Goal: Task Accomplishment & Management: Manage account settings

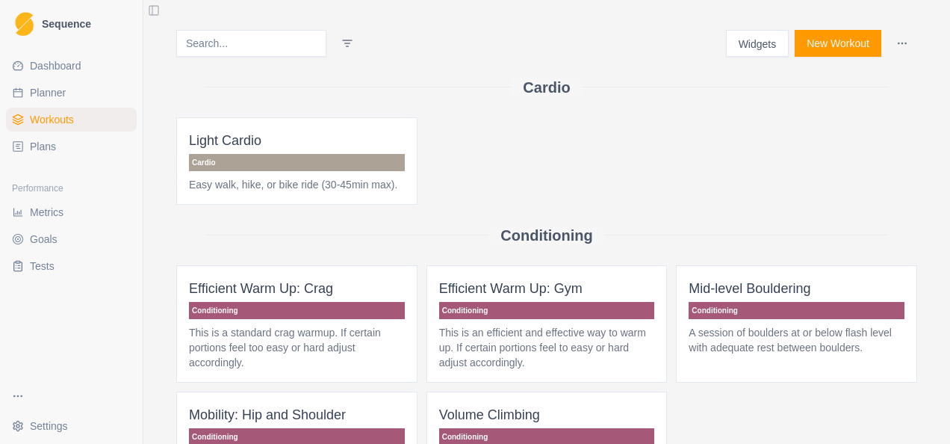
click at [46, 149] on span "Plans" at bounding box center [43, 146] width 26 height 15
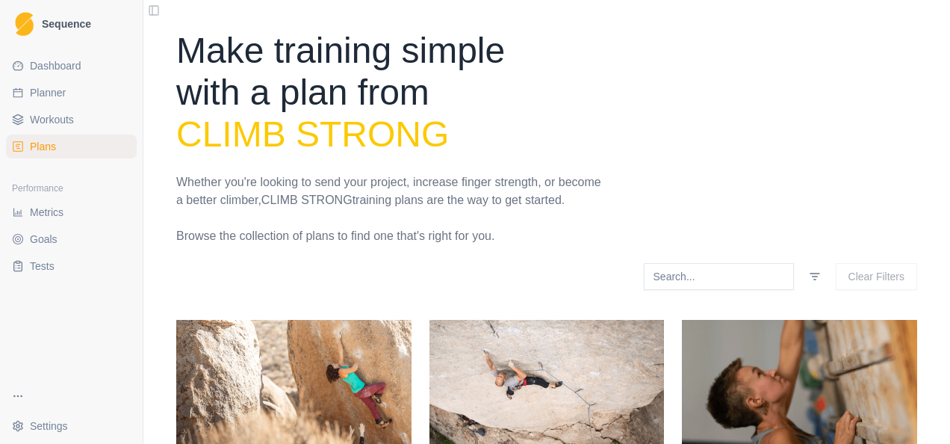
click at [66, 93] on link "Planner" at bounding box center [71, 93] width 131 height 24
select select "month"
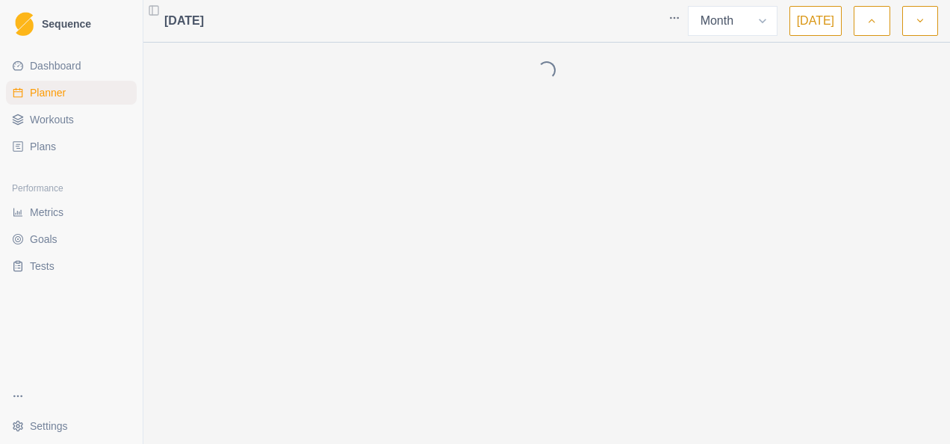
click at [66, 150] on link "Plans" at bounding box center [71, 146] width 131 height 24
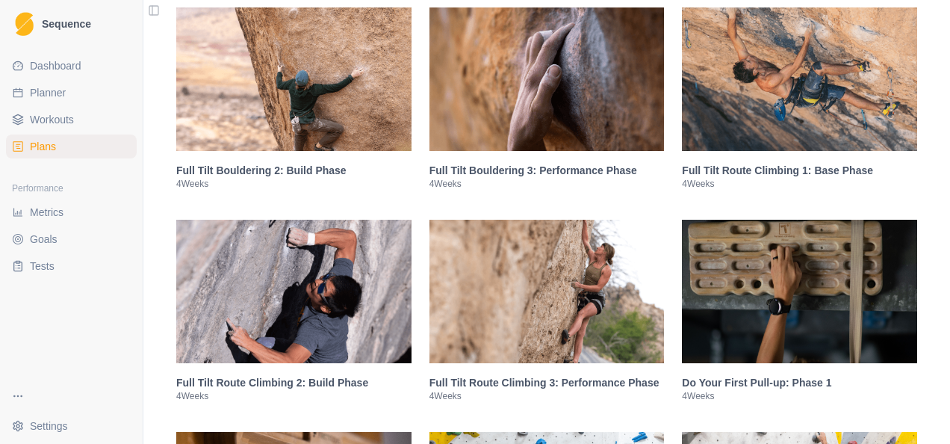
scroll to position [1396, 0]
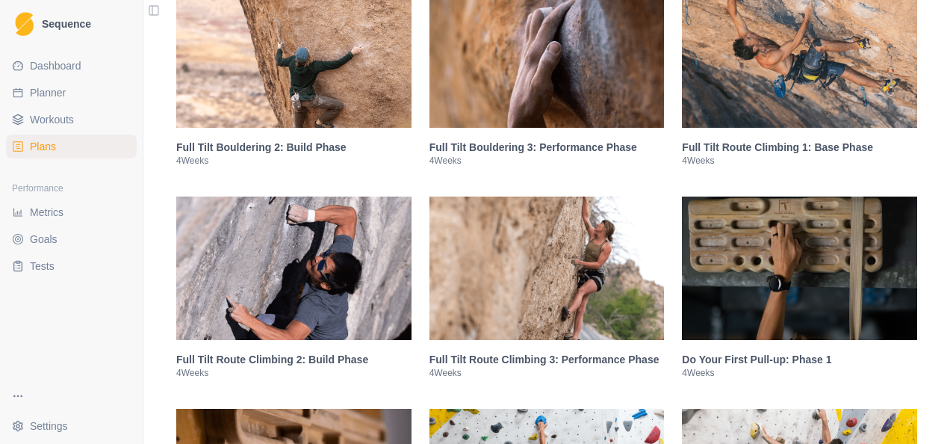
click at [255, 285] on img at bounding box center [293, 267] width 235 height 143
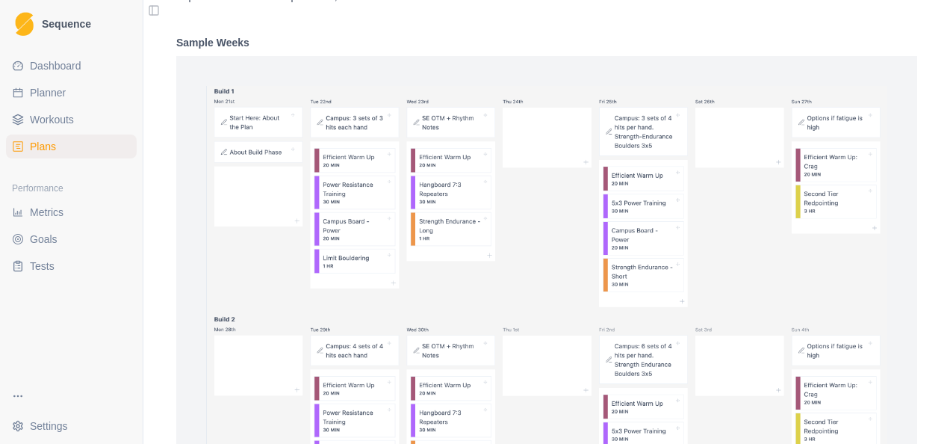
scroll to position [2103, 0]
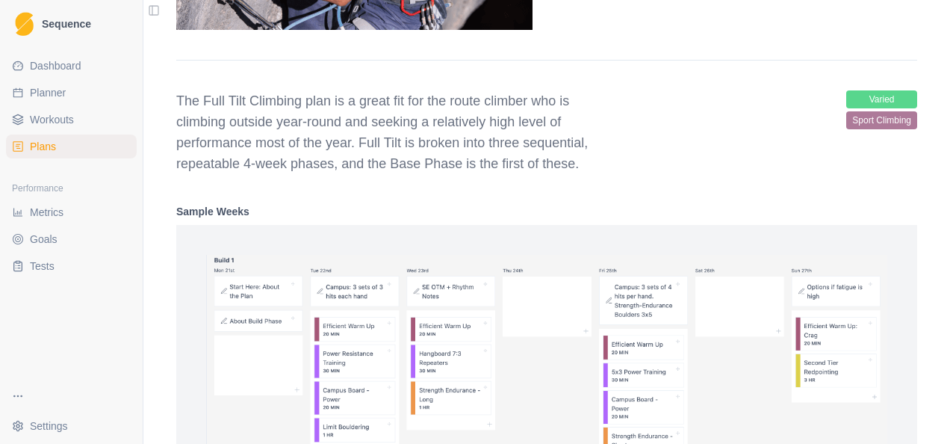
click at [886, 100] on span "varied" at bounding box center [881, 99] width 71 height 18
drag, startPoint x: 881, startPoint y: 116, endPoint x: 668, endPoint y: 161, distance: 218.2
click at [881, 116] on span "sport climbing" at bounding box center [881, 120] width 71 height 18
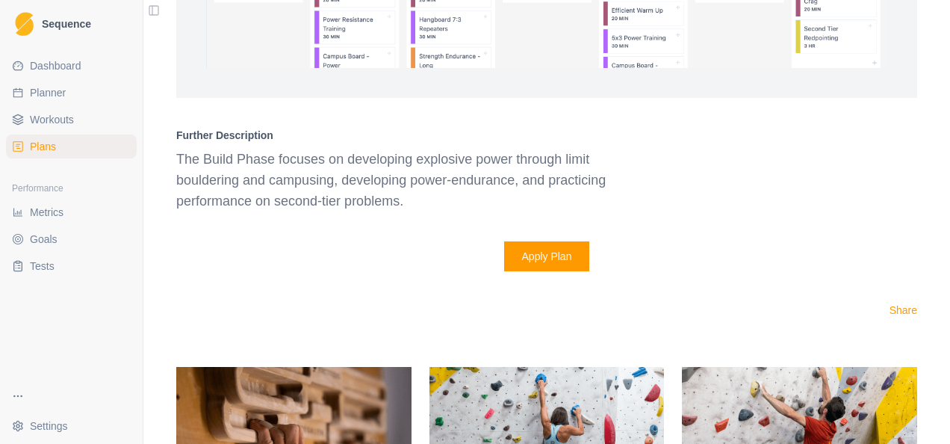
scroll to position [2775, 0]
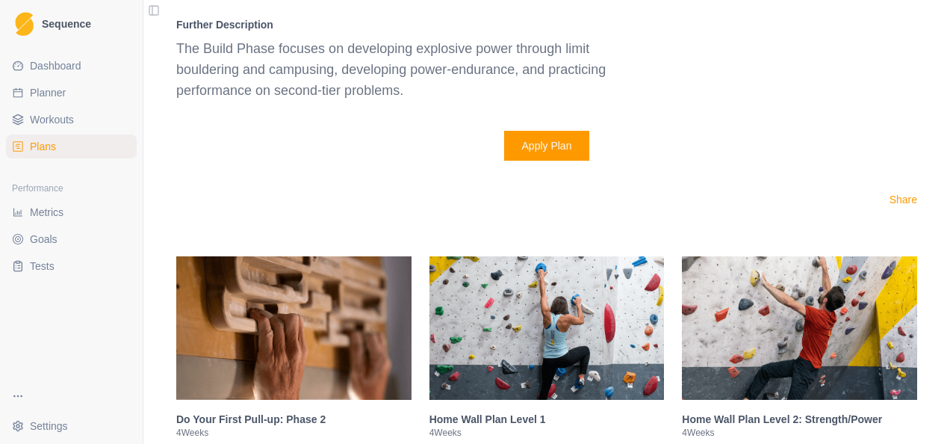
click at [570, 146] on button "Apply Plan" at bounding box center [547, 146] width 86 height 30
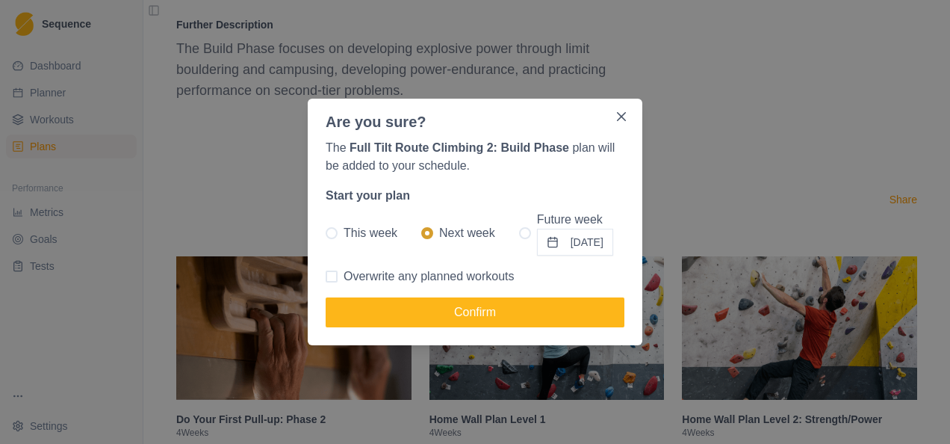
click at [575, 238] on button "[DATE]" at bounding box center [575, 242] width 76 height 27
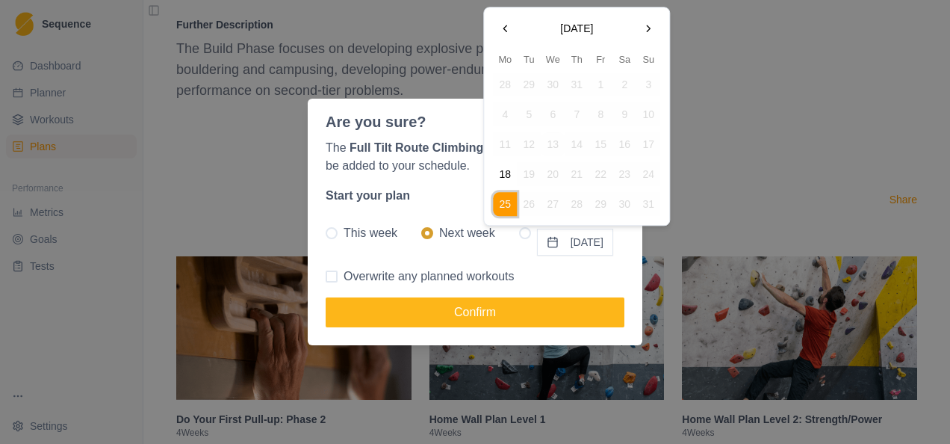
click at [454, 276] on span "Overwrite any planned workouts" at bounding box center [429, 276] width 171 height 18
click at [326, 276] on input "Overwrite any planned workouts" at bounding box center [325, 276] width 1 height 1
checkbox input "true"
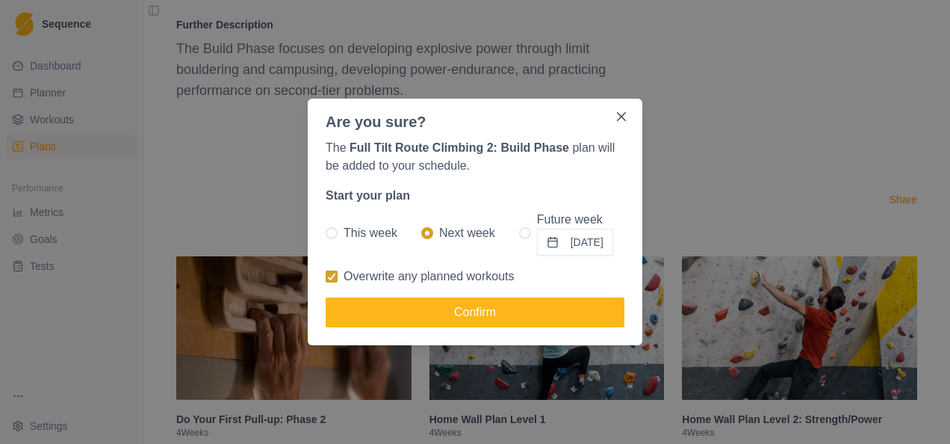
click at [575, 246] on button "[DATE]" at bounding box center [575, 242] width 76 height 27
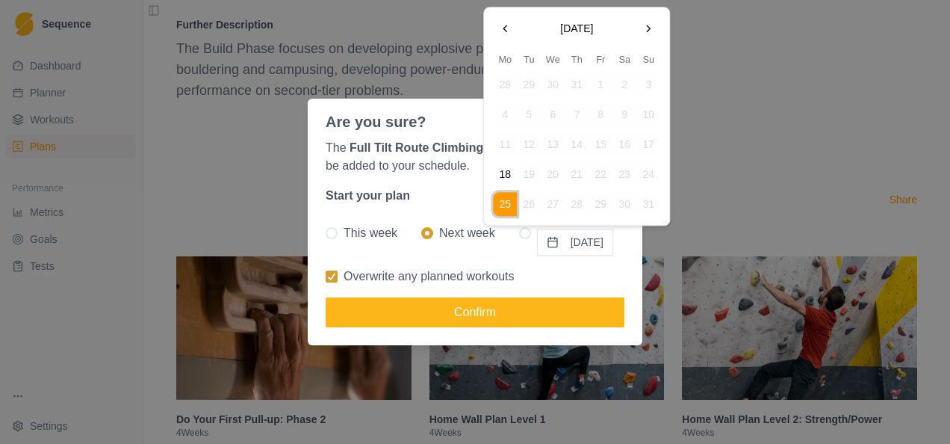
click at [647, 23] on button "Go to the Next Month" at bounding box center [648, 28] width 24 height 24
click at [502, 113] on button "8" at bounding box center [505, 115] width 24 height 24
radio input "false"
radio input "true"
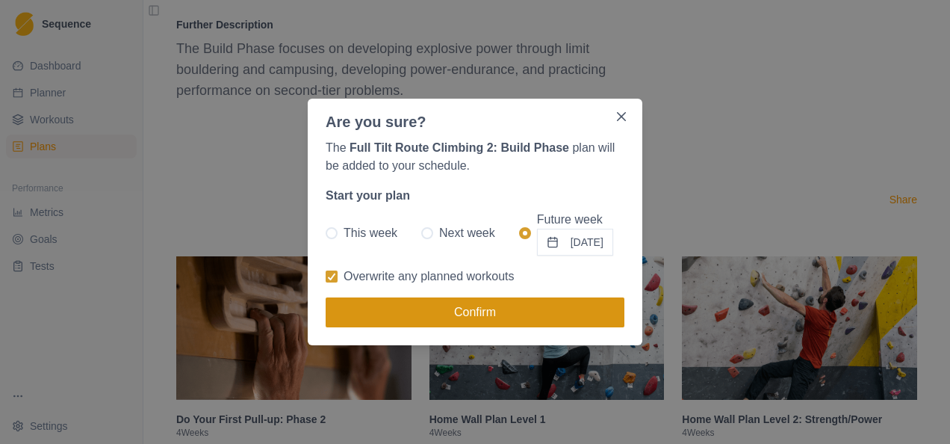
click at [462, 305] on button "Confirm" at bounding box center [475, 312] width 299 height 30
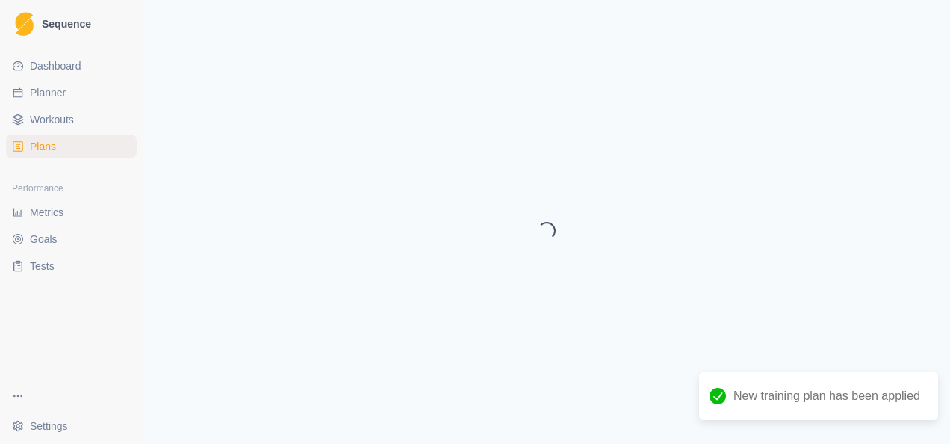
select select "month"
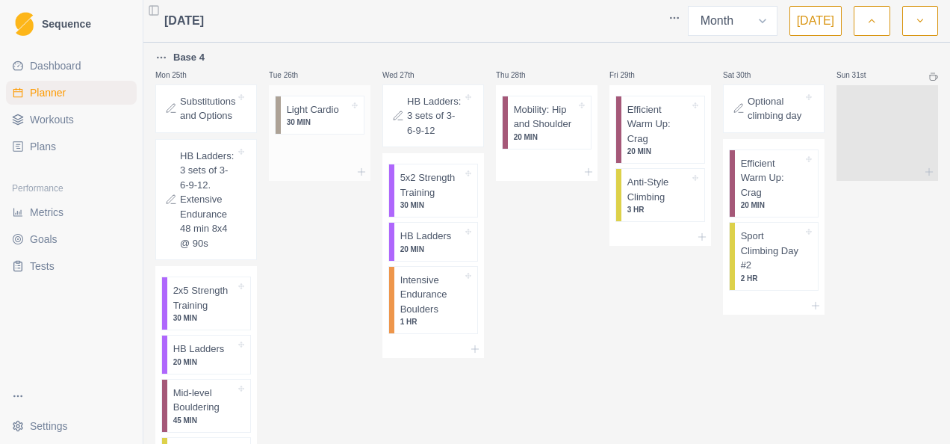
scroll to position [2240, 0]
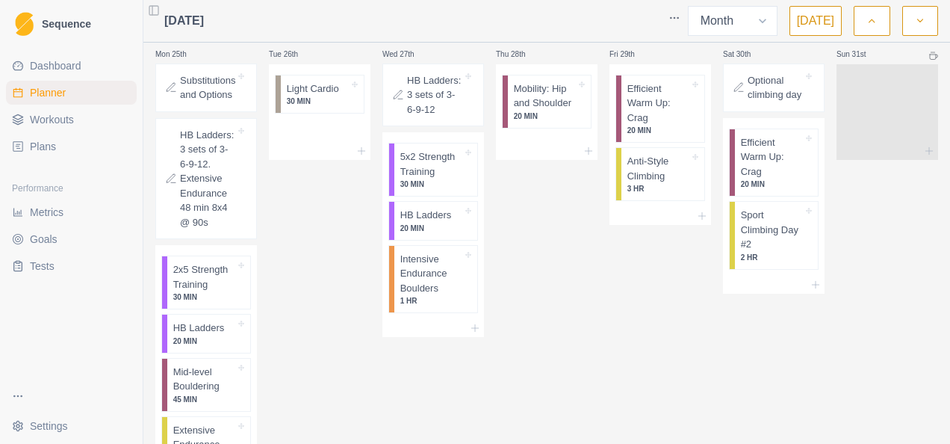
click at [304, 211] on div "Tue 26th Light Cardio 30 MIN" at bounding box center [320, 268] width 102 height 481
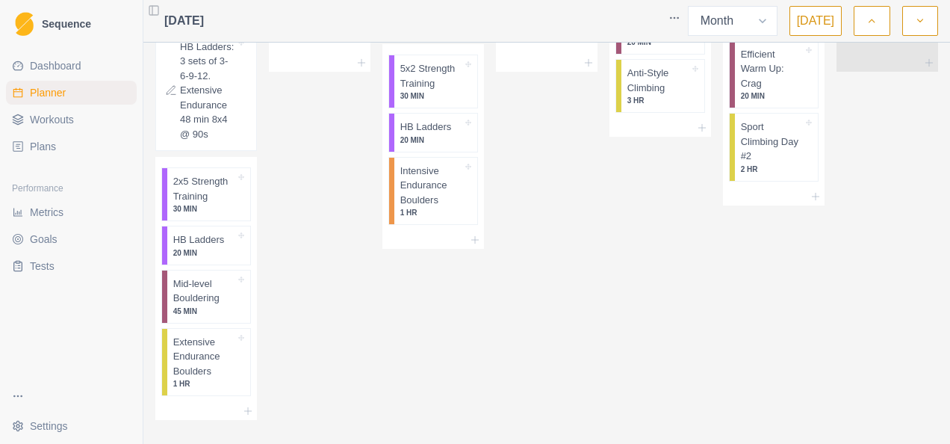
scroll to position [2359, 0]
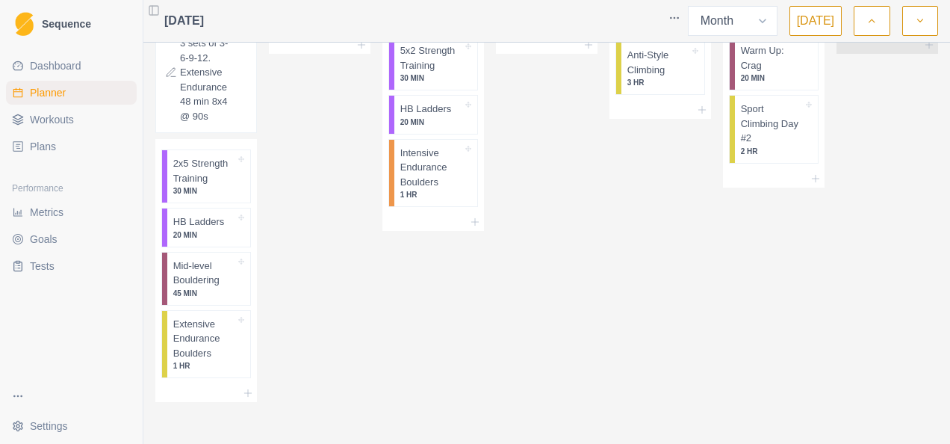
click at [916, 24] on icon "button" at bounding box center [920, 20] width 10 height 15
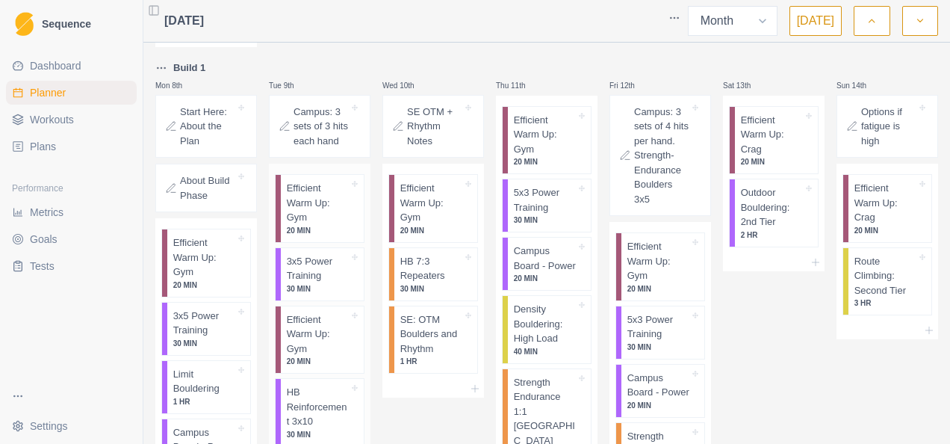
scroll to position [299, 0]
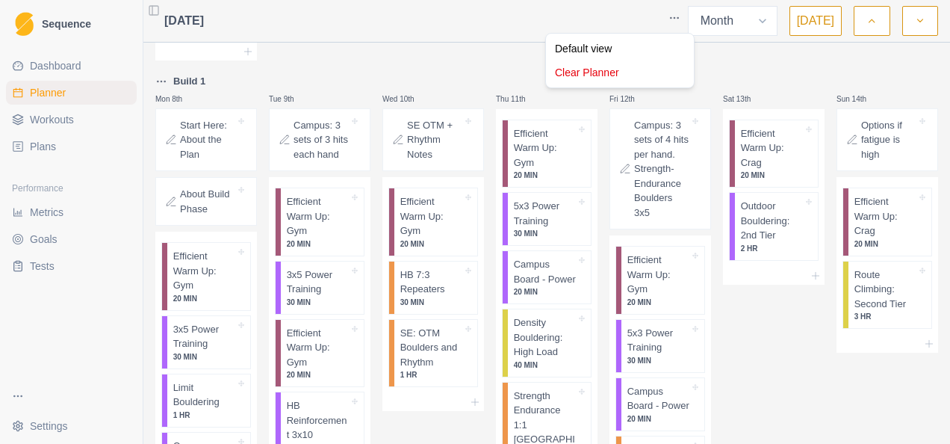
click at [683, 16] on html "Sequence Dashboard Planner Workouts Plans Performance Metrics Goals Tests Setti…" at bounding box center [475, 222] width 950 height 444
click at [589, 72] on div "Clear Planner" at bounding box center [620, 72] width 142 height 24
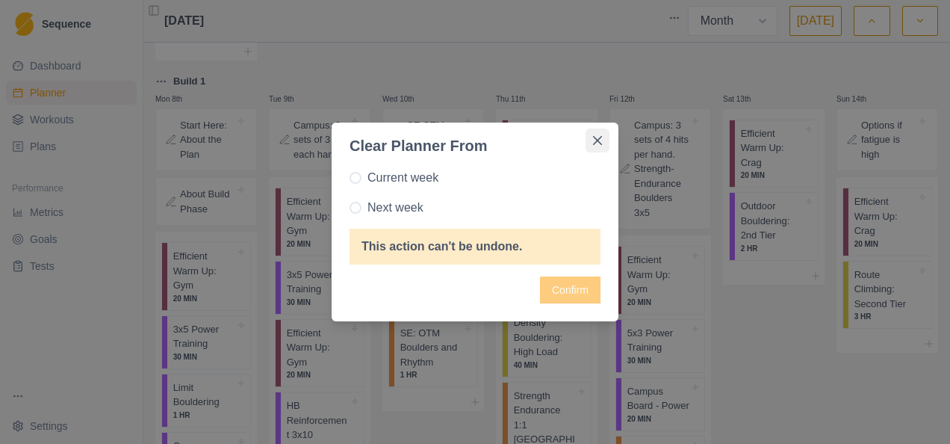
click at [600, 134] on button "Close" at bounding box center [597, 140] width 24 height 24
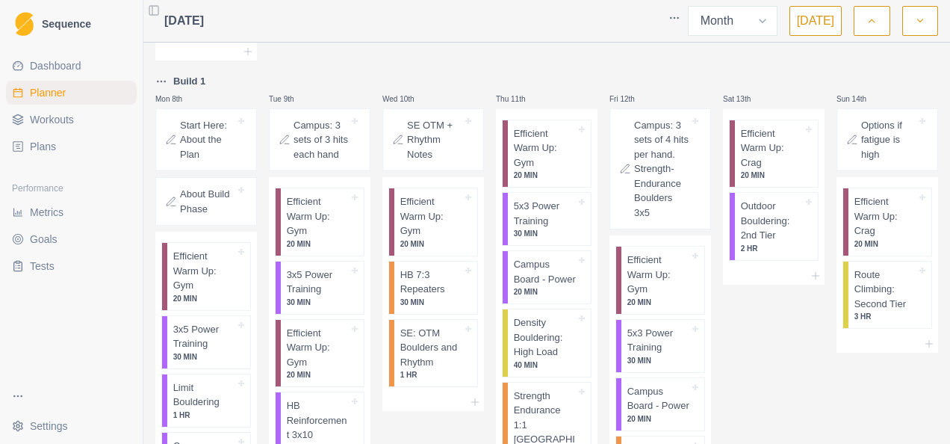
click at [164, 77] on html "Sequence Dashboard Planner Workouts Plans Performance Metrics Goals Tests Setti…" at bounding box center [475, 222] width 950 height 444
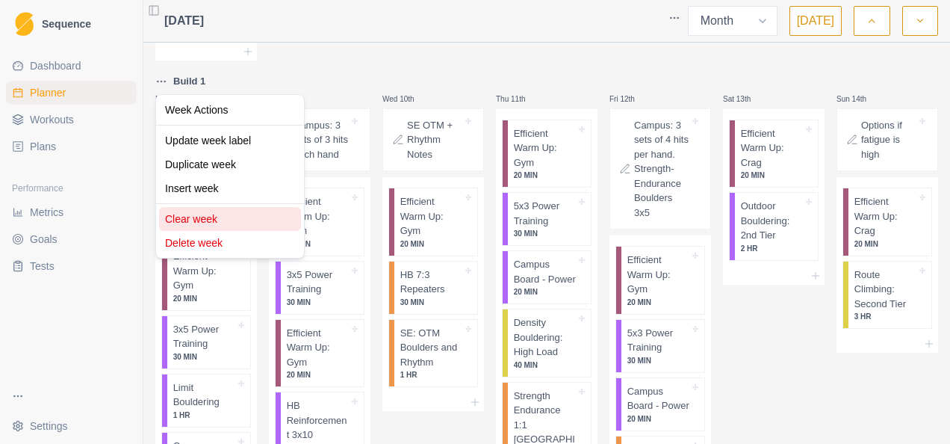
click at [221, 220] on div "Clear week" at bounding box center [230, 219] width 142 height 24
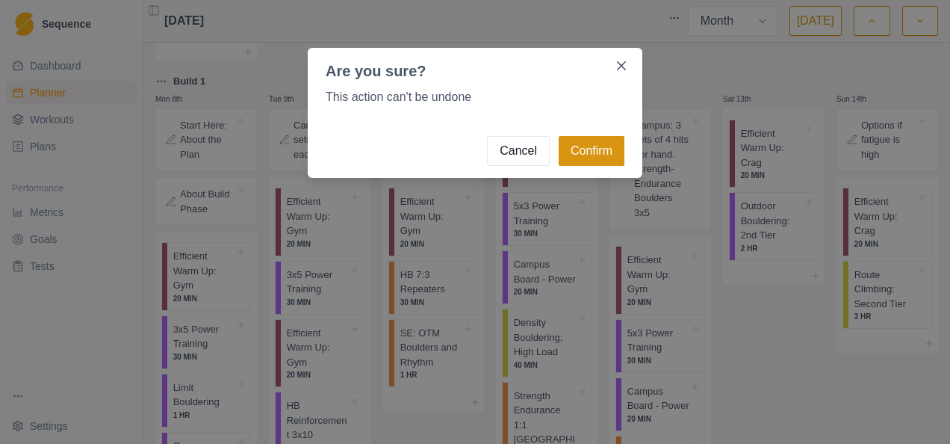
click at [591, 154] on button "Confirm" at bounding box center [592, 151] width 66 height 30
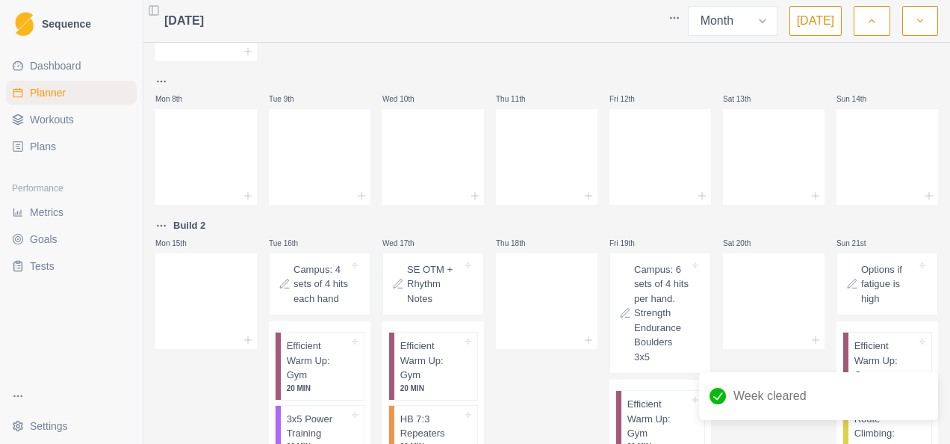
click at [164, 223] on html "Sequence Dashboard Planner Workouts Plans Performance Metrics Goals Tests Setti…" at bounding box center [475, 222] width 950 height 444
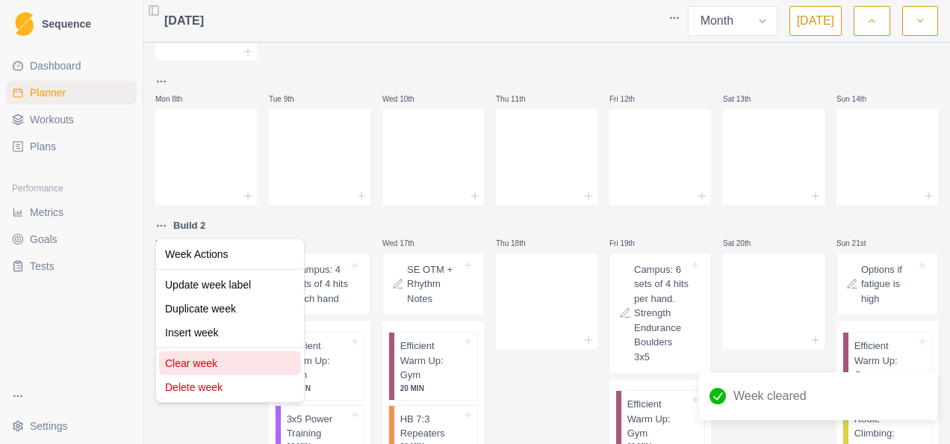
click at [204, 367] on div "Clear week" at bounding box center [230, 363] width 142 height 24
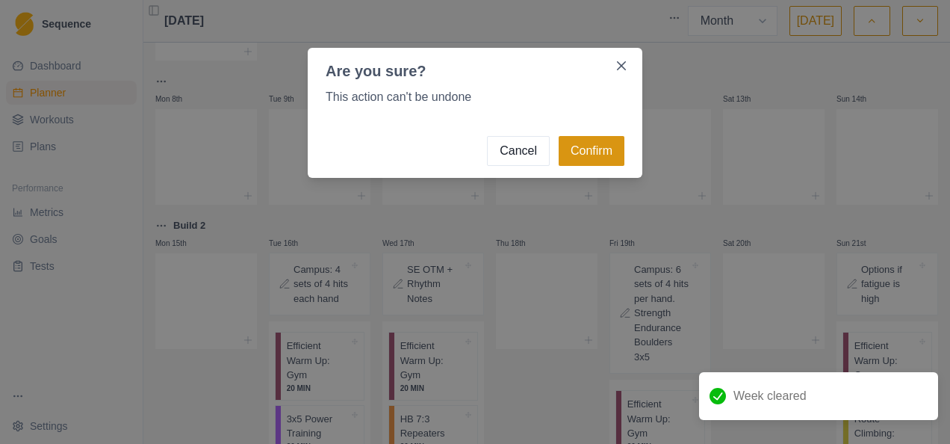
click at [609, 149] on button "Confirm" at bounding box center [592, 151] width 66 height 30
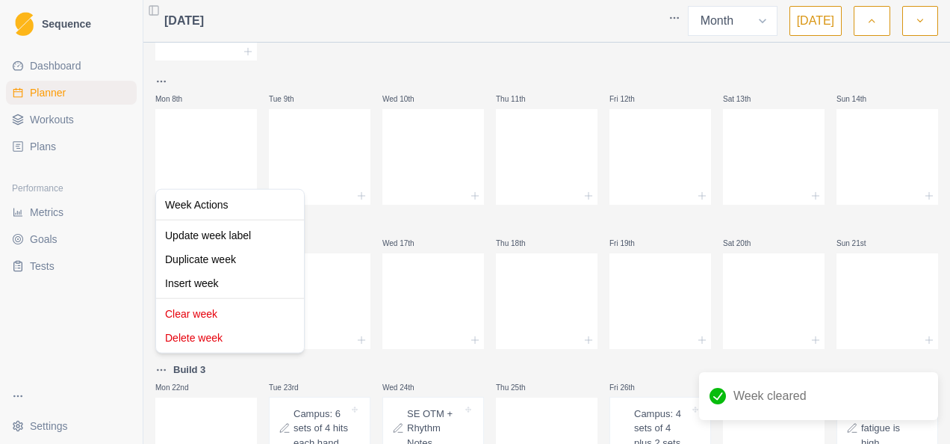
click at [165, 368] on html "Sequence Dashboard Planner Workouts Plans Performance Metrics Goals Tests Setti…" at bounding box center [475, 222] width 950 height 444
click at [227, 314] on div "Clear week" at bounding box center [230, 314] width 142 height 24
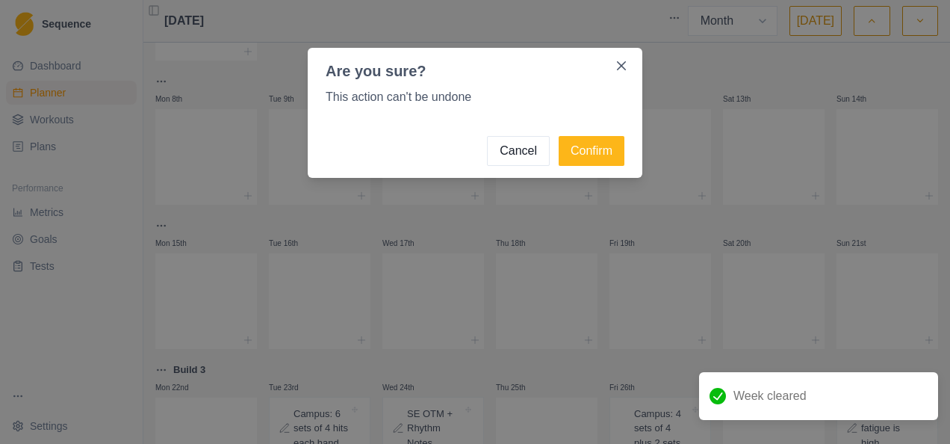
click at [603, 166] on footer "Cancel Confirm" at bounding box center [475, 151] width 335 height 54
click at [606, 156] on button "Confirm" at bounding box center [592, 151] width 66 height 30
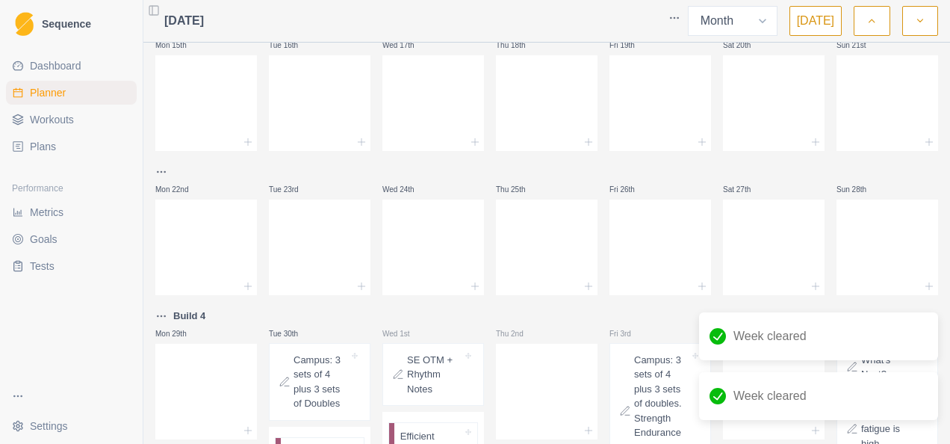
scroll to position [523, 0]
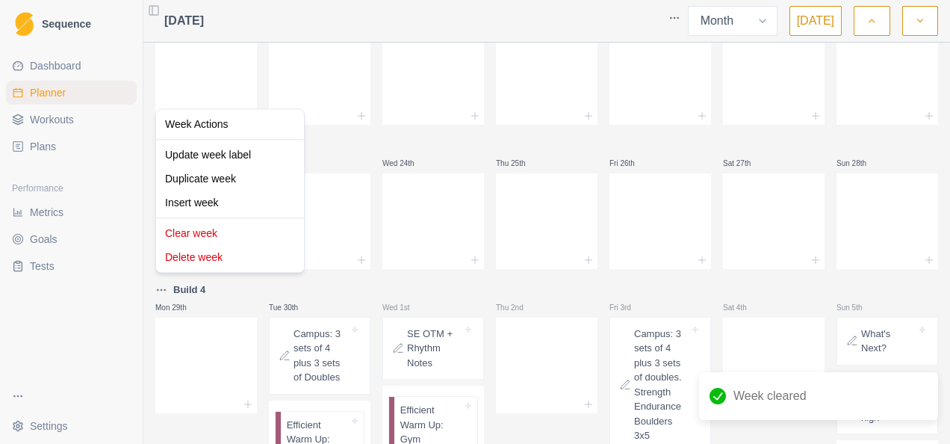
click at [160, 290] on html "Sequence Dashboard Planner Workouts Plans Performance Metrics Goals Tests Setti…" at bounding box center [475, 222] width 950 height 444
click at [254, 237] on div "Clear week" at bounding box center [230, 233] width 142 height 24
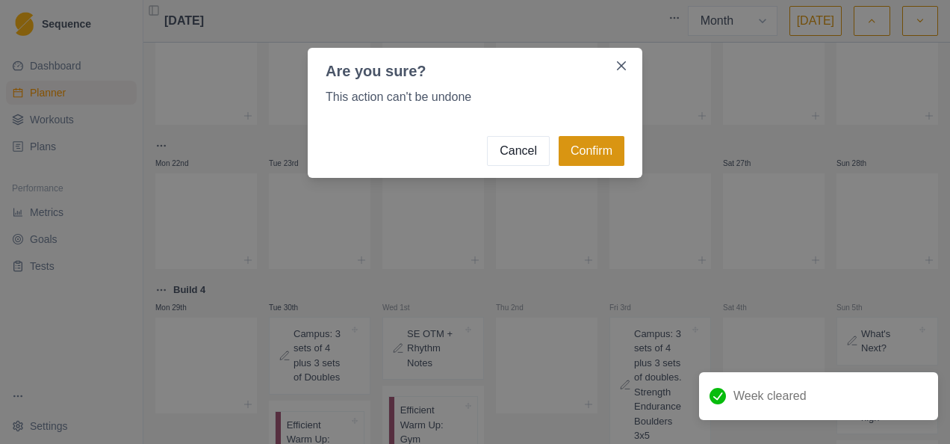
click at [593, 152] on button "Confirm" at bounding box center [592, 151] width 66 height 30
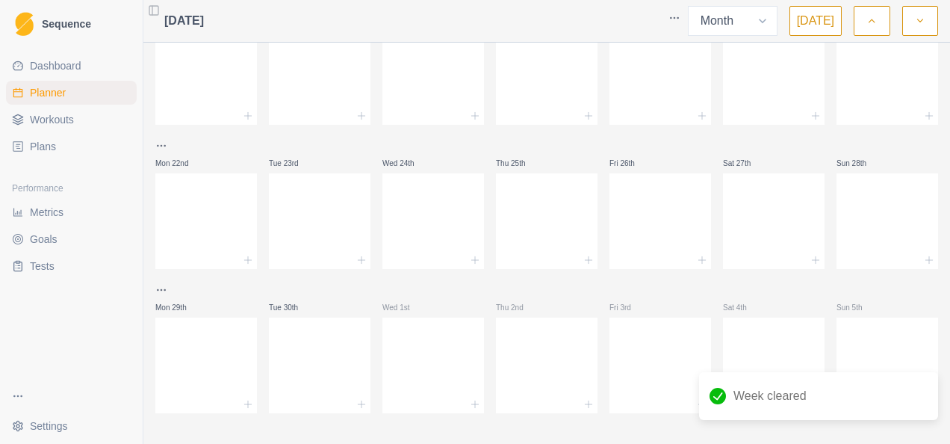
scroll to position [224, 0]
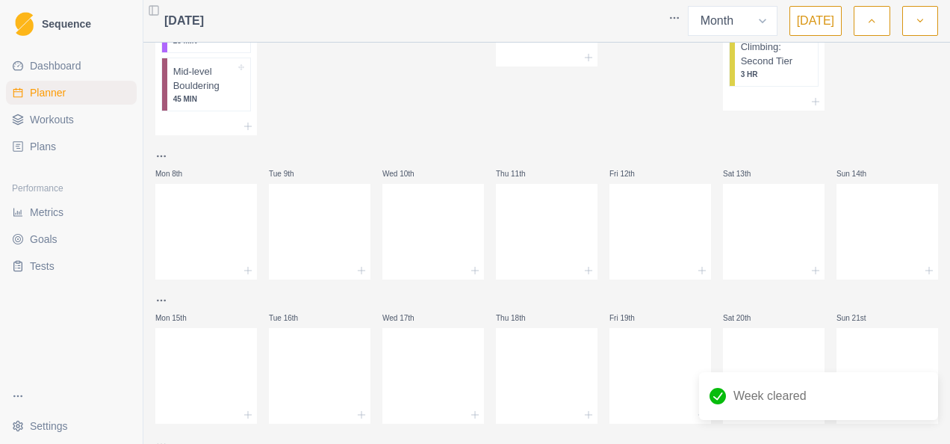
click at [64, 146] on link "Plans" at bounding box center [71, 146] width 131 height 24
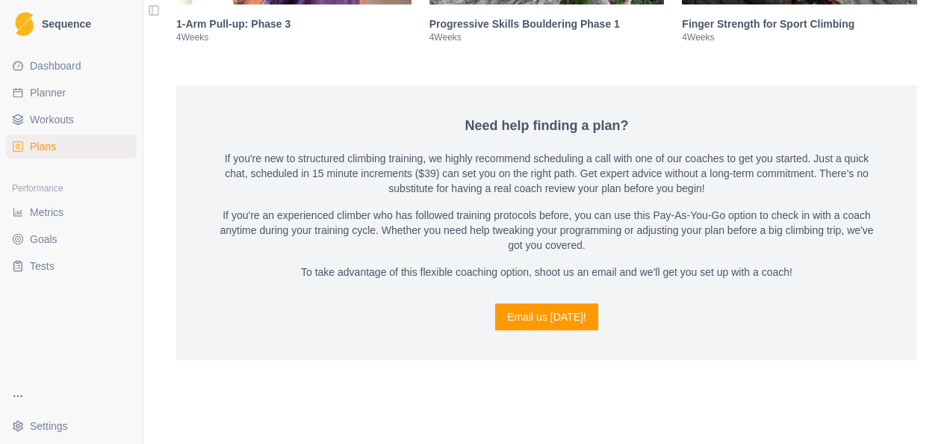
scroll to position [2281, 0]
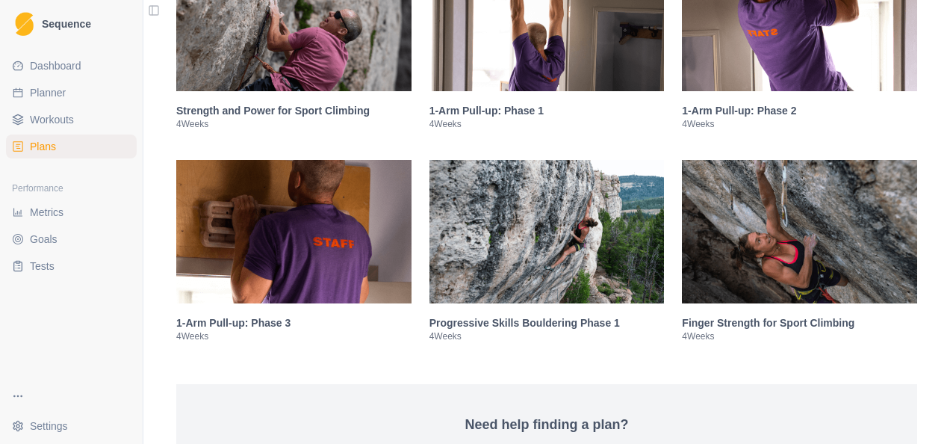
click at [817, 226] on img at bounding box center [799, 231] width 235 height 143
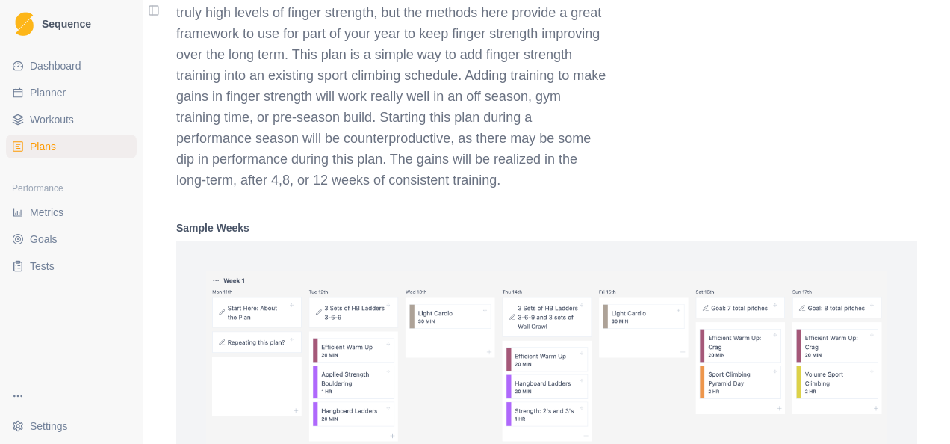
scroll to position [3175, 0]
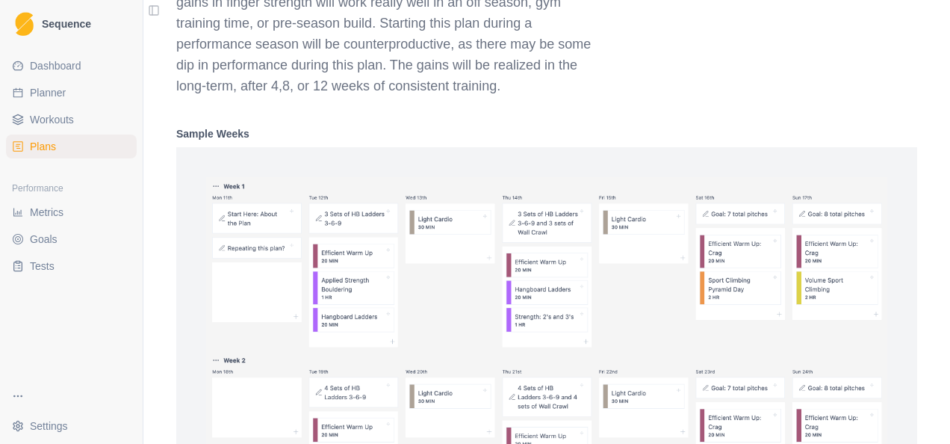
select select "month"
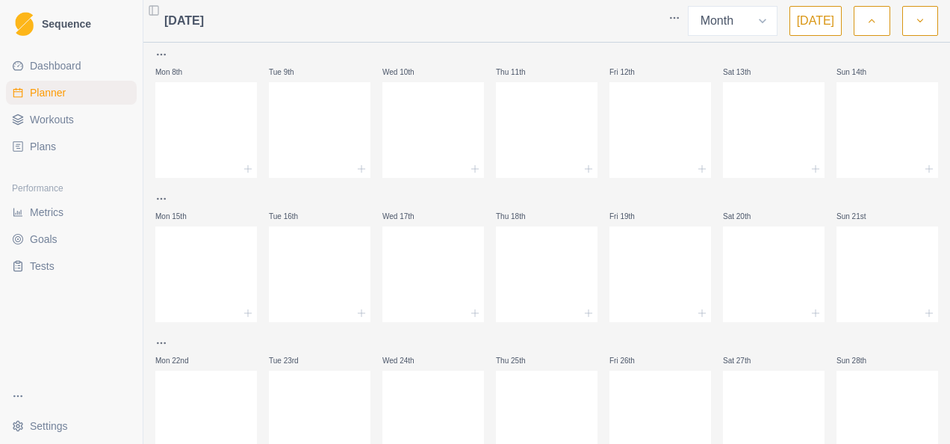
scroll to position [84, 0]
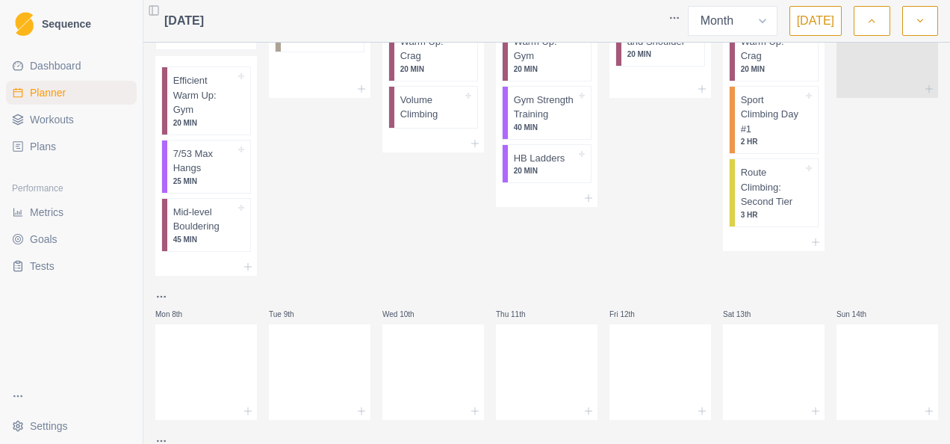
click at [43, 151] on span "Plans" at bounding box center [43, 146] width 26 height 15
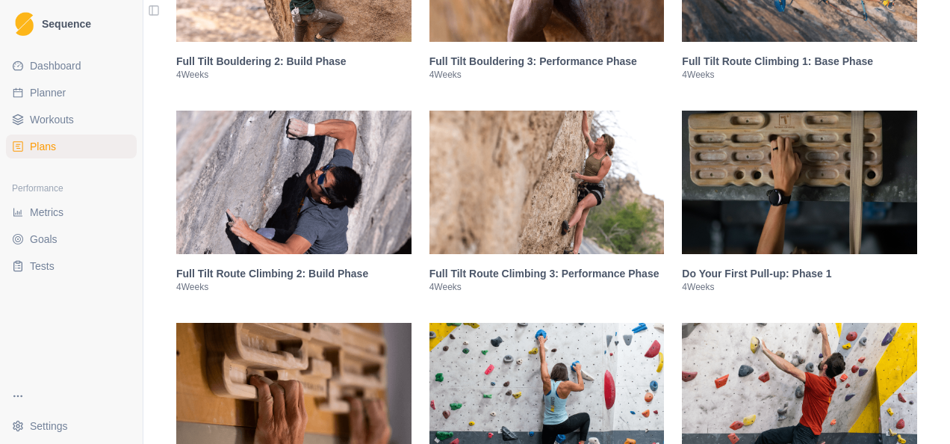
scroll to position [1419, 0]
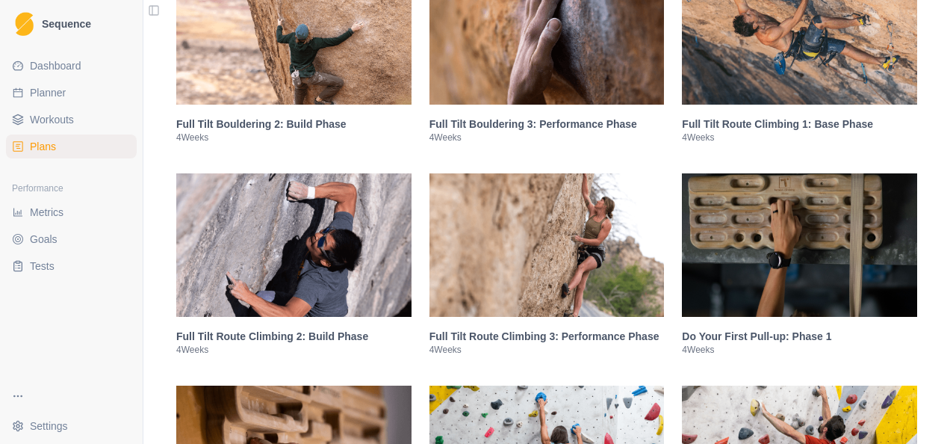
click at [286, 251] on img at bounding box center [293, 244] width 235 height 143
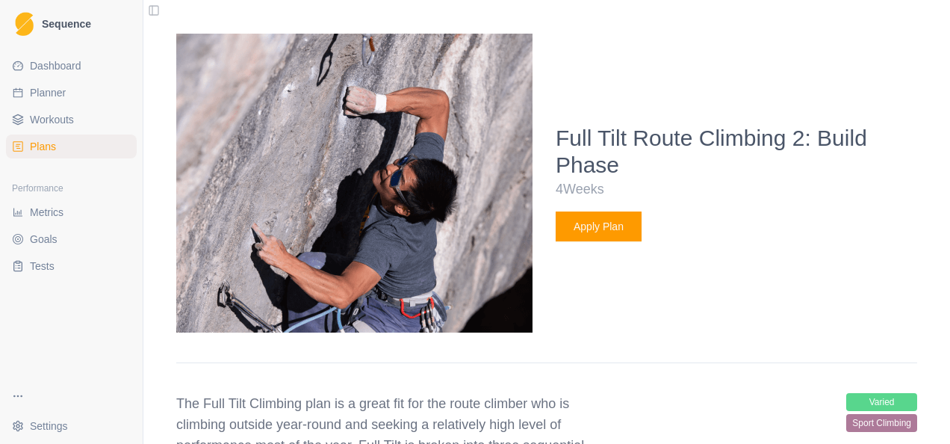
scroll to position [1804, 0]
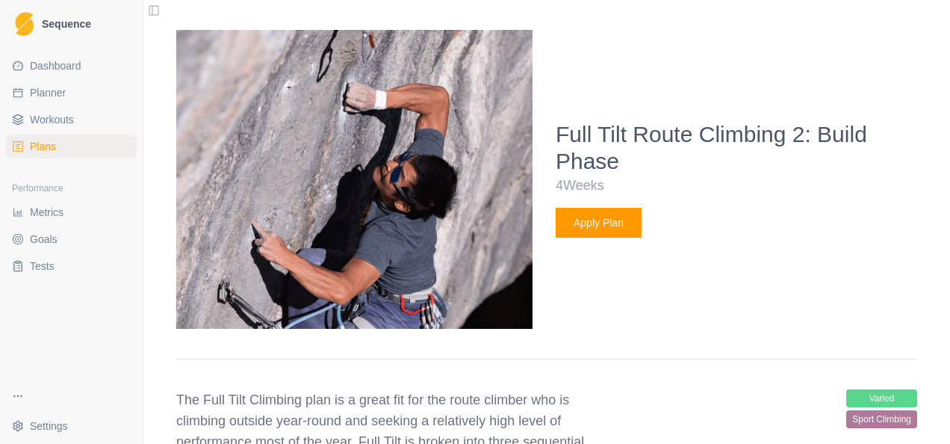
select select "month"
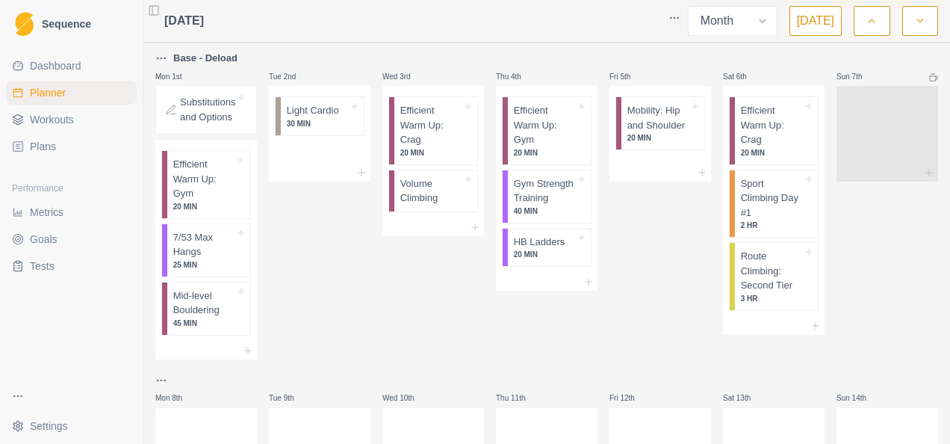
click at [45, 142] on span "Plans" at bounding box center [43, 146] width 26 height 15
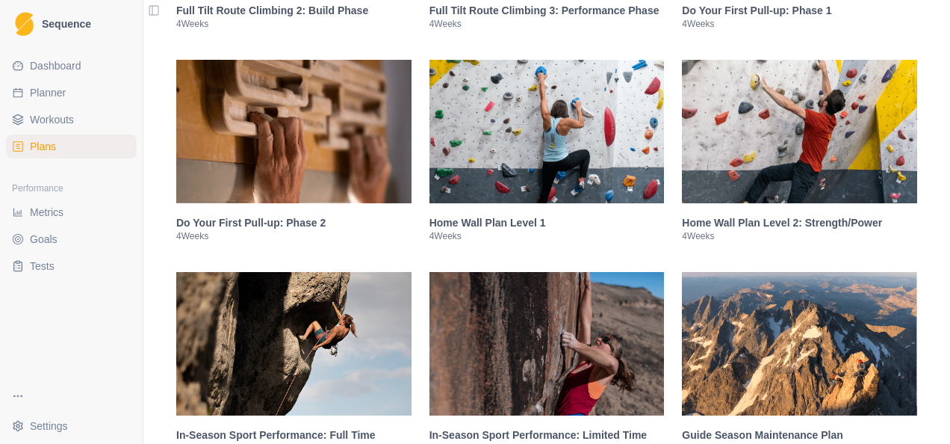
scroll to position [1683, 0]
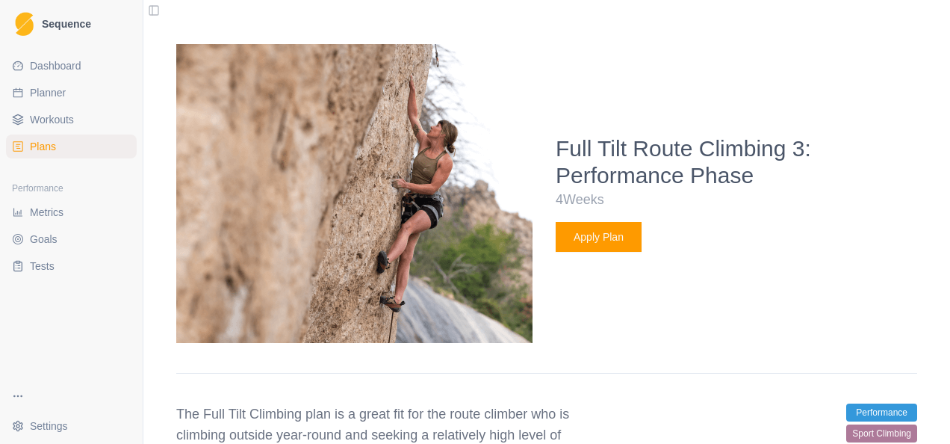
scroll to position [1804, 0]
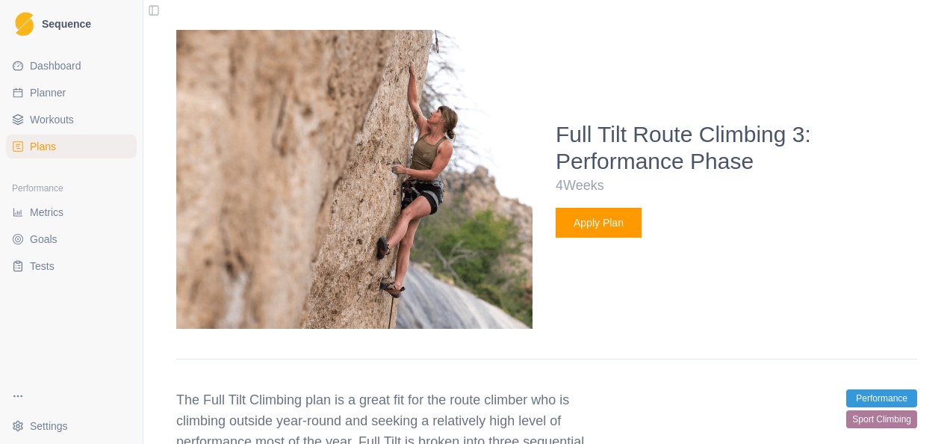
click at [585, 226] on button "Apply Plan" at bounding box center [599, 223] width 86 height 30
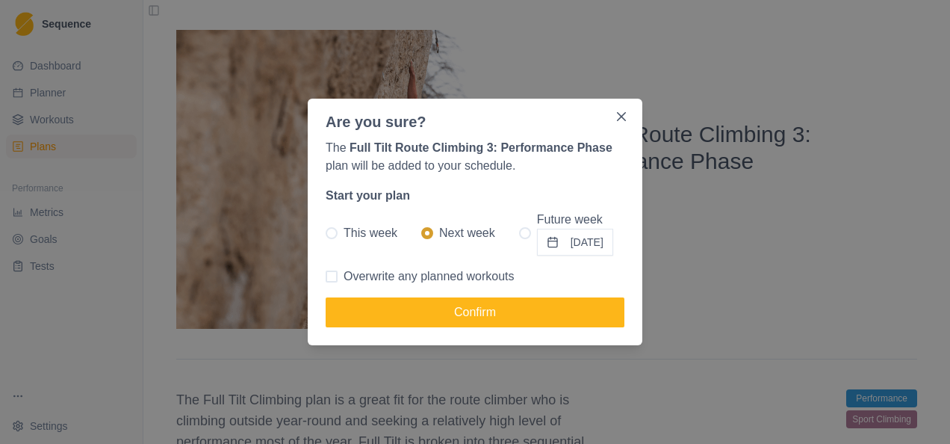
click at [597, 243] on button "[DATE]" at bounding box center [575, 242] width 76 height 27
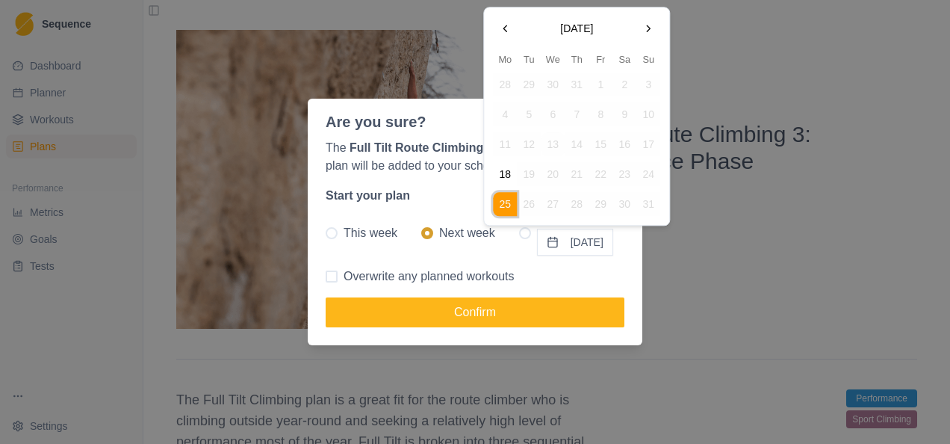
click at [643, 27] on button "Go to the Next Month" at bounding box center [648, 28] width 24 height 24
click at [499, 119] on button "8" at bounding box center [505, 115] width 24 height 24
radio input "false"
radio input "true"
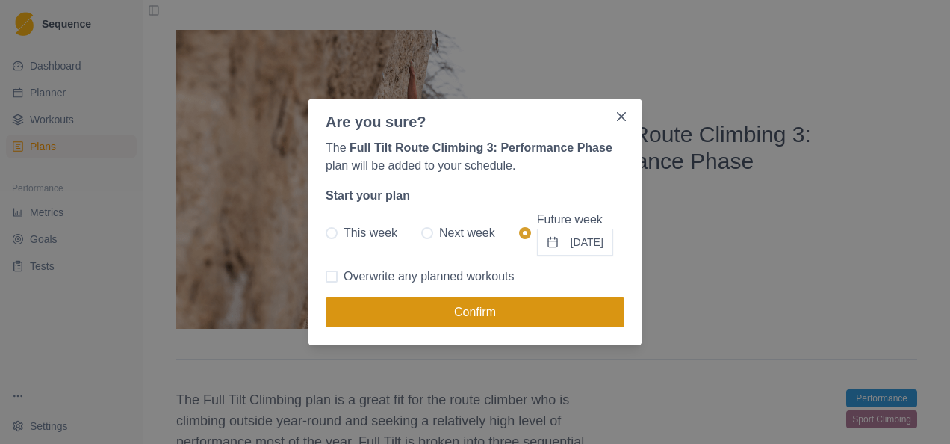
click at [466, 310] on button "Confirm" at bounding box center [475, 312] width 299 height 30
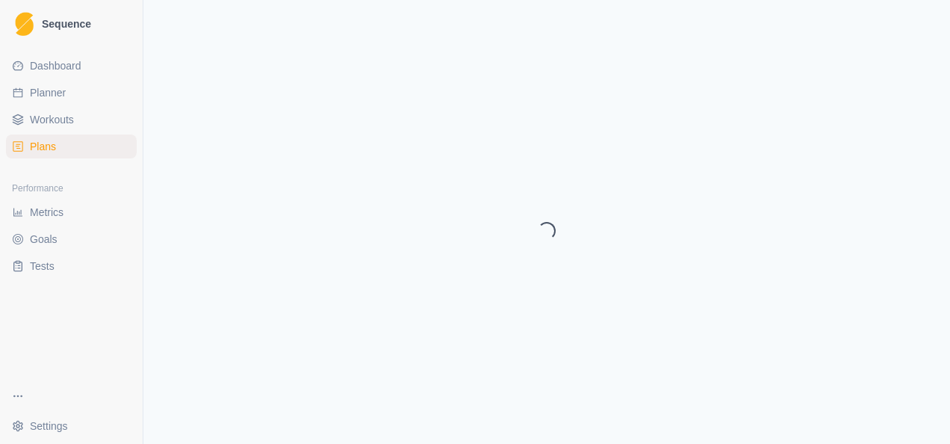
select select "month"
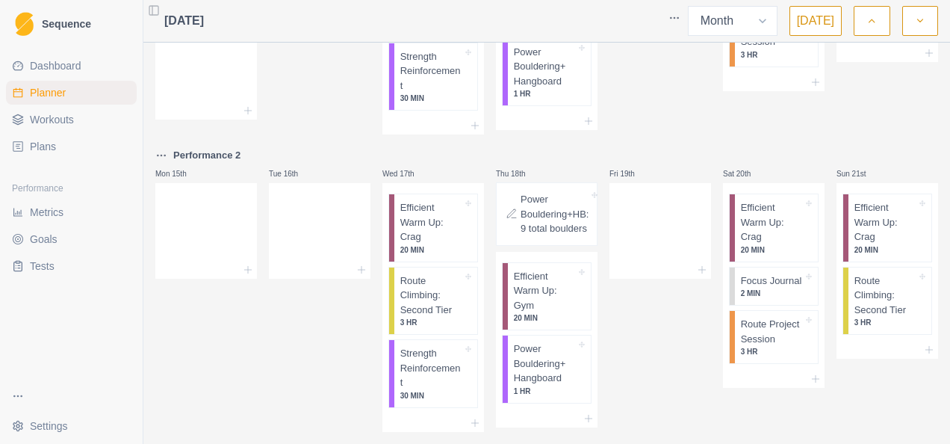
scroll to position [297, 0]
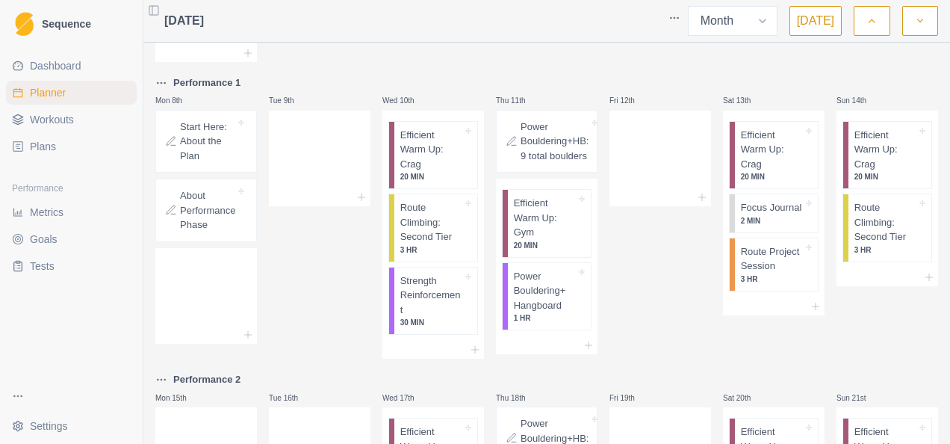
click at [210, 214] on p "About Performance Phase" at bounding box center [207, 210] width 55 height 44
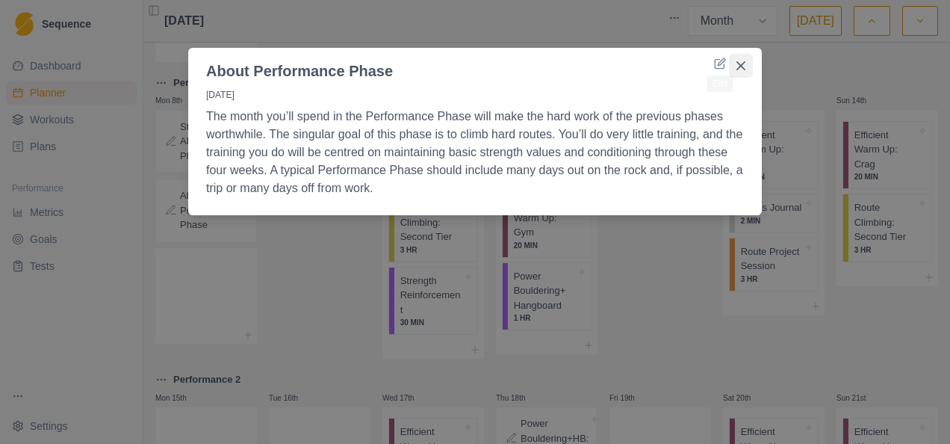
click at [739, 63] on icon "Close" at bounding box center [740, 65] width 9 height 9
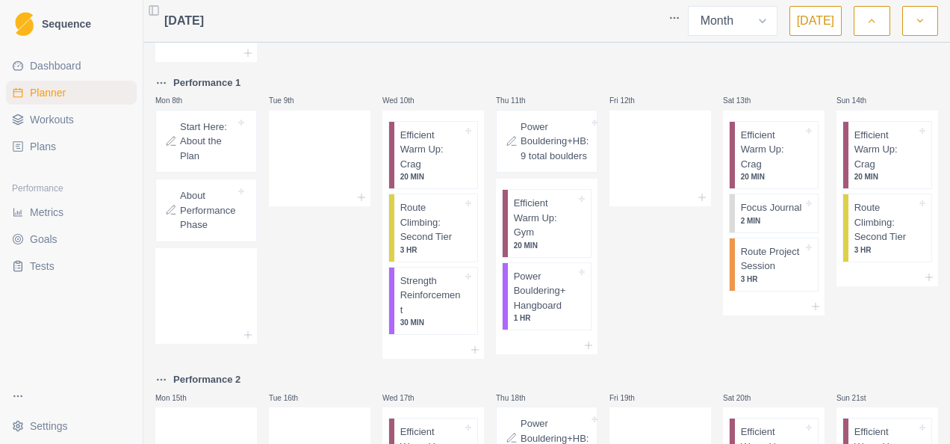
click at [202, 142] on p "Start Here: About the Plan" at bounding box center [207, 141] width 55 height 44
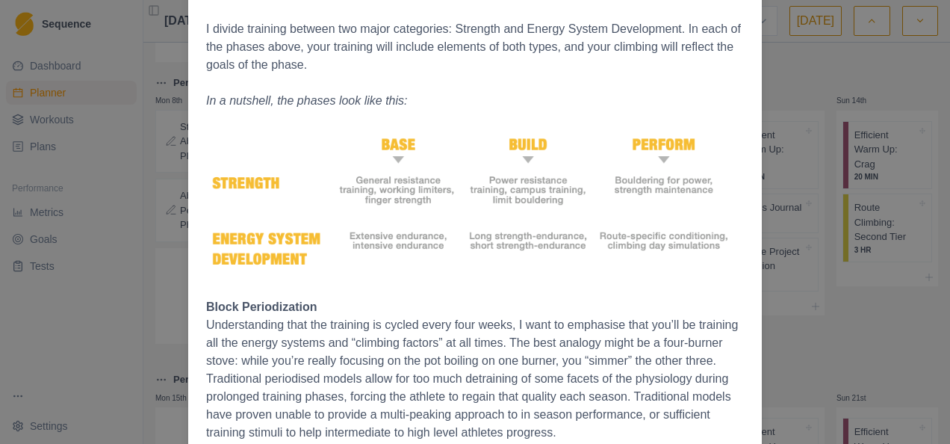
scroll to position [1616, 0]
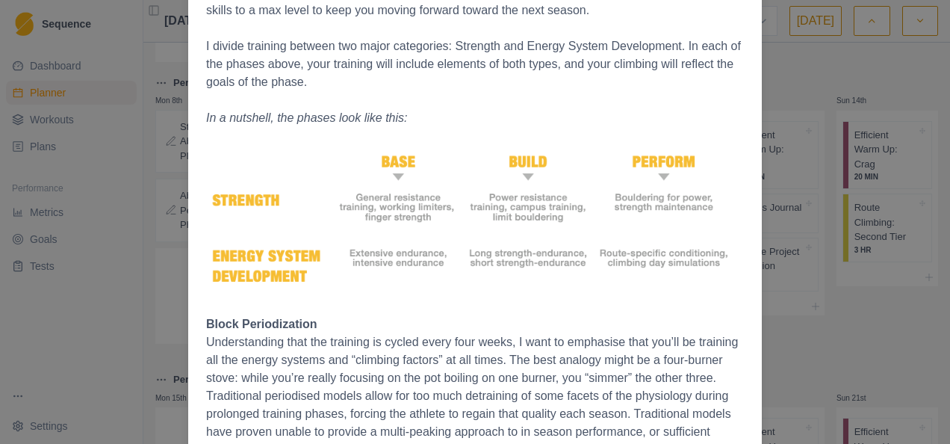
click at [116, 200] on div "Start Here: About the Plan [DATE] The Full Tilt Training Plan A Three phase pro…" at bounding box center [475, 222] width 950 height 444
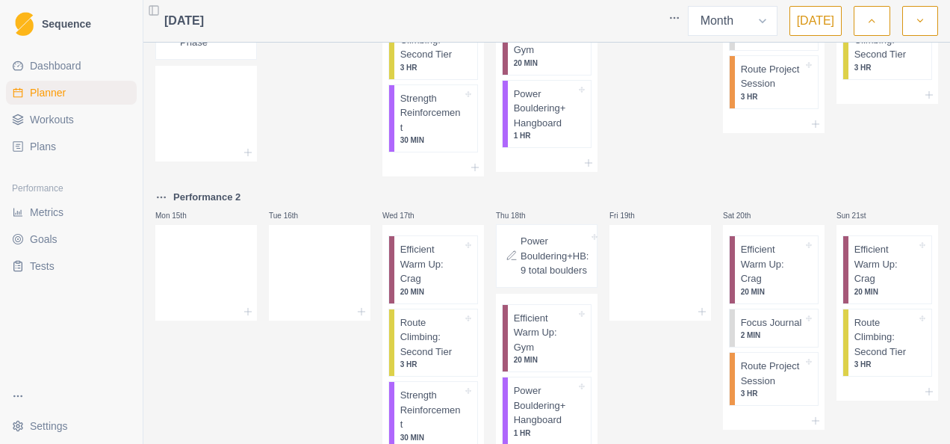
scroll to position [297, 0]
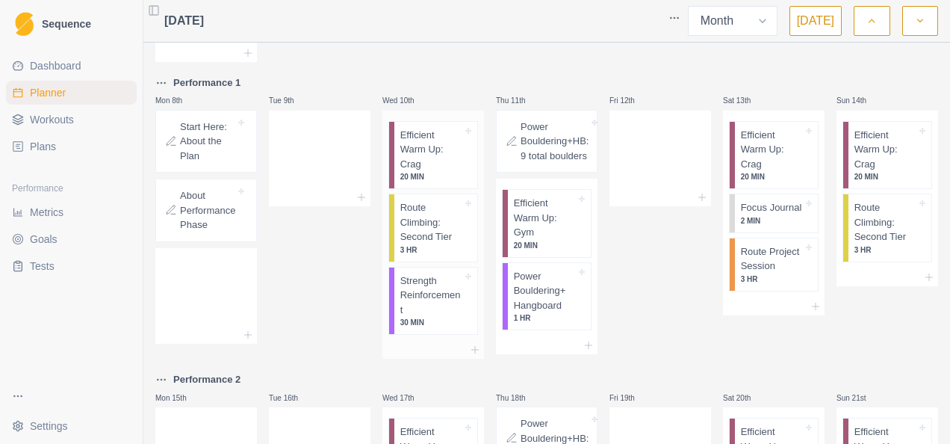
click at [438, 299] on p "Strength Reinforcement" at bounding box center [431, 295] width 62 height 44
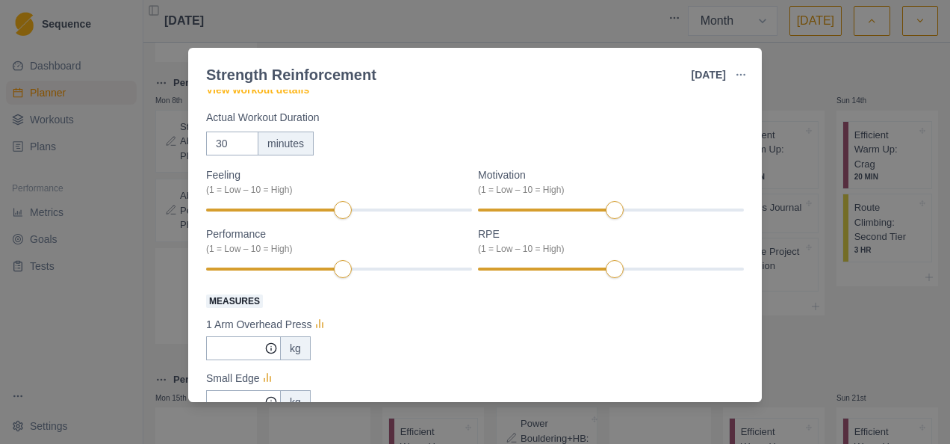
scroll to position [0, 0]
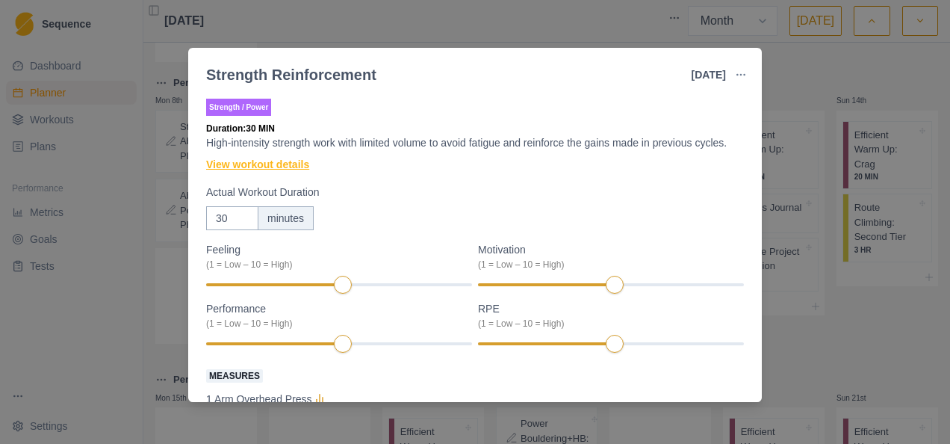
click at [233, 159] on link "View workout details" at bounding box center [257, 165] width 103 height 16
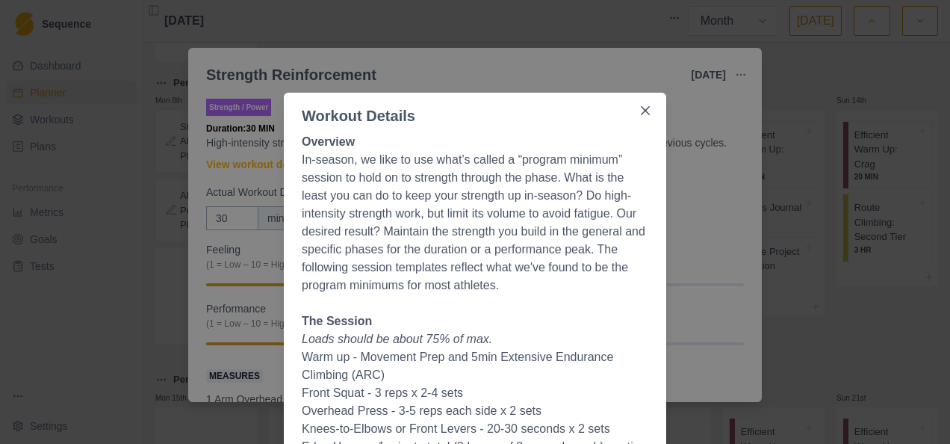
drag, startPoint x: 635, startPoint y: 109, endPoint x: 597, endPoint y: 74, distance: 51.8
click at [633, 108] on button "Close" at bounding box center [645, 111] width 24 height 24
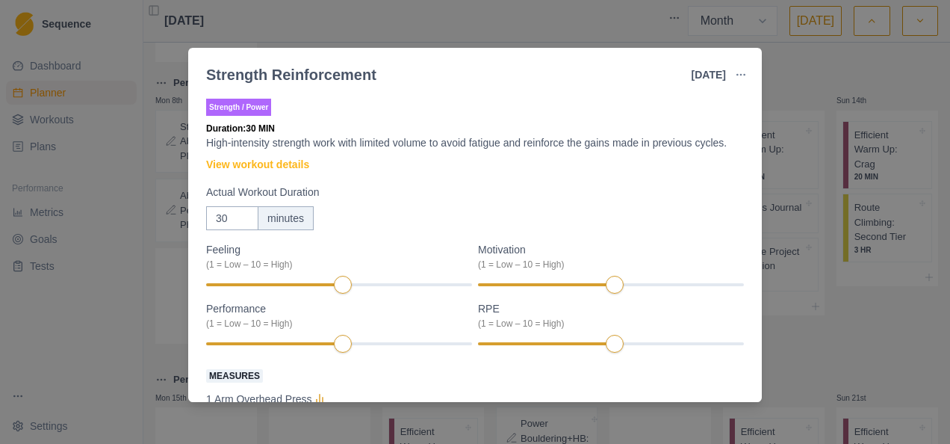
click at [545, 34] on div "Strength Reinforcement [DATE] Link To Goal View Workout Metrics Edit Original W…" at bounding box center [475, 222] width 950 height 444
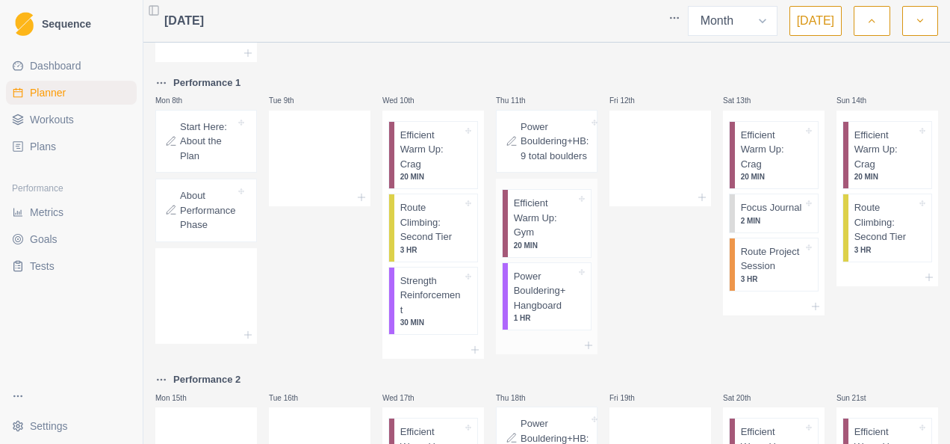
click at [533, 296] on p "Power Bouldering+ Hangboard" at bounding box center [545, 291] width 62 height 44
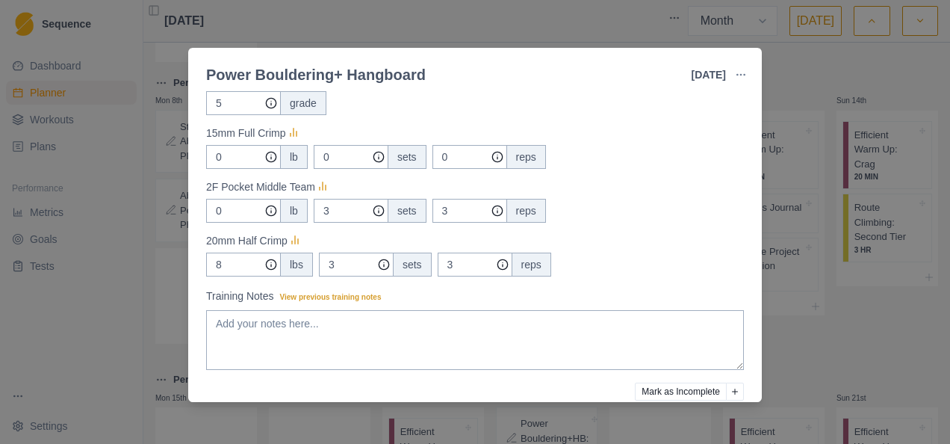
scroll to position [299, 0]
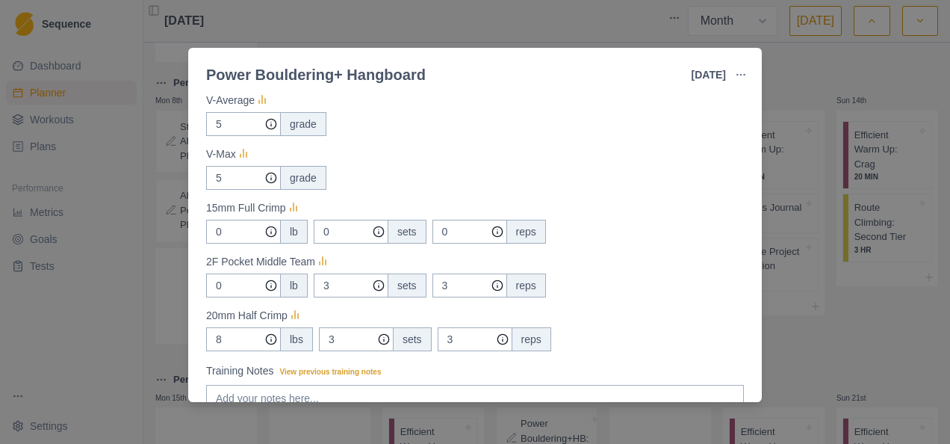
click at [556, 19] on div "Power Bouldering+ Hangboard [DATE] Link To Goal View Workout Metrics Edit Origi…" at bounding box center [475, 222] width 950 height 444
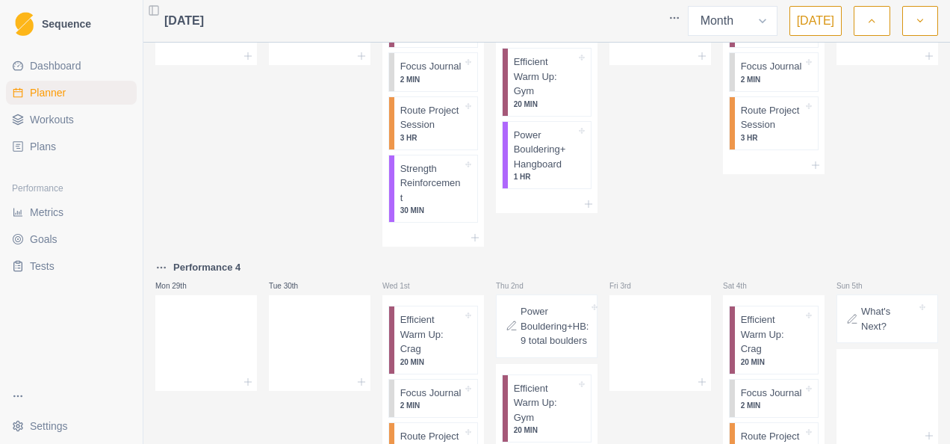
scroll to position [1193, 0]
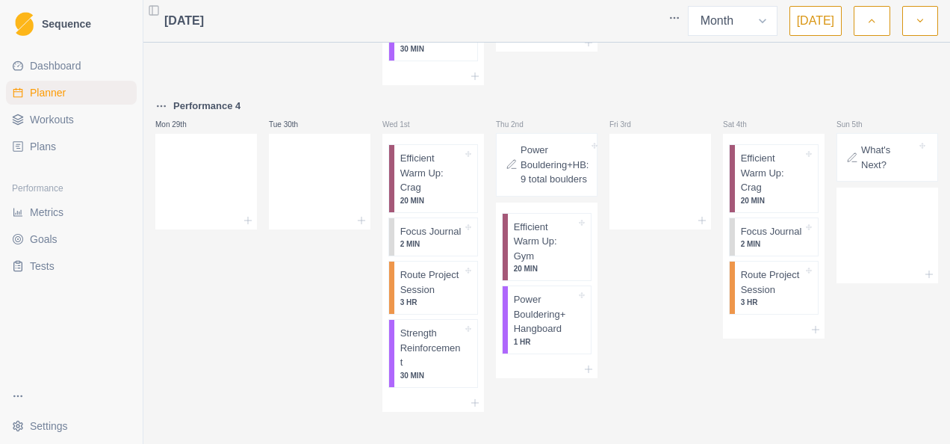
click at [876, 149] on p "What's Next?" at bounding box center [888, 157] width 55 height 29
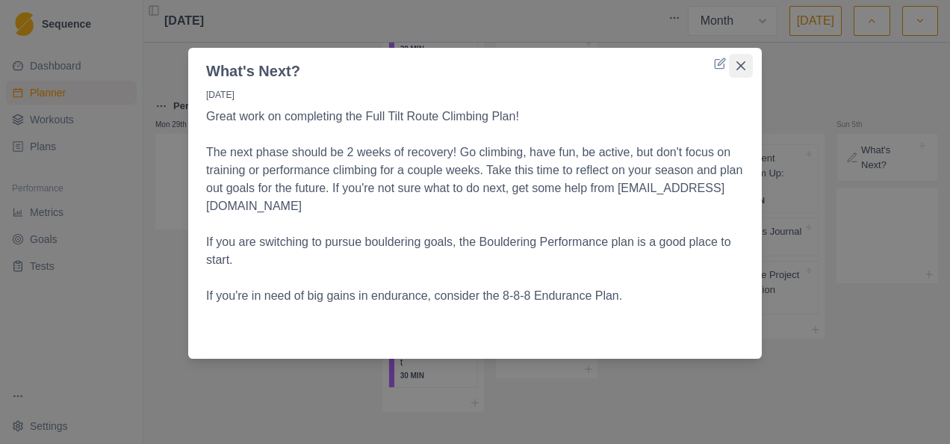
click at [750, 66] on button "Close" at bounding box center [741, 66] width 24 height 24
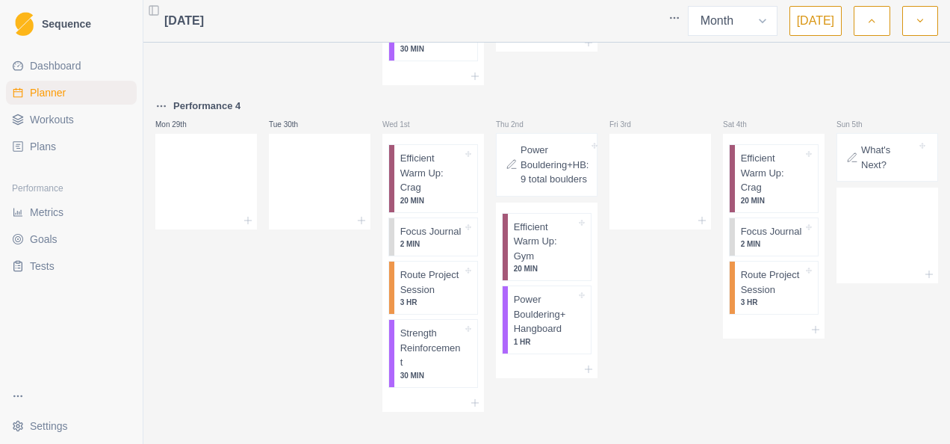
click at [847, 156] on div "What's Next?" at bounding box center [881, 157] width 70 height 29
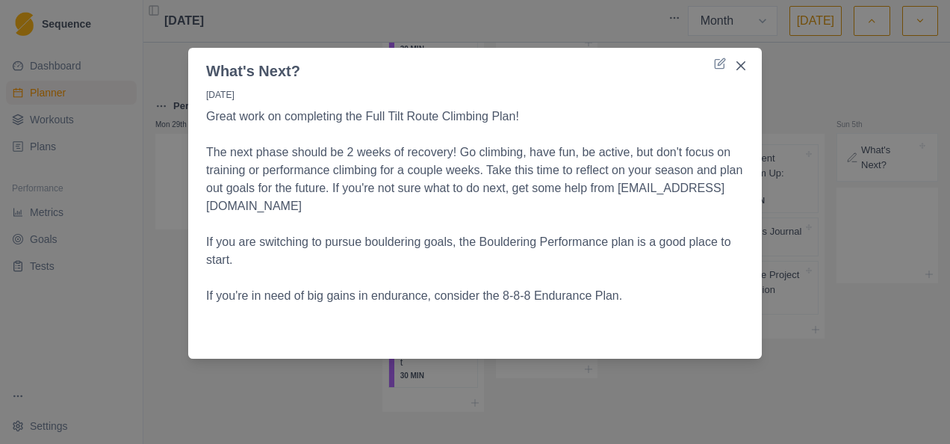
click at [760, 389] on div "What's Next? [DATE] Great work on completing the Full Tilt Route Climbing Plan!…" at bounding box center [475, 222] width 950 height 444
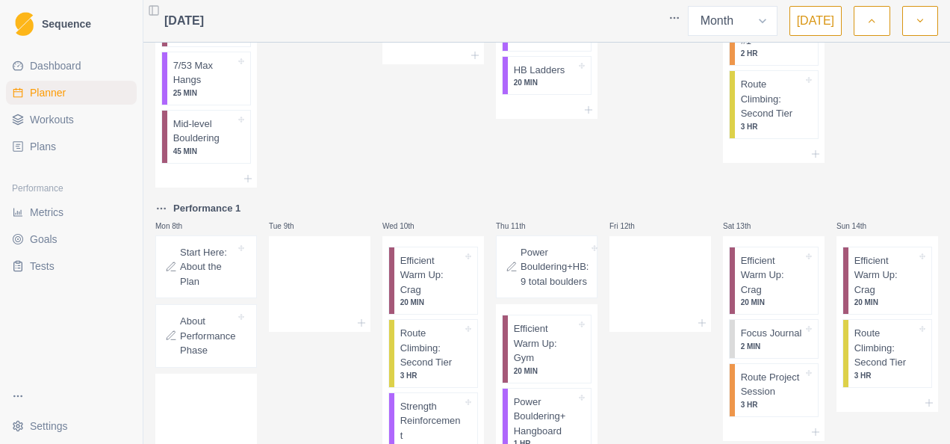
scroll to position [148, 0]
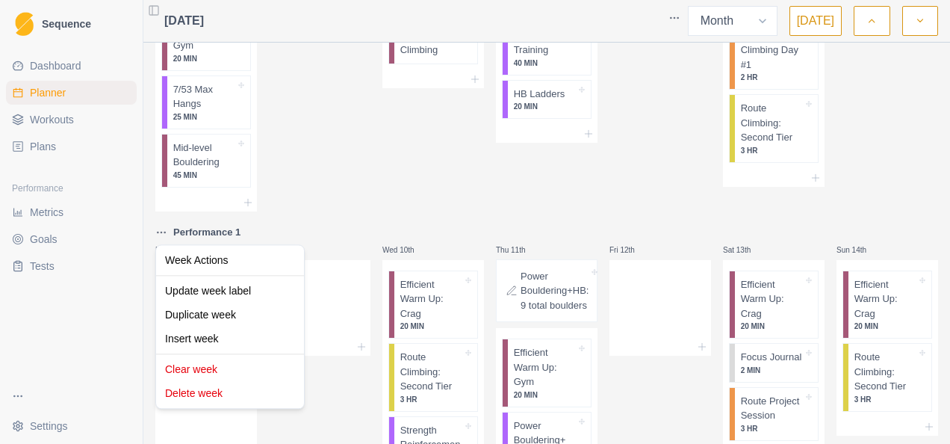
click at [166, 228] on html "Sequence Dashboard Planner Workouts Plans Performance Metrics Goals Tests Setti…" at bounding box center [475, 222] width 950 height 444
click at [229, 369] on div "Clear week" at bounding box center [230, 369] width 142 height 24
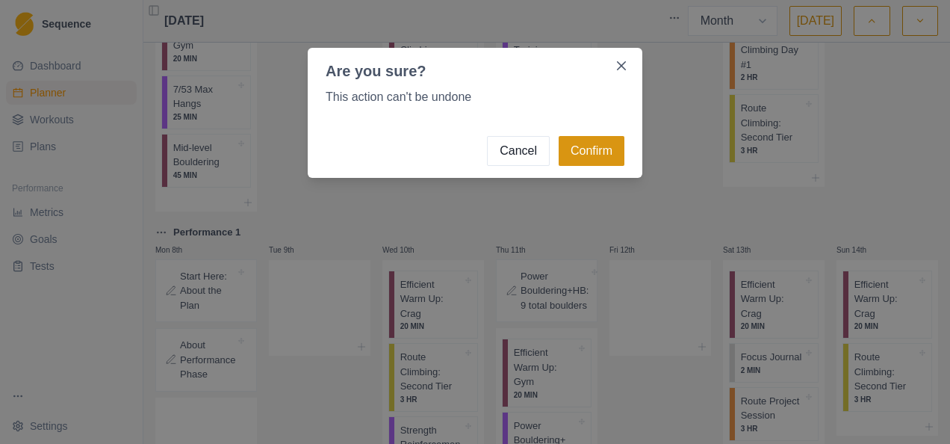
click at [592, 148] on button "Confirm" at bounding box center [592, 151] width 66 height 30
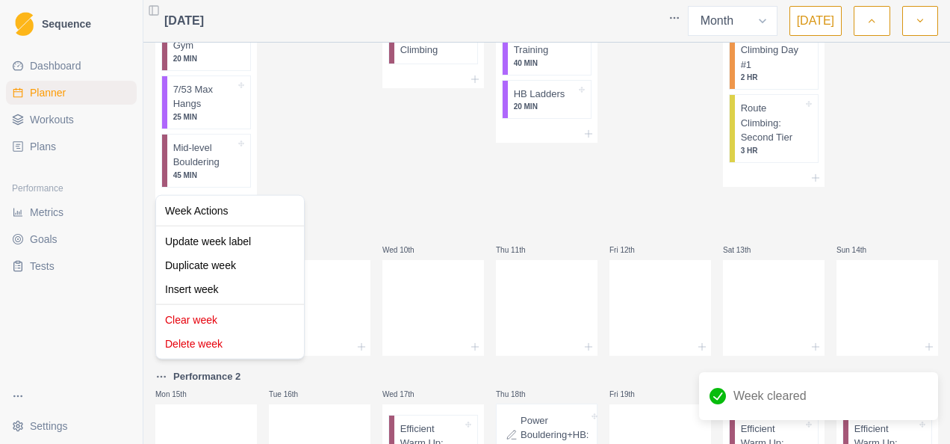
click at [164, 373] on html "Sequence Dashboard Planner Workouts Plans Performance Metrics Goals Tests Setti…" at bounding box center [475, 222] width 950 height 444
click at [227, 336] on div "Delete week" at bounding box center [230, 344] width 142 height 24
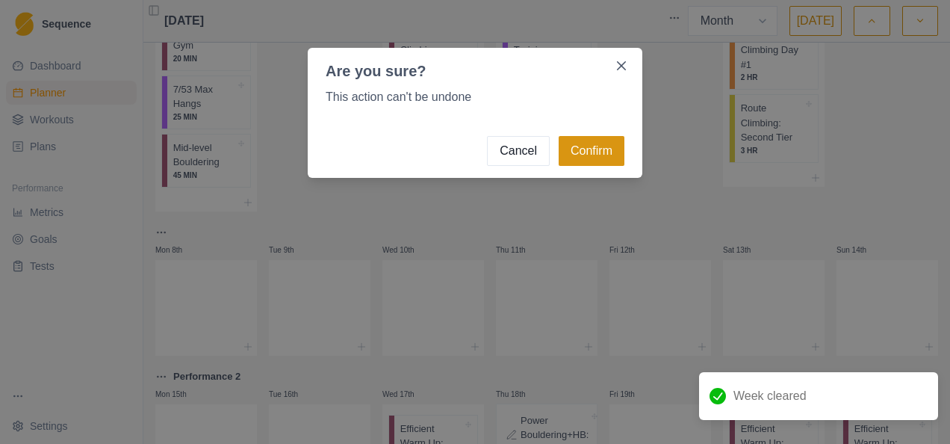
click at [602, 158] on button "Confirm" at bounding box center [592, 151] width 66 height 30
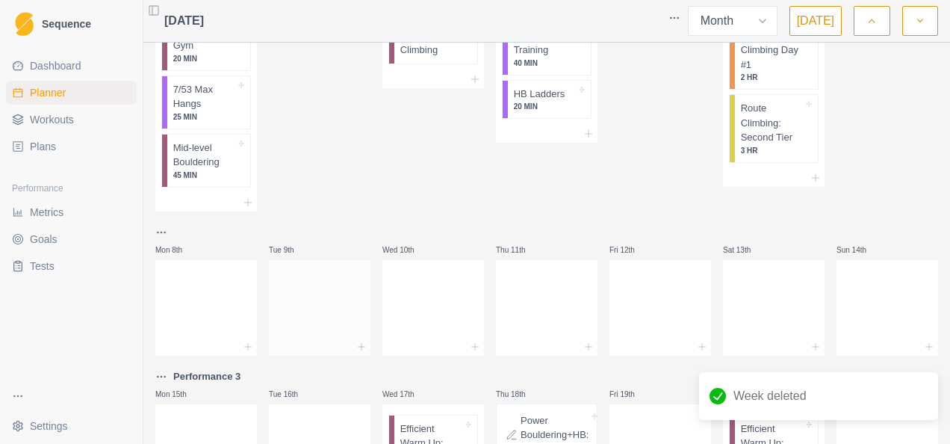
scroll to position [297, 0]
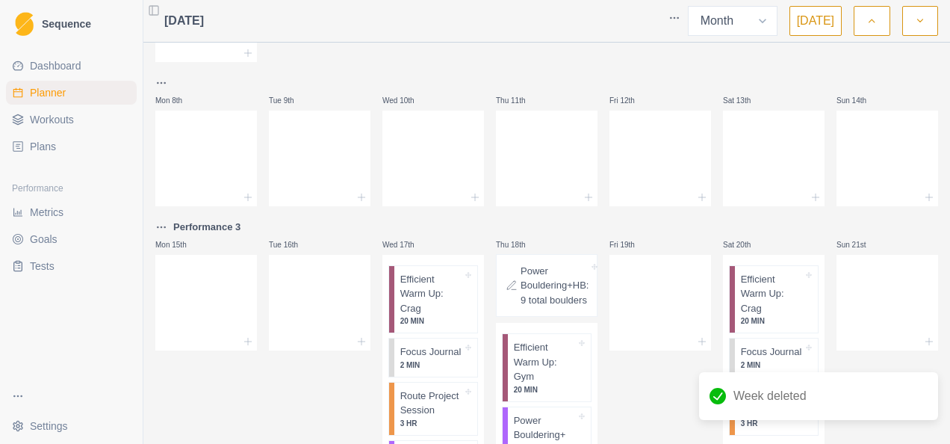
click at [203, 223] on p "Performance 3" at bounding box center [206, 227] width 67 height 15
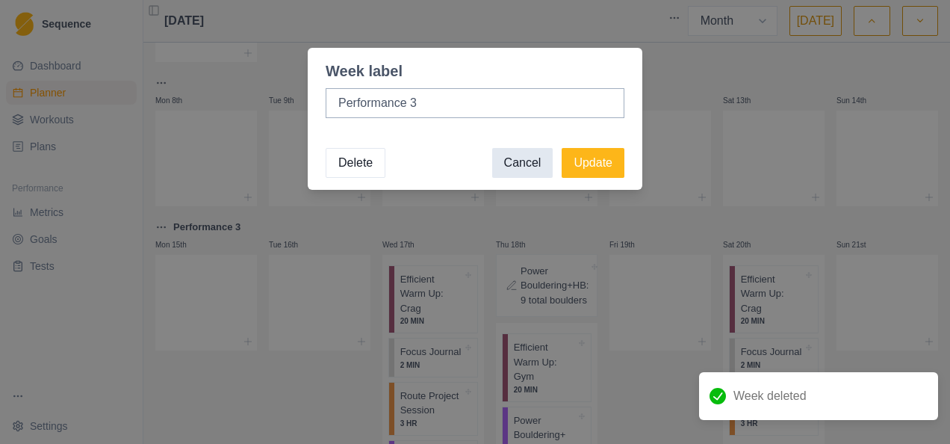
drag, startPoint x: 545, startPoint y: 157, endPoint x: 367, endPoint y: 202, distance: 183.5
click at [541, 158] on button "Cancel" at bounding box center [522, 163] width 61 height 30
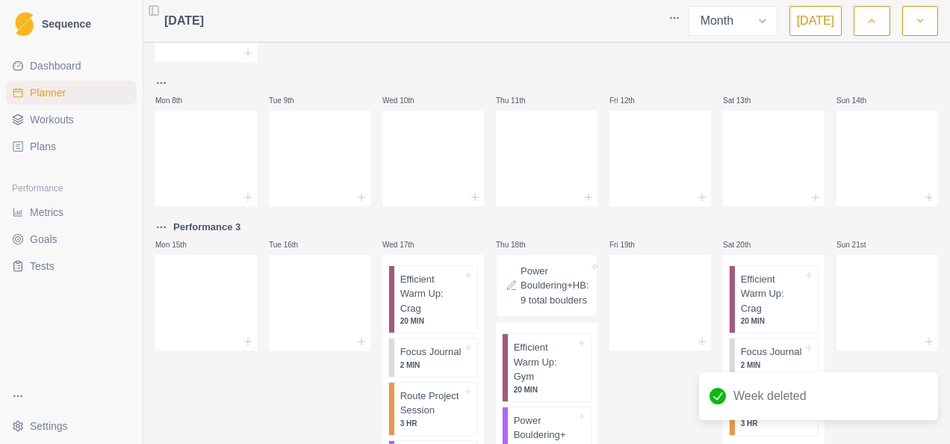
click at [168, 229] on html "Sequence Dashboard Planner Workouts Plans Performance Metrics Goals Tests Setti…" at bounding box center [475, 222] width 950 height 444
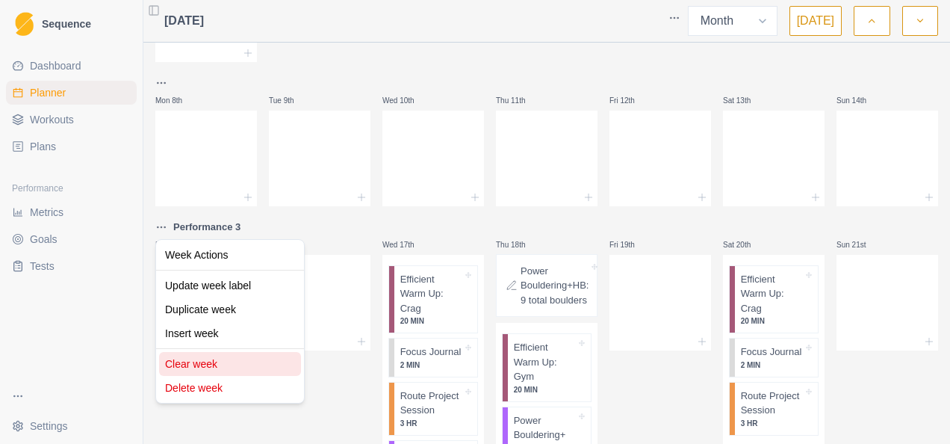
click at [224, 367] on div "Clear week" at bounding box center [230, 364] width 142 height 24
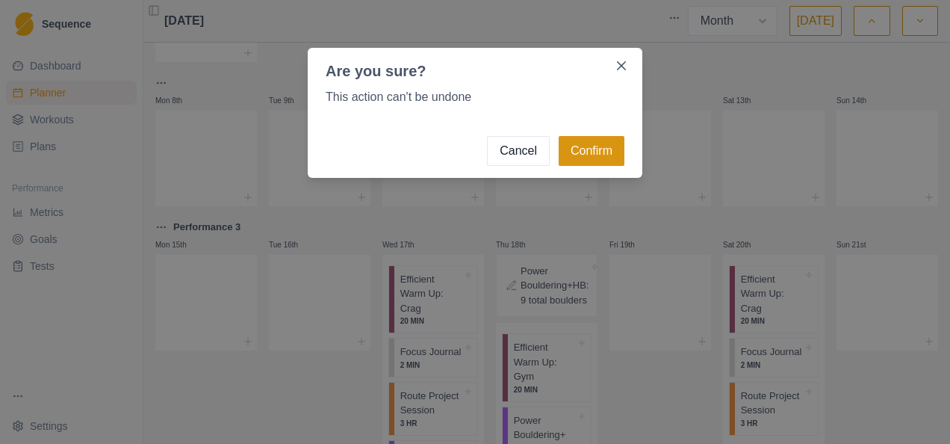
click at [565, 152] on button "Confirm" at bounding box center [592, 151] width 66 height 30
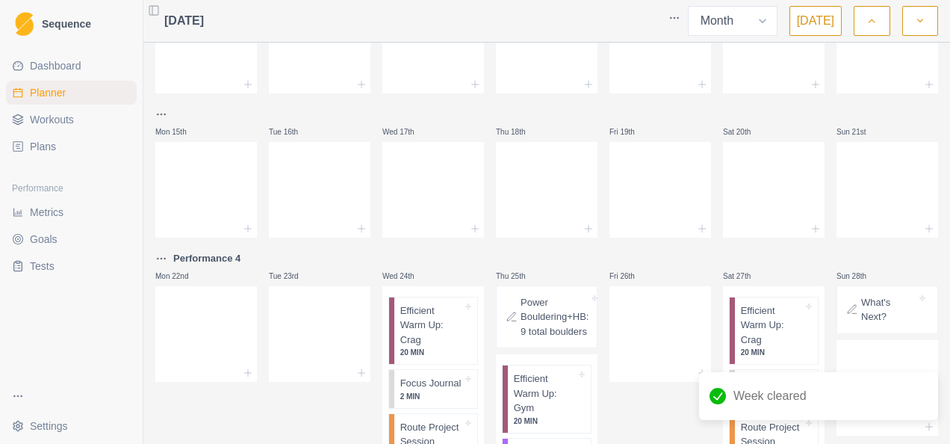
scroll to position [521, 0]
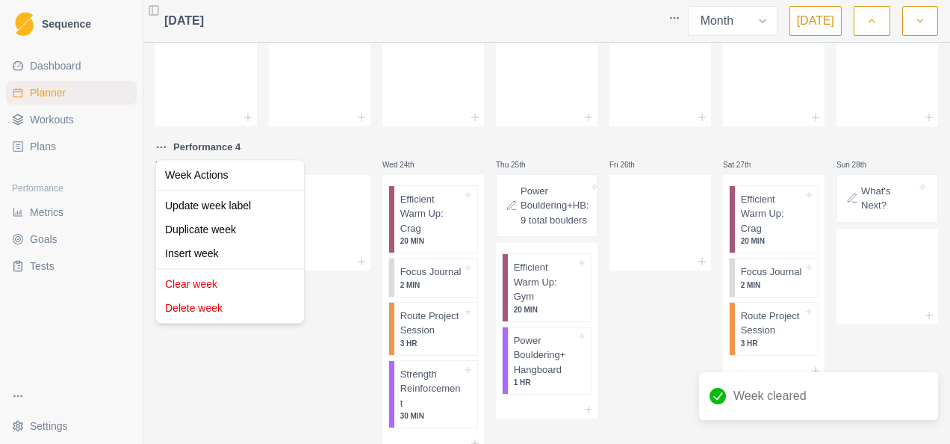
click at [161, 141] on html "Sequence Dashboard Planner Workouts Plans Performance Metrics Goals Tests Setti…" at bounding box center [475, 222] width 950 height 444
click at [212, 290] on div "Clear week" at bounding box center [230, 284] width 142 height 24
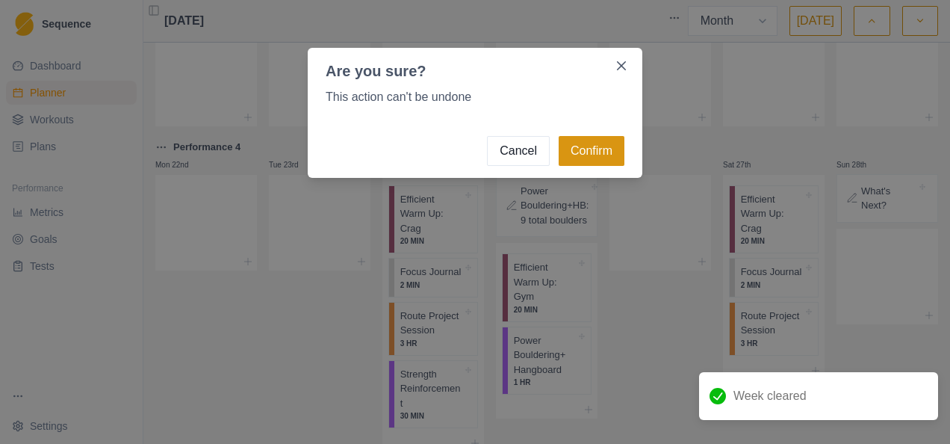
drag, startPoint x: 614, startPoint y: 152, endPoint x: 274, endPoint y: 372, distance: 404.5
click at [612, 152] on button "Confirm" at bounding box center [592, 151] width 66 height 30
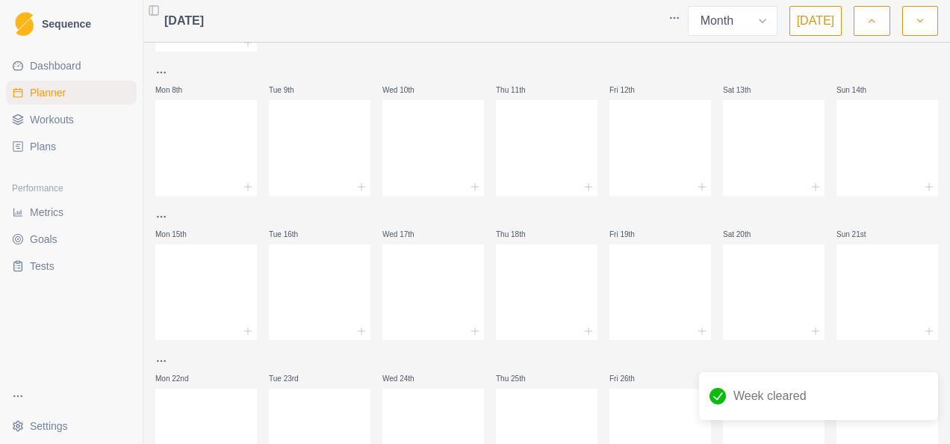
scroll to position [233, 0]
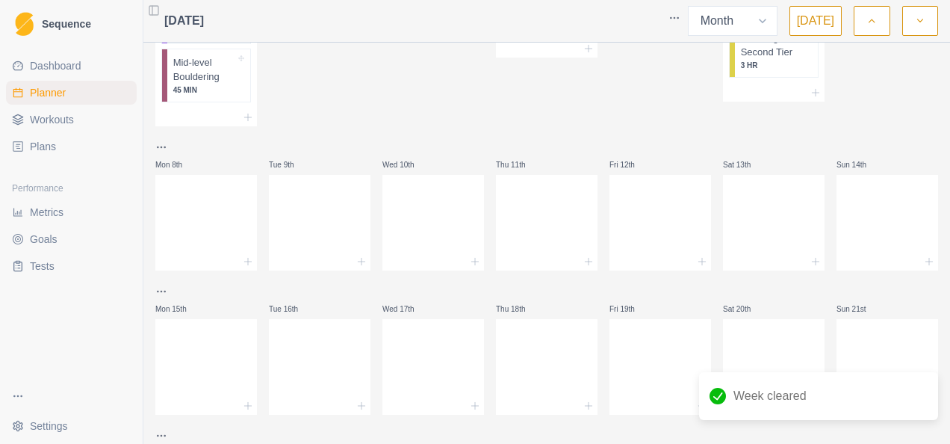
click at [81, 149] on link "Plans" at bounding box center [71, 146] width 131 height 24
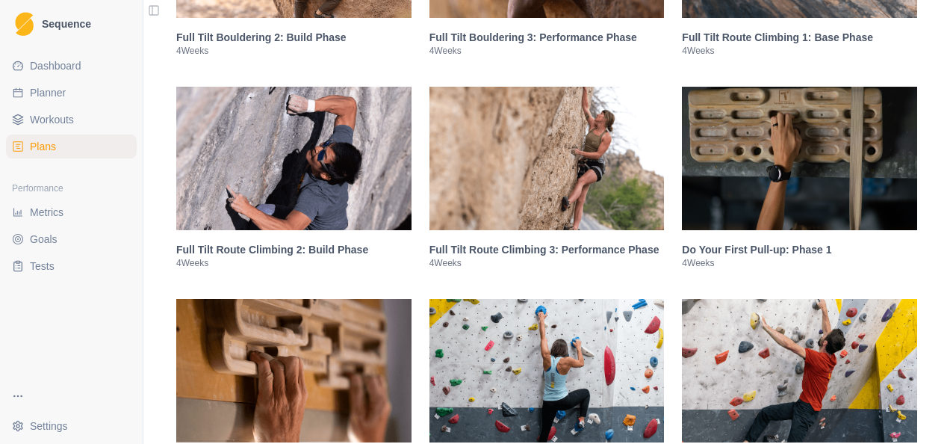
scroll to position [1494, 0]
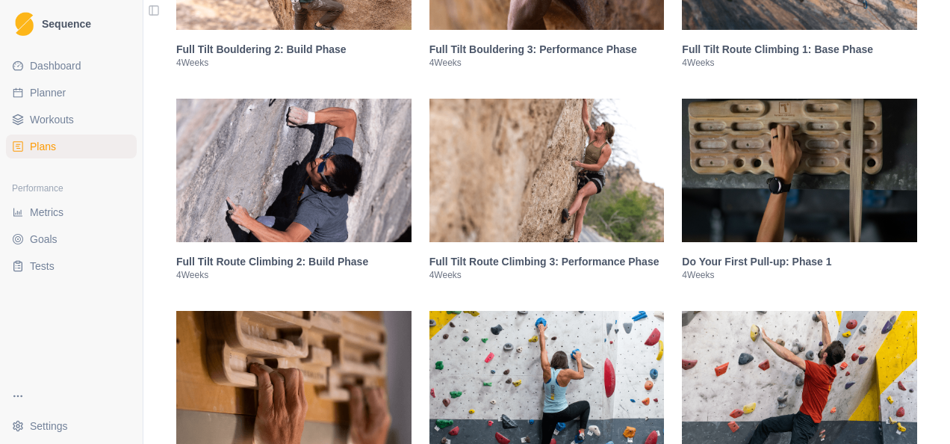
click at [318, 183] on img at bounding box center [293, 170] width 235 height 143
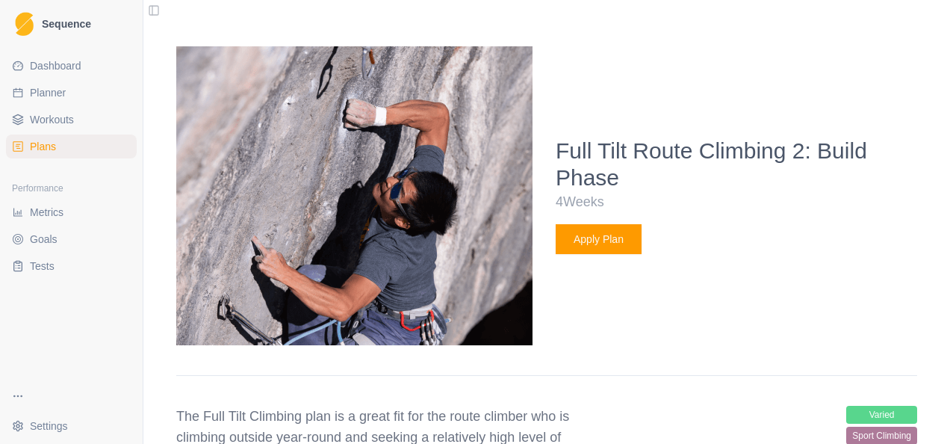
scroll to position [1804, 0]
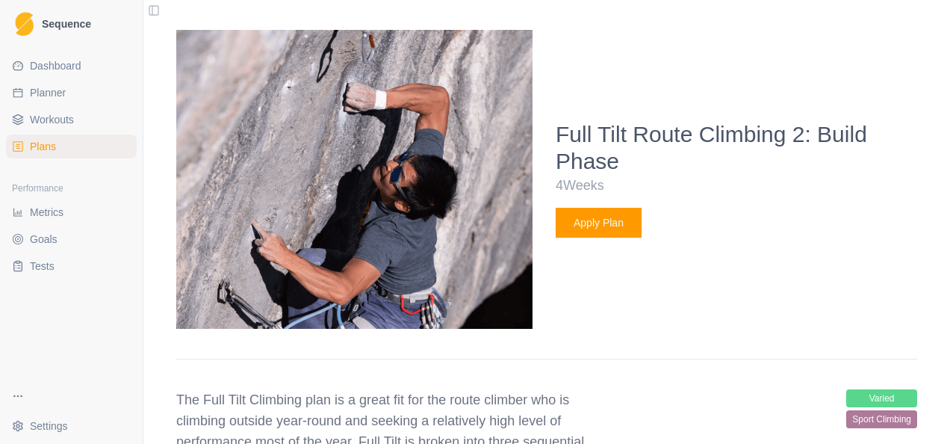
click at [601, 221] on button "Apply Plan" at bounding box center [599, 223] width 86 height 30
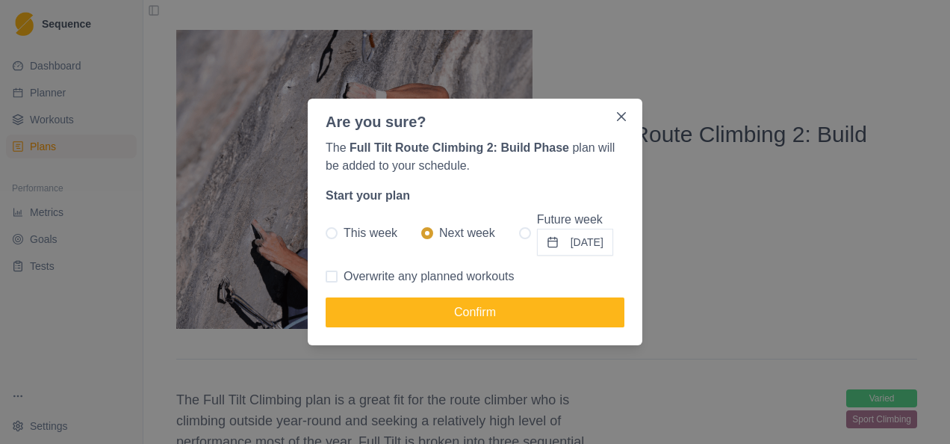
click at [576, 249] on button "[DATE]" at bounding box center [575, 242] width 76 height 27
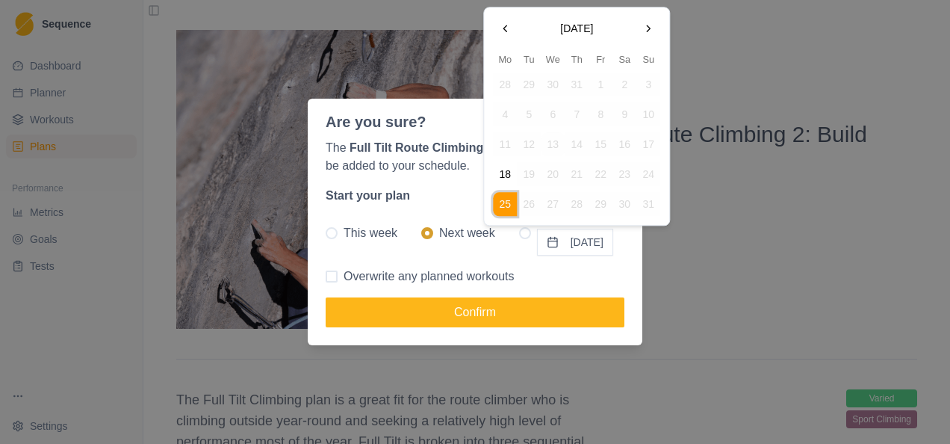
click at [645, 25] on button "Go to the Next Month" at bounding box center [648, 28] width 24 height 24
click at [506, 114] on button "8" at bounding box center [505, 115] width 24 height 24
radio input "false"
radio input "true"
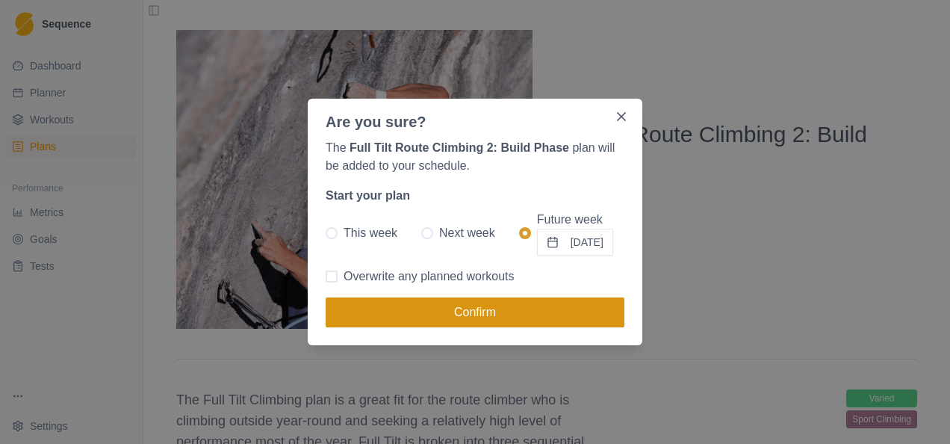
click at [520, 314] on button "Confirm" at bounding box center [475, 312] width 299 height 30
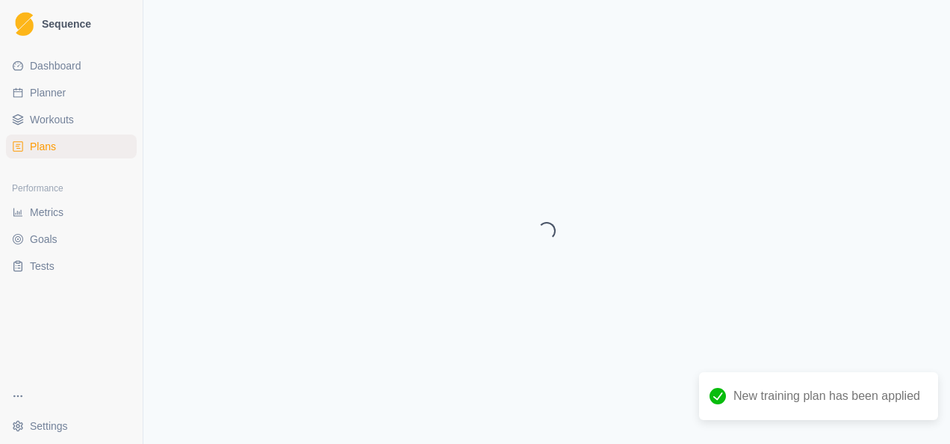
select select "month"
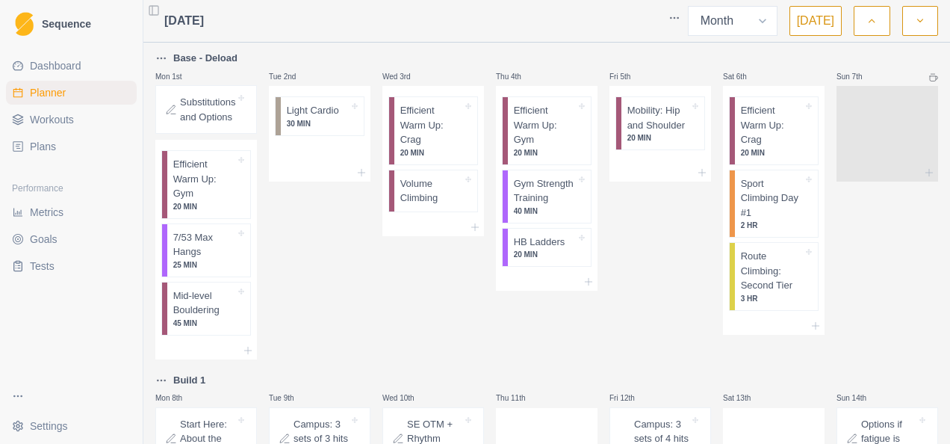
click at [868, 16] on icon "button" at bounding box center [871, 20] width 10 height 15
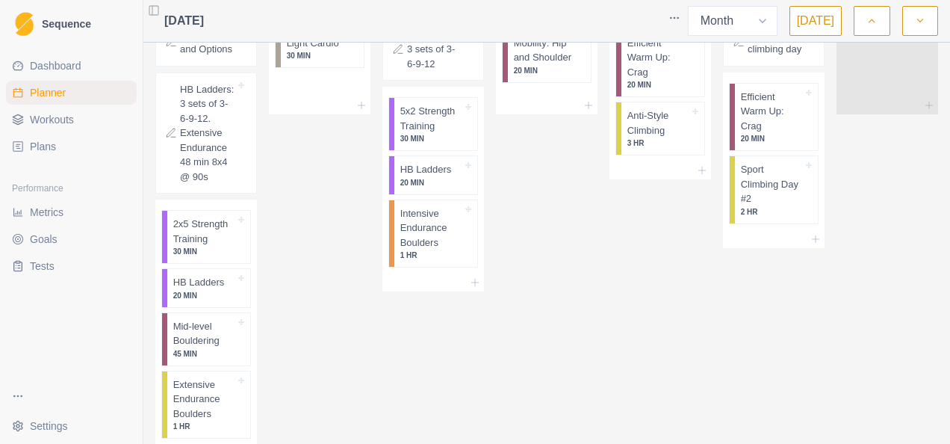
scroll to position [2210, 0]
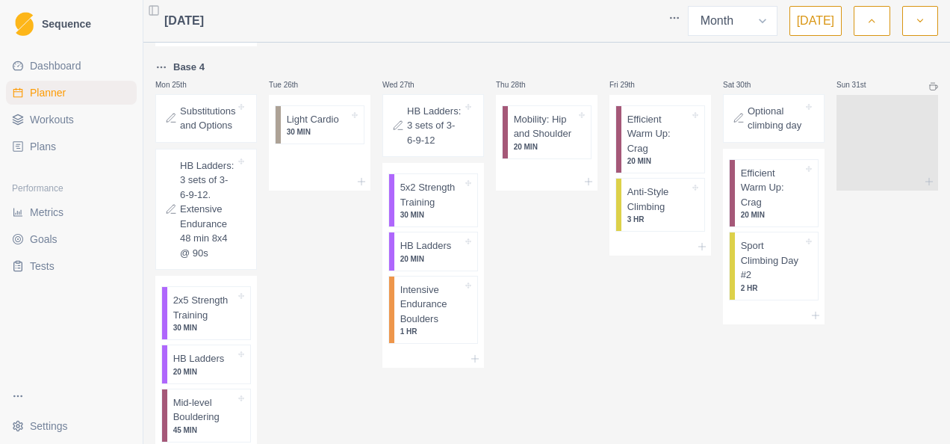
click at [914, 18] on button "button" at bounding box center [920, 21] width 36 height 30
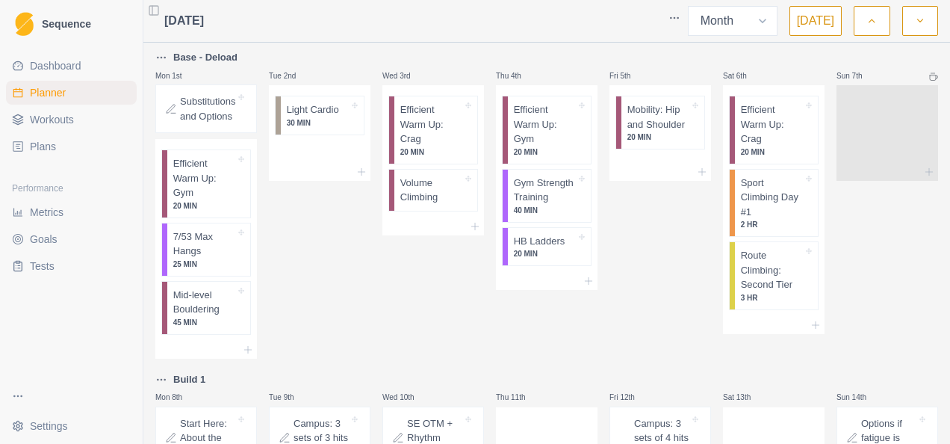
scroll to position [0, 0]
click at [876, 16] on icon "button" at bounding box center [871, 20] width 10 height 15
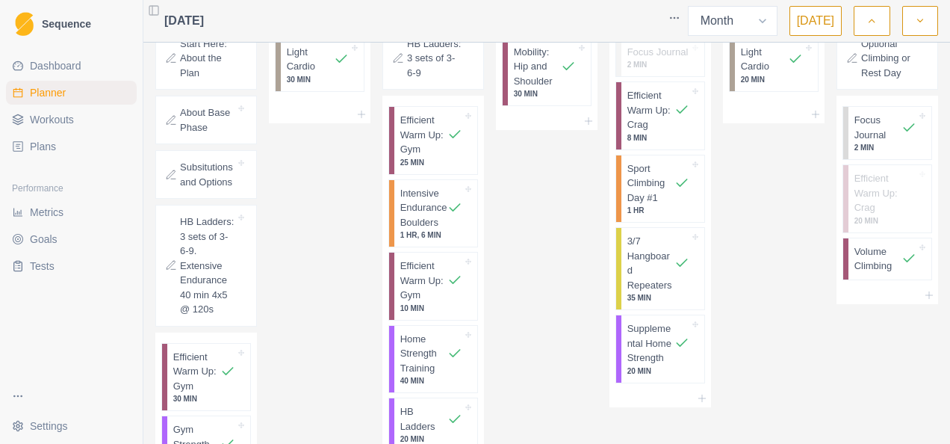
scroll to position [299, 0]
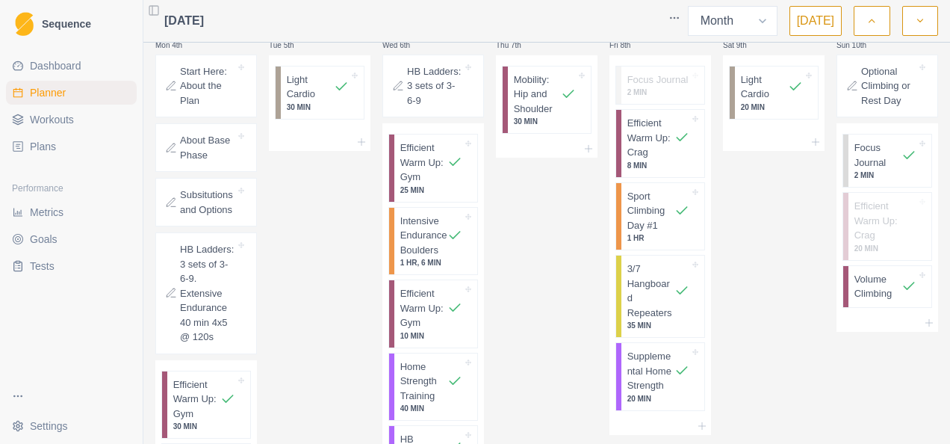
click at [922, 16] on icon "button" at bounding box center [920, 20] width 10 height 15
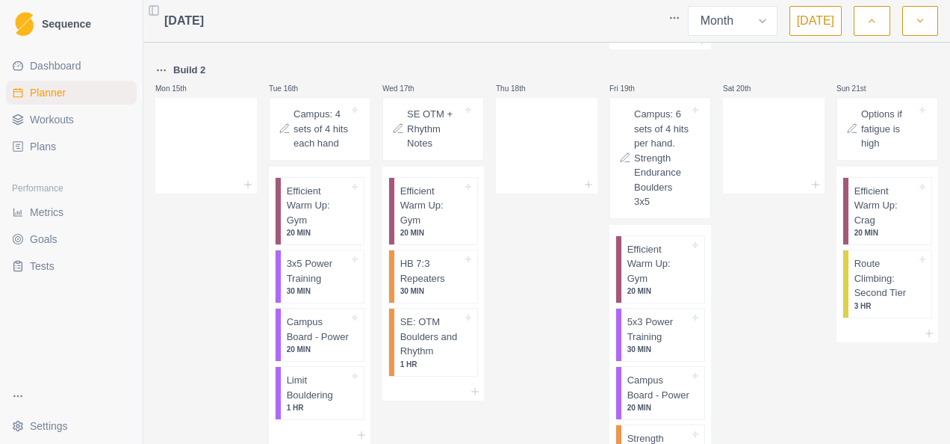
scroll to position [821, 0]
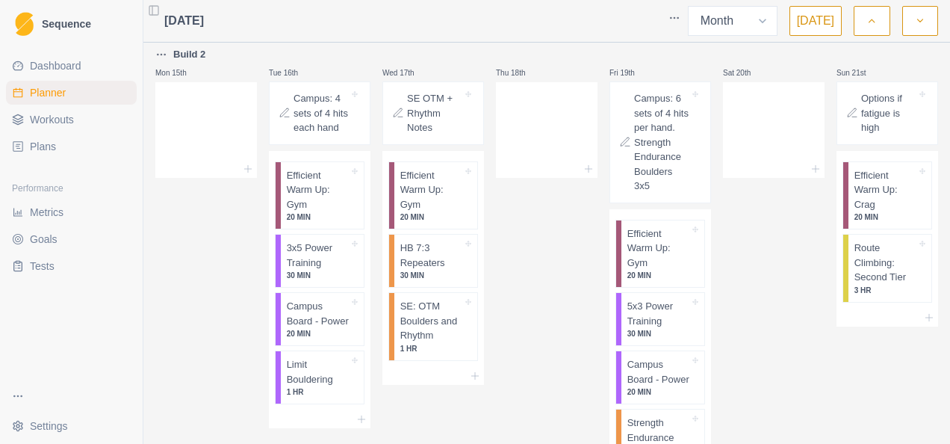
click at [912, 15] on button "button" at bounding box center [920, 21] width 36 height 30
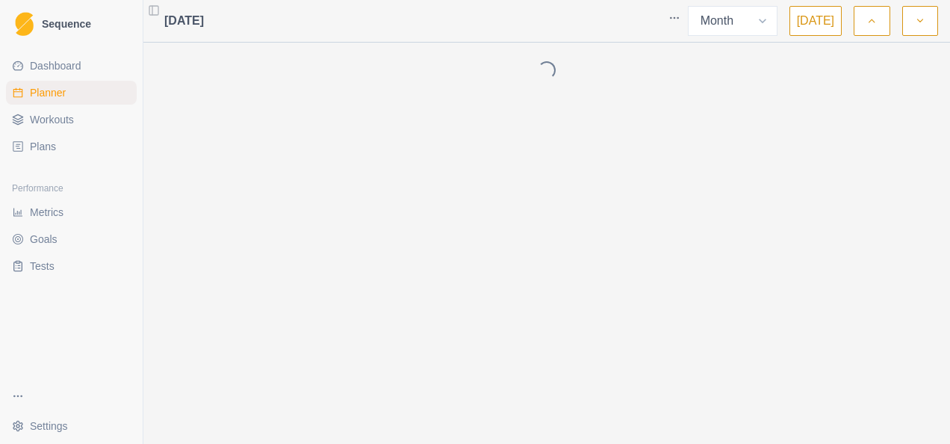
scroll to position [0, 0]
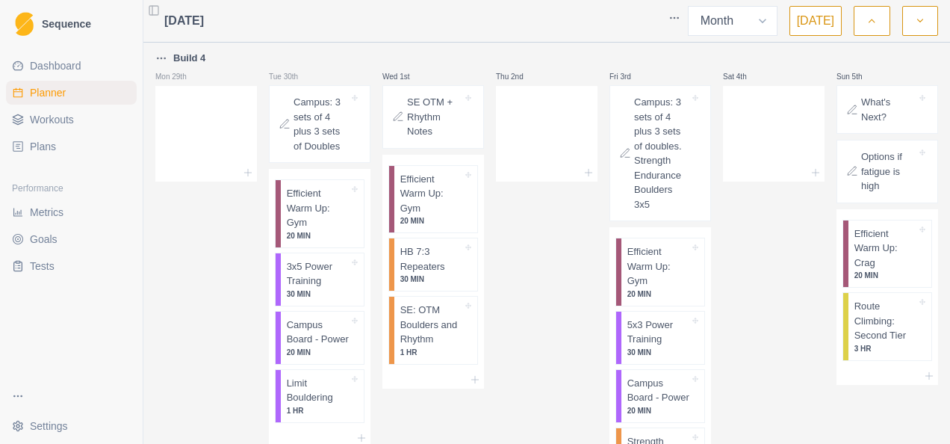
click at [876, 20] on icon "button" at bounding box center [871, 20] width 10 height 15
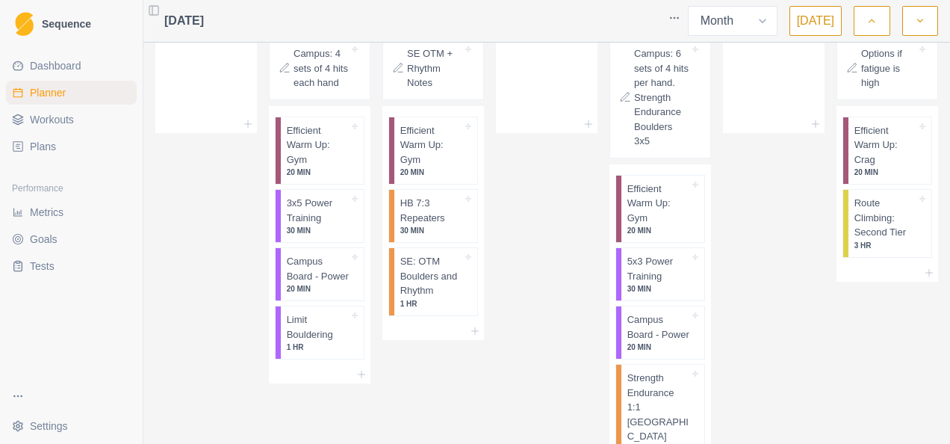
scroll to position [896, 0]
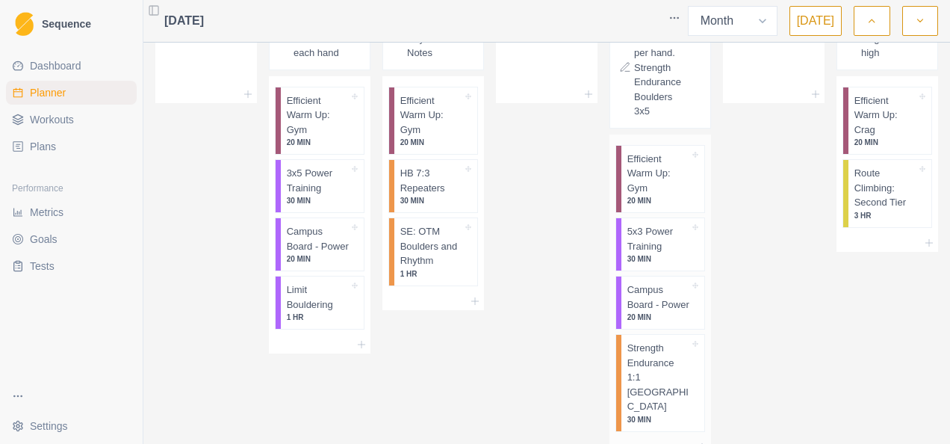
click at [627, 341] on p "Strength Endurance 1:1 [GEOGRAPHIC_DATA]" at bounding box center [658, 377] width 62 height 73
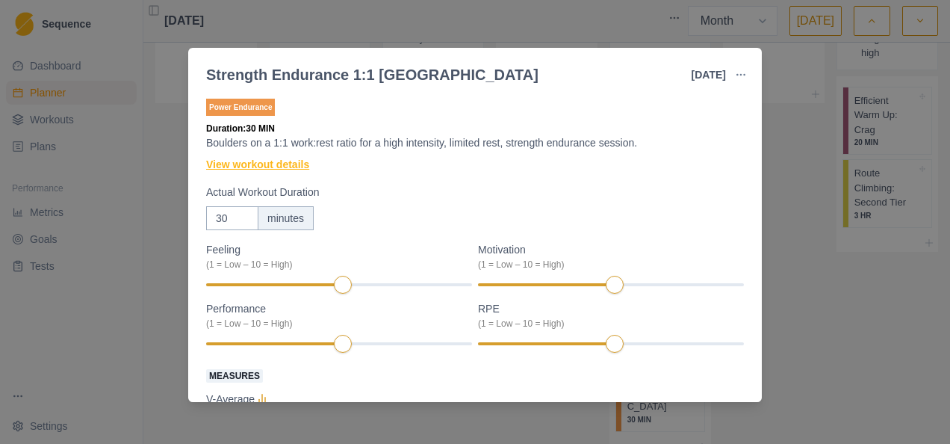
click at [243, 161] on link "View workout details" at bounding box center [257, 165] width 103 height 16
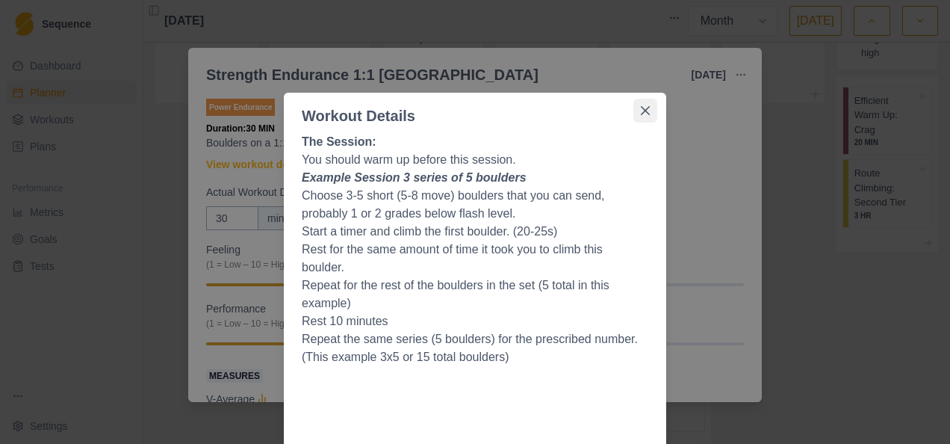
click at [641, 108] on icon "Close" at bounding box center [645, 110] width 9 height 9
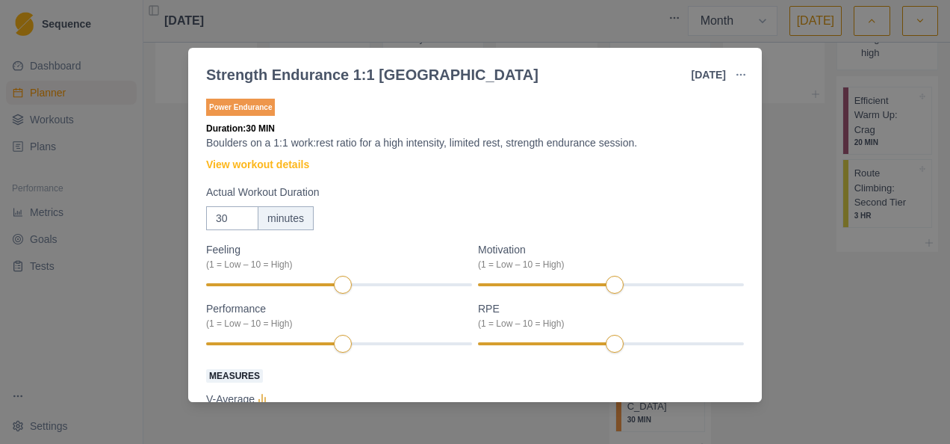
click at [521, 19] on div "Strength Endurance 1:1 Boulder [DATE] Link To Goal View Workout Metrics Edit Or…" at bounding box center [475, 222] width 950 height 444
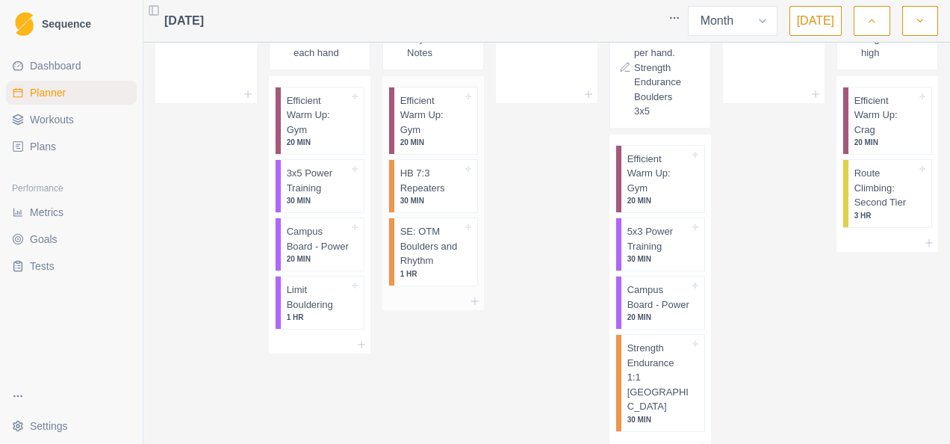
click at [429, 224] on p "SE: OTM Boulders and Rhythm" at bounding box center [431, 246] width 62 height 44
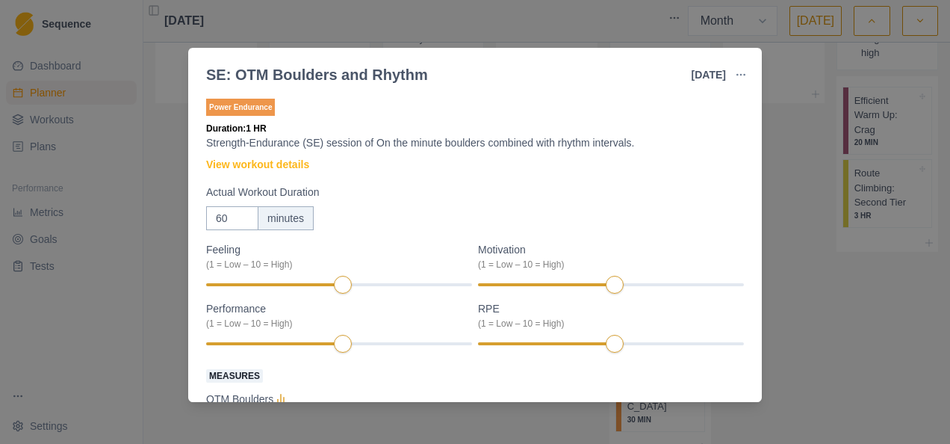
click at [146, 184] on div "SE: OTM Boulders and Rhythm [DATE] Link To Goal View Workout Metrics Edit Origi…" at bounding box center [475, 222] width 950 height 444
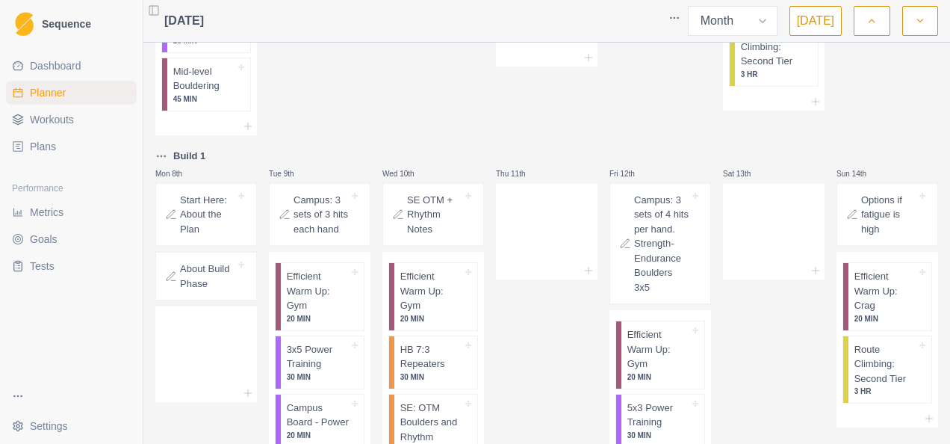
scroll to position [299, 0]
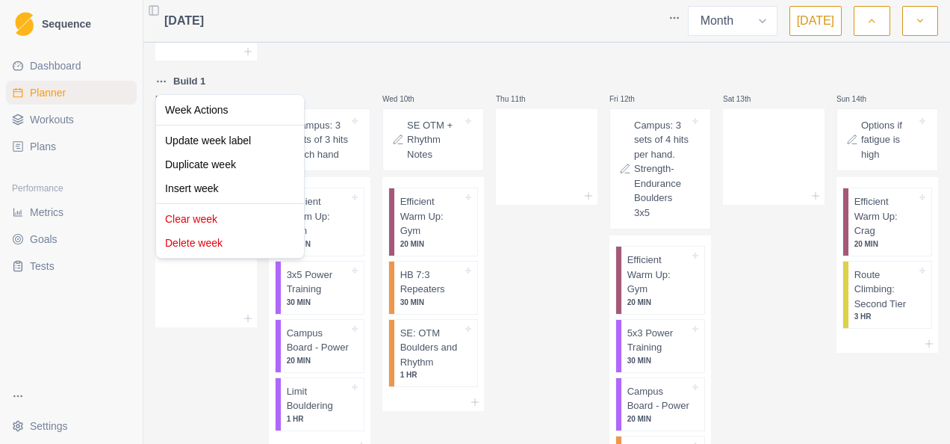
click at [160, 82] on html "Sequence Dashboard Planner Workouts Plans Performance Metrics Goals Tests Setti…" at bounding box center [475, 222] width 950 height 444
click at [532, 269] on html "Sequence Dashboard Planner Workouts Plans Performance Metrics Goals Tests Setti…" at bounding box center [475, 222] width 950 height 444
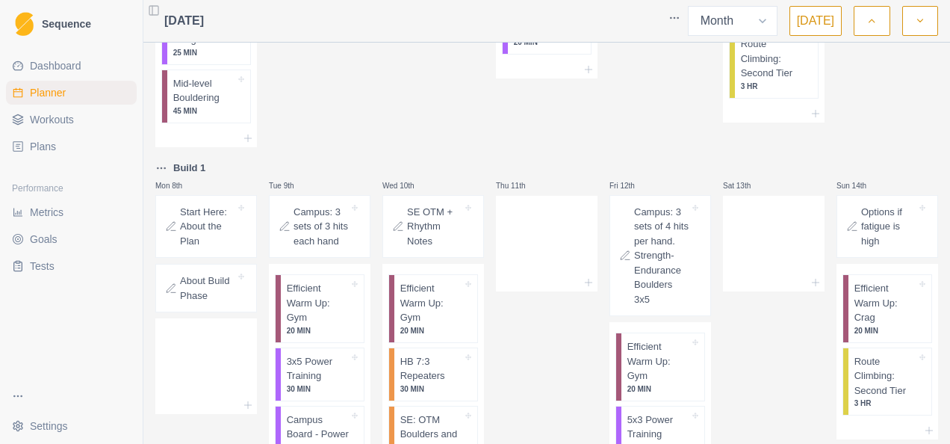
scroll to position [149, 0]
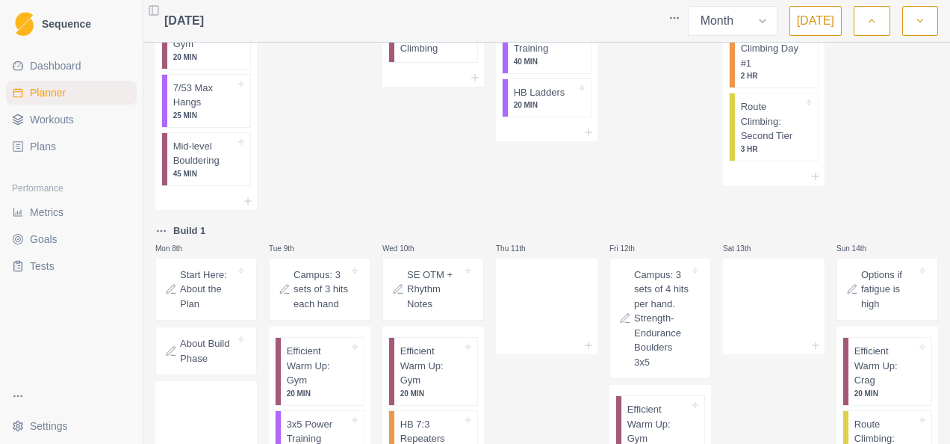
click at [166, 229] on html "Sequence Dashboard Planner Workouts Plans Performance Metrics Goals Tests Setti…" at bounding box center [475, 222] width 950 height 444
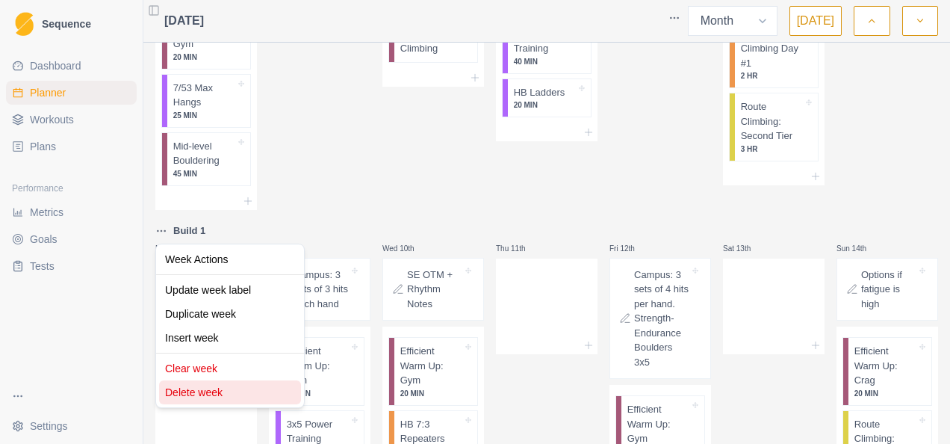
click at [194, 394] on div "Delete week" at bounding box center [230, 392] width 142 height 24
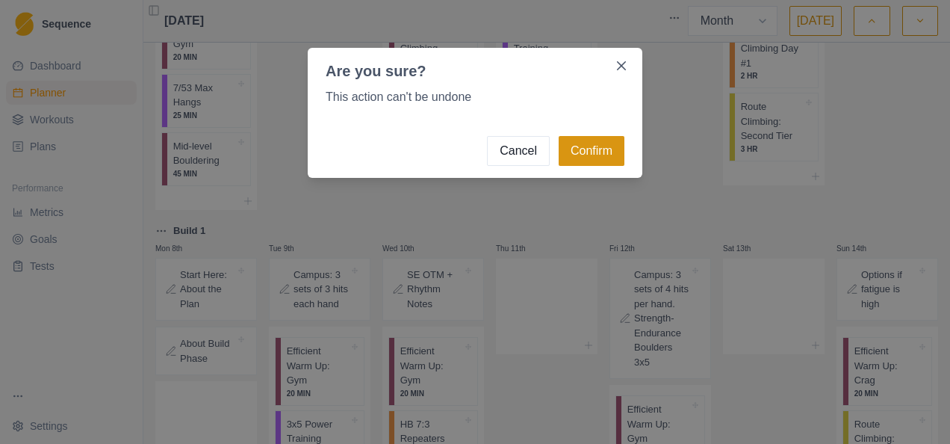
click at [623, 143] on button "Confirm" at bounding box center [592, 151] width 66 height 30
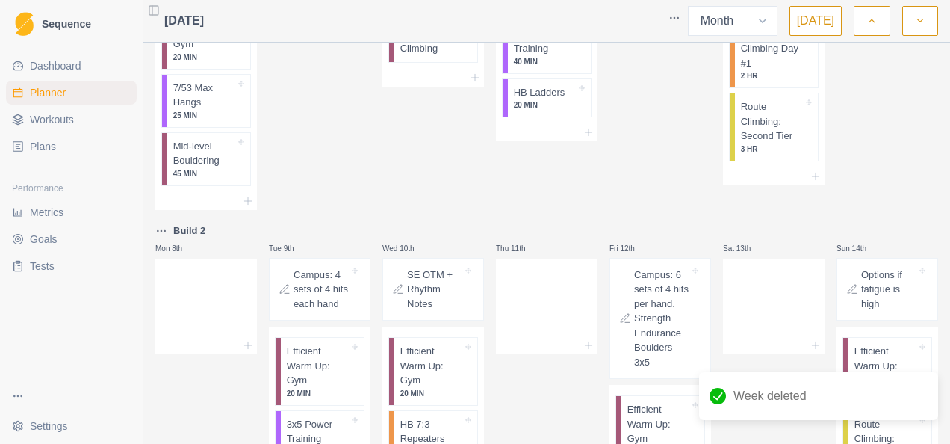
scroll to position [0, 0]
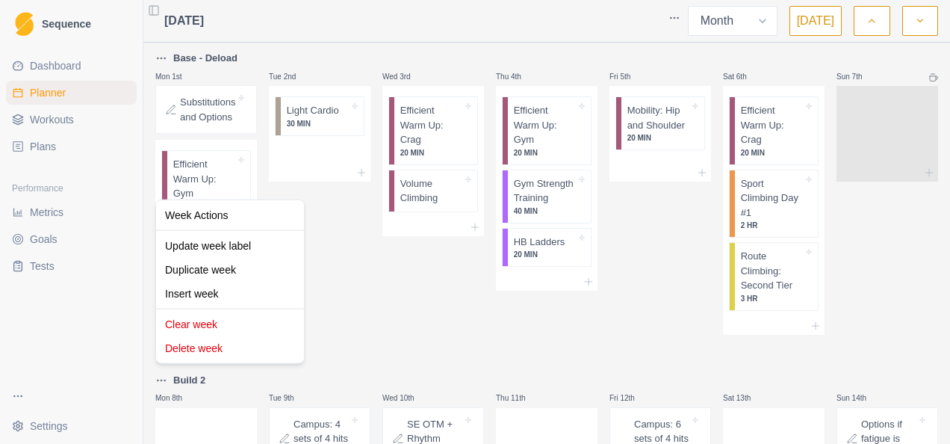
click at [164, 378] on html "Sequence Dashboard Planner Workouts Plans Performance Metrics Goals Tests Setti…" at bounding box center [475, 222] width 950 height 444
click at [204, 326] on div "Clear week" at bounding box center [230, 324] width 142 height 24
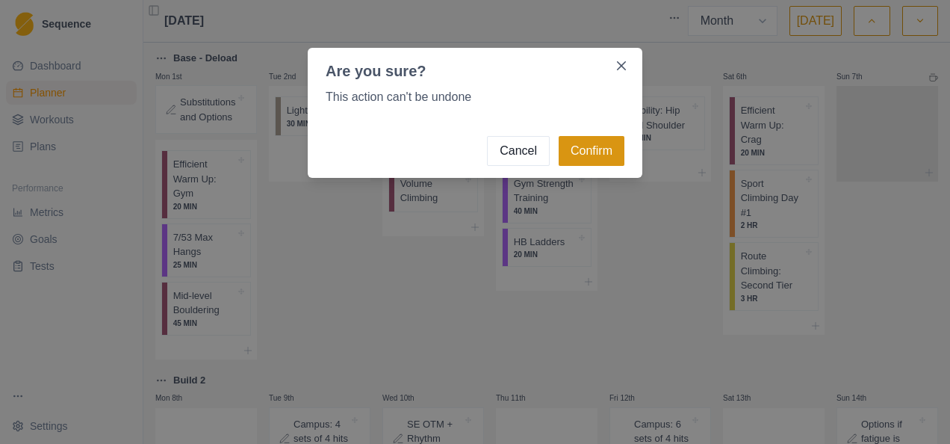
click at [600, 145] on button "Confirm" at bounding box center [592, 151] width 66 height 30
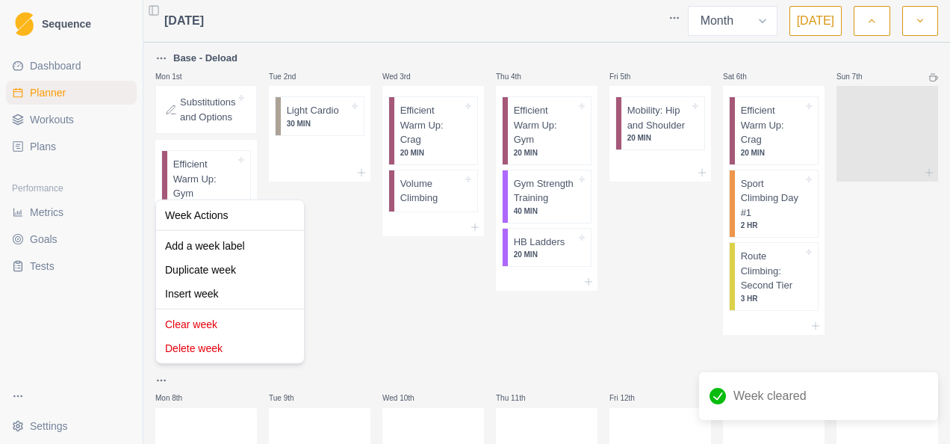
click at [161, 379] on html "Sequence Dashboard Planner Workouts Plans Performance Metrics Goals Tests Setti…" at bounding box center [475, 222] width 950 height 444
click at [224, 323] on div "Clear week" at bounding box center [230, 324] width 142 height 24
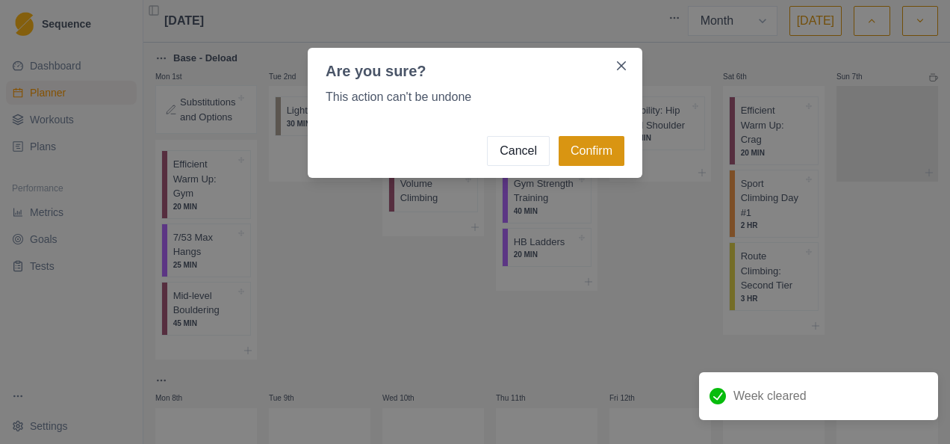
click at [619, 158] on button "Confirm" at bounding box center [592, 151] width 66 height 30
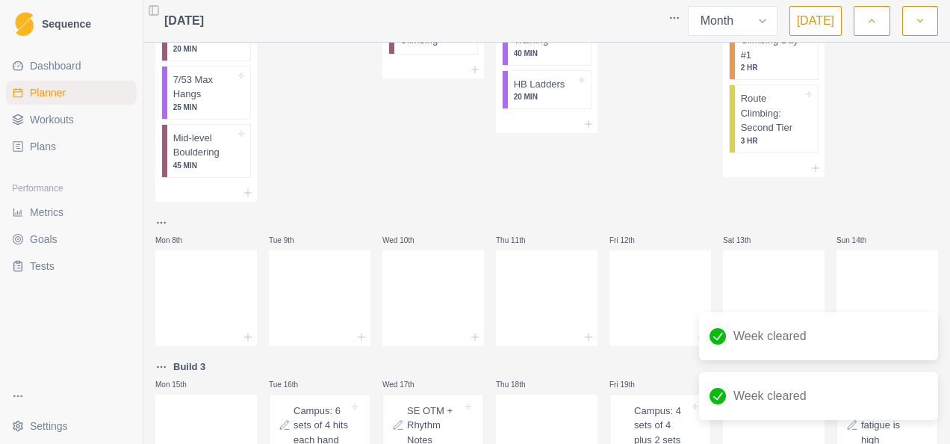
scroll to position [373, 0]
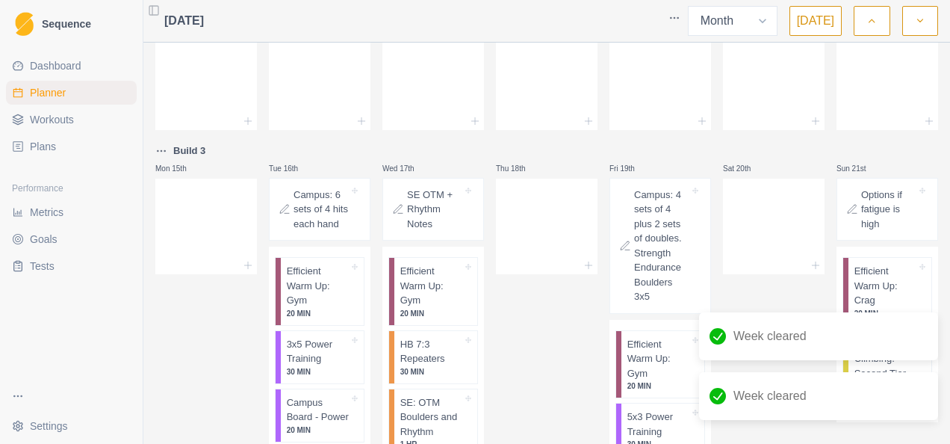
click at [161, 151] on html "Sequence Dashboard Planner Workouts Plans Performance Metrics Goals Tests Setti…" at bounding box center [475, 222] width 950 height 444
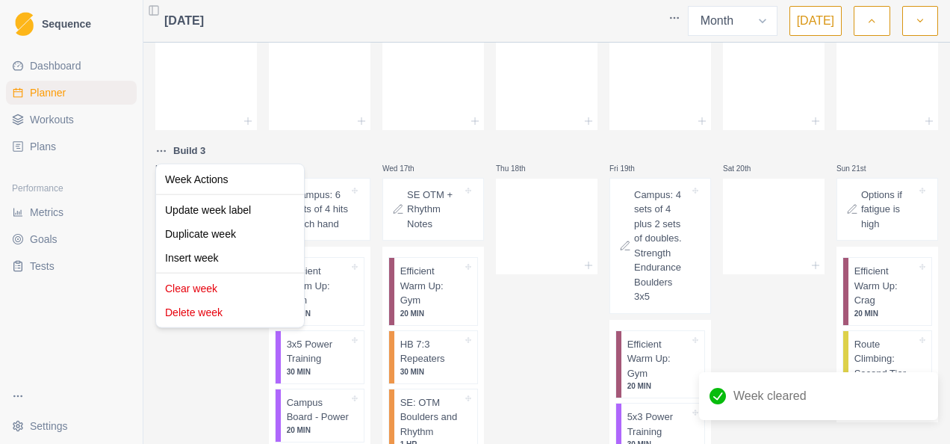
click at [341, 172] on html "Sequence Dashboard Planner Workouts Plans Performance Metrics Goals Tests Setti…" at bounding box center [475, 222] width 950 height 444
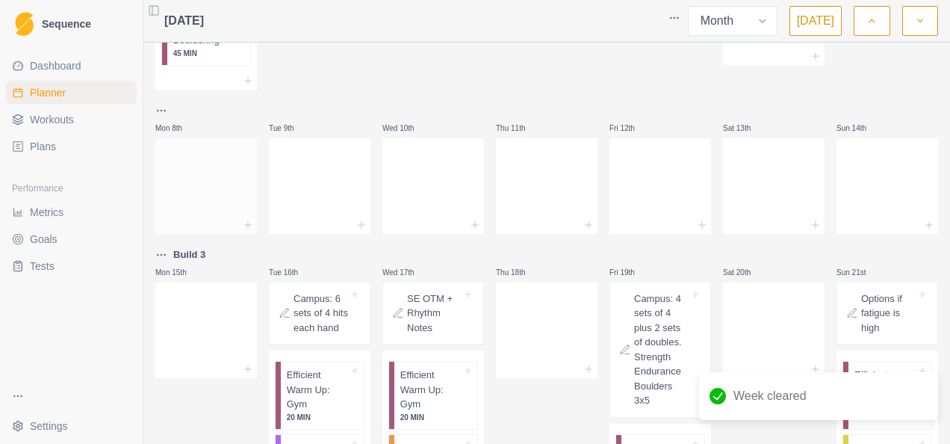
scroll to position [224, 0]
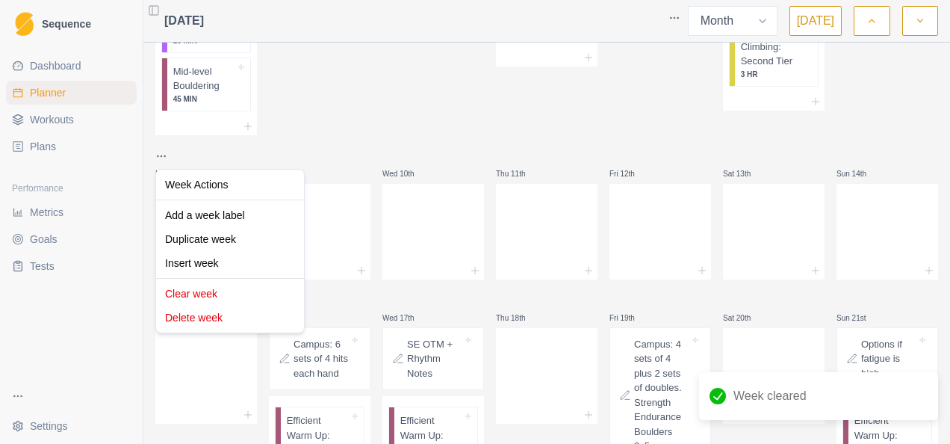
click at [162, 152] on html "Sequence Dashboard Planner Workouts Plans Performance Metrics Goals Tests Setti…" at bounding box center [475, 222] width 950 height 444
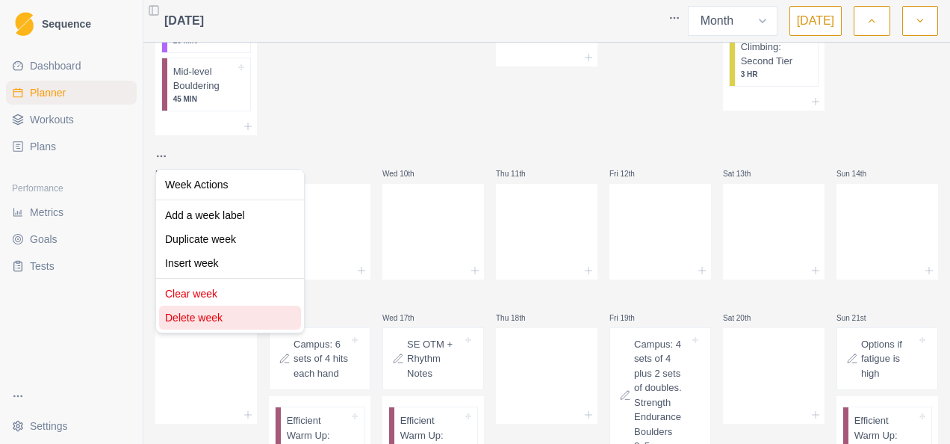
click at [186, 323] on div "Delete week" at bounding box center [230, 317] width 142 height 24
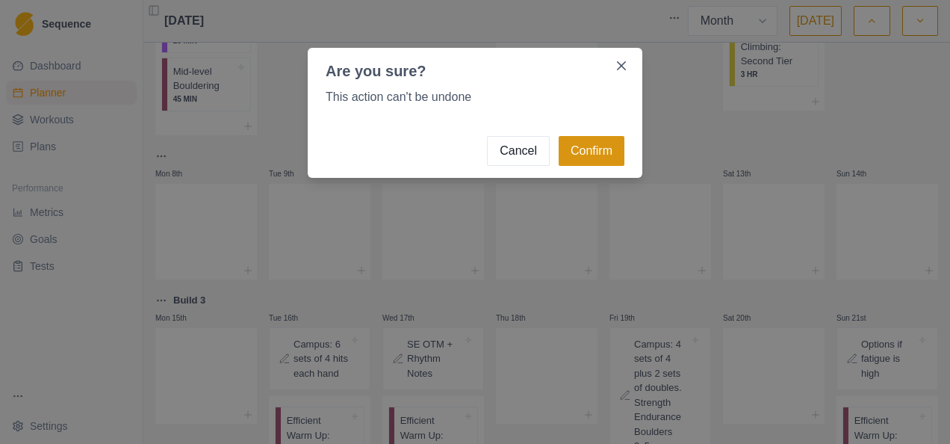
click at [598, 146] on button "Confirm" at bounding box center [592, 151] width 66 height 30
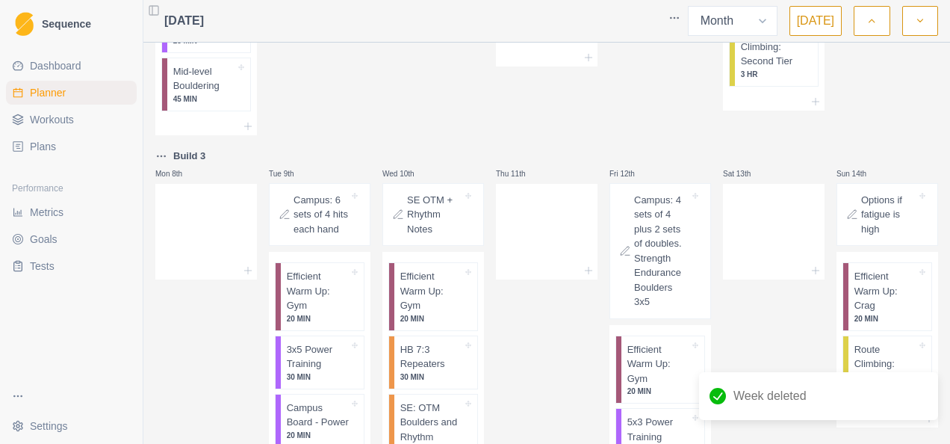
click at [161, 151] on html "Sequence Dashboard Planner Workouts Plans Performance Metrics Goals Tests Setti…" at bounding box center [475, 222] width 950 height 444
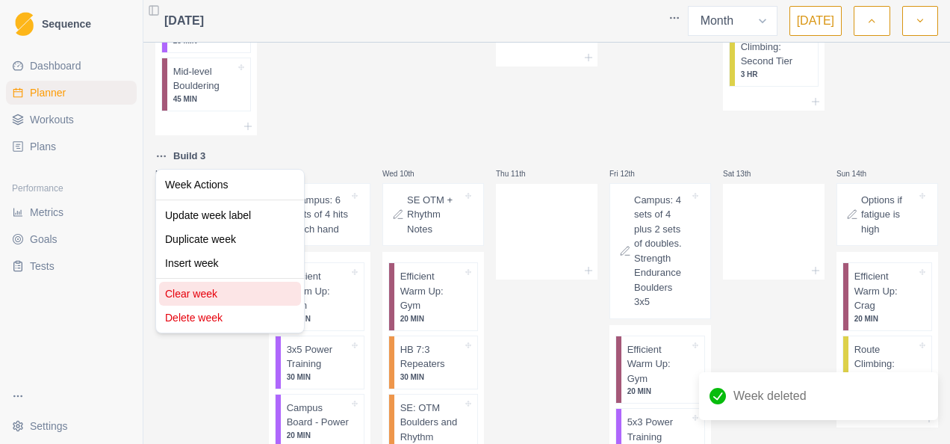
click at [210, 300] on div "Clear week" at bounding box center [230, 294] width 142 height 24
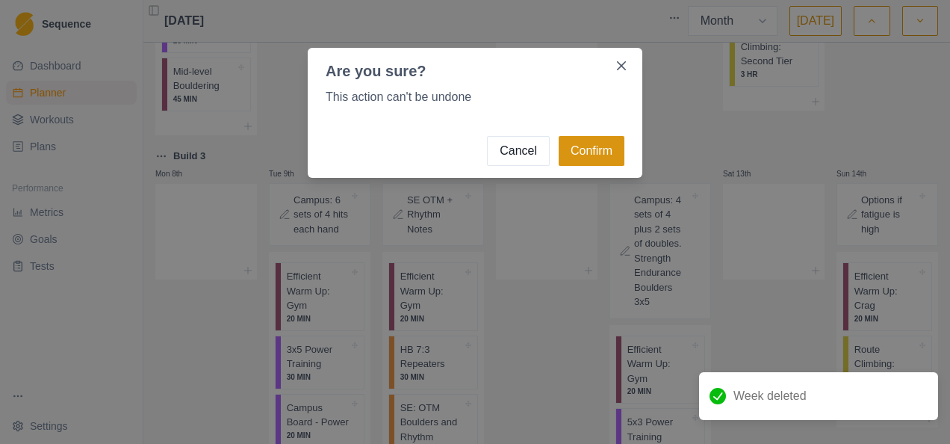
click at [591, 141] on button "Confirm" at bounding box center [592, 151] width 66 height 30
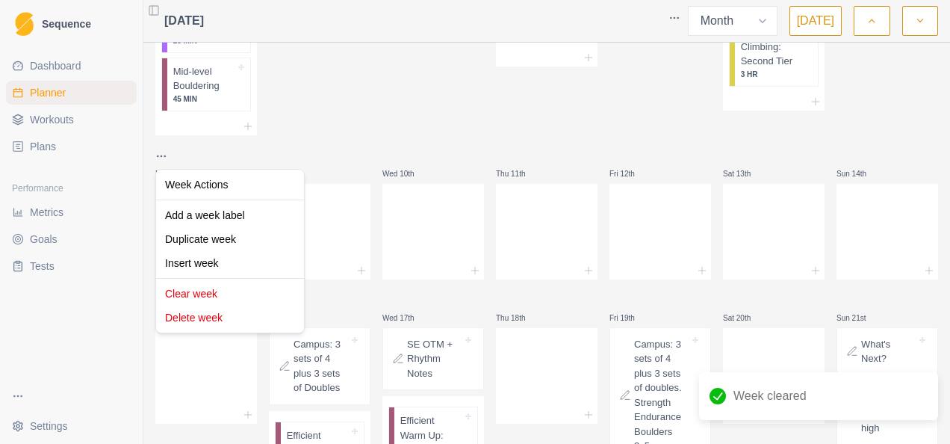
click at [163, 155] on html "Sequence Dashboard Planner Workouts Plans Performance Metrics Goals Tests Setti…" at bounding box center [475, 222] width 950 height 444
click at [394, 294] on html "Sequence Dashboard Planner Workouts Plans Performance Metrics Goals Tests Setti…" at bounding box center [475, 222] width 950 height 444
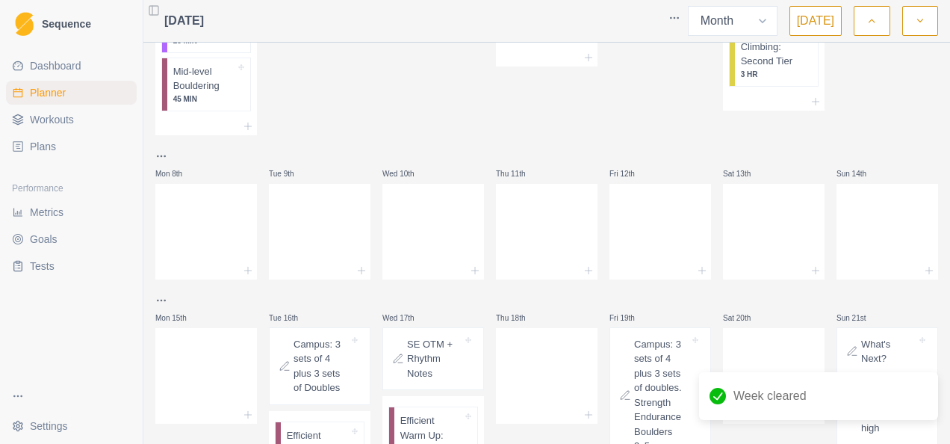
click at [163, 297] on html "Sequence Dashboard Planner Workouts Plans Performance Metrics Goals Tests Setti…" at bounding box center [475, 222] width 950 height 444
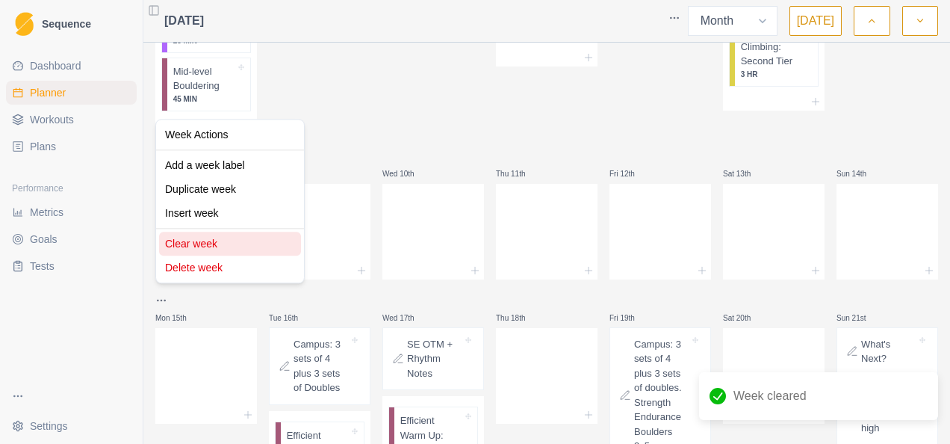
click at [221, 246] on div "Clear week" at bounding box center [230, 244] width 142 height 24
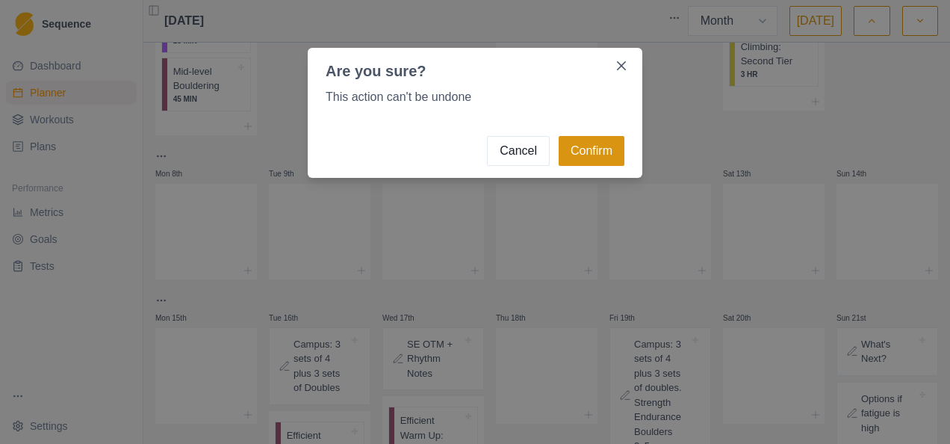
click at [597, 152] on button "Confirm" at bounding box center [592, 151] width 66 height 30
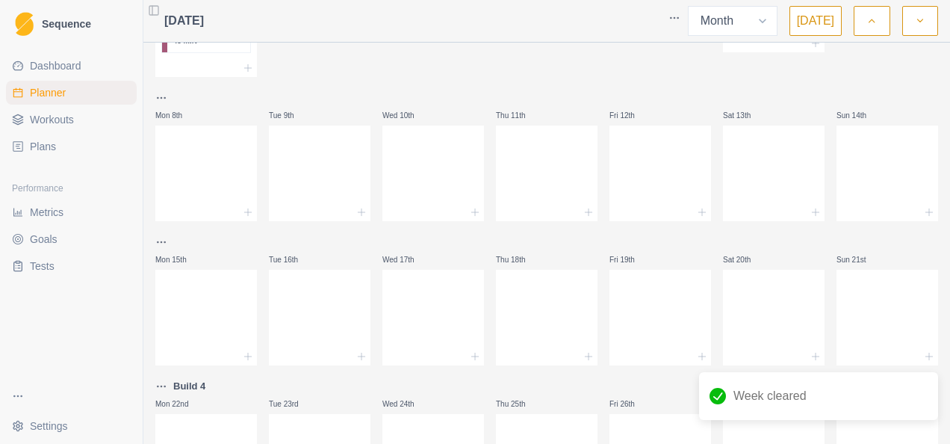
scroll to position [382, 0]
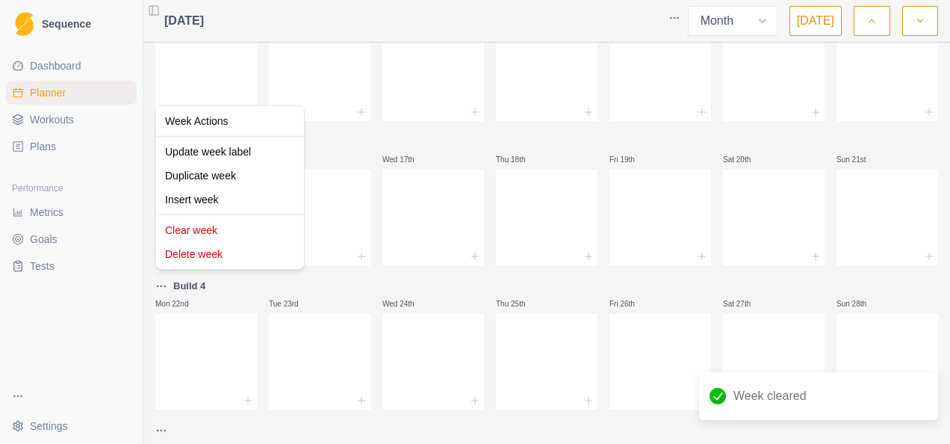
click at [167, 284] on html "Sequence Dashboard Planner Workouts Plans Performance Metrics Goals Tests Setti…" at bounding box center [475, 222] width 950 height 444
click at [213, 252] on div "Delete week" at bounding box center [230, 254] width 142 height 24
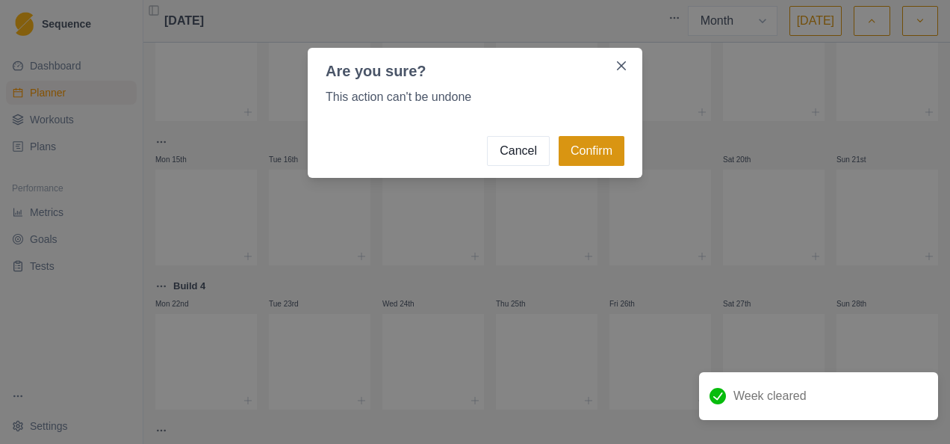
click at [607, 164] on footer "Cancel Confirm" at bounding box center [475, 151] width 335 height 54
click at [603, 155] on button "Confirm" at bounding box center [592, 151] width 66 height 30
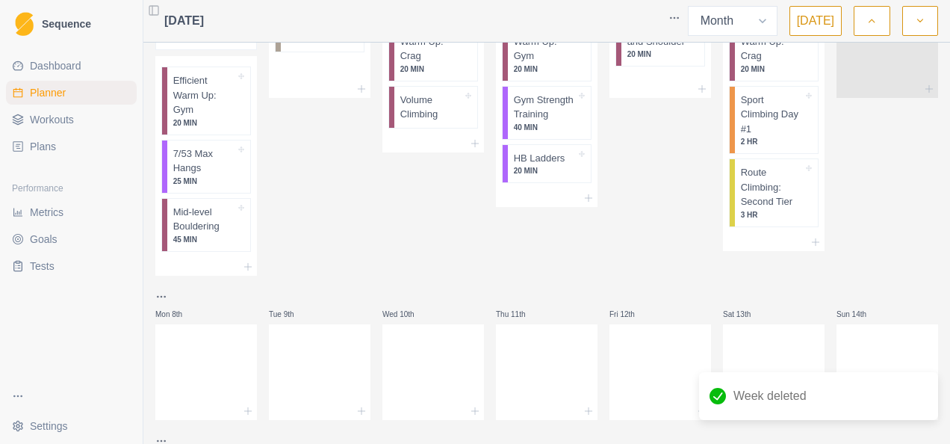
scroll to position [0, 0]
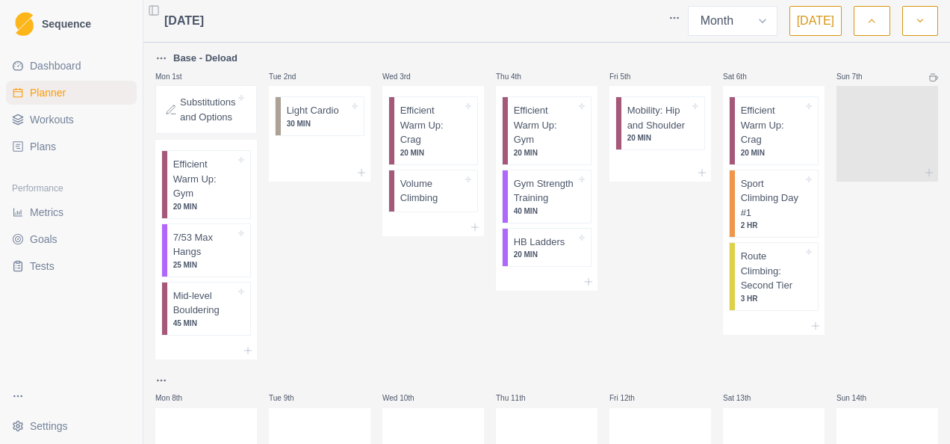
click at [686, 12] on html "Sequence Dashboard Planner Workouts Plans Performance Metrics Goals Tests Setti…" at bounding box center [475, 222] width 950 height 444
click at [483, 17] on html "Sequence Dashboard Planner Workouts Plans Performance Metrics Goals Tests Setti…" at bounding box center [475, 222] width 950 height 444
click at [64, 152] on link "Plans" at bounding box center [71, 146] width 131 height 24
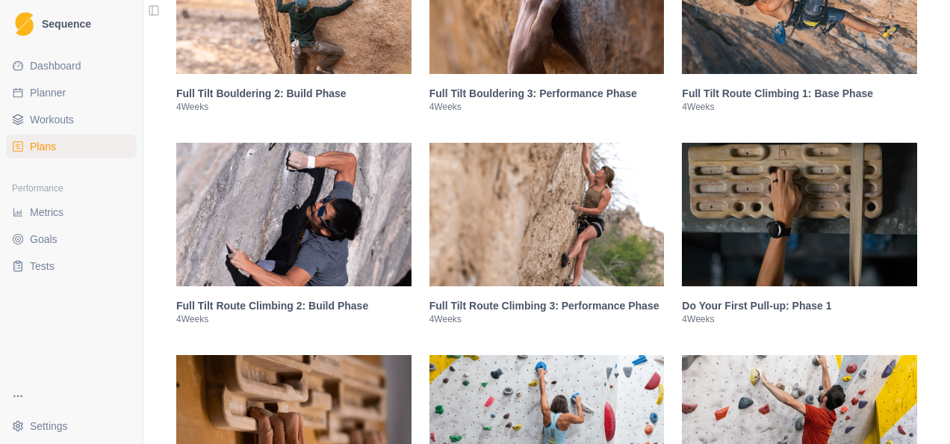
scroll to position [1419, 0]
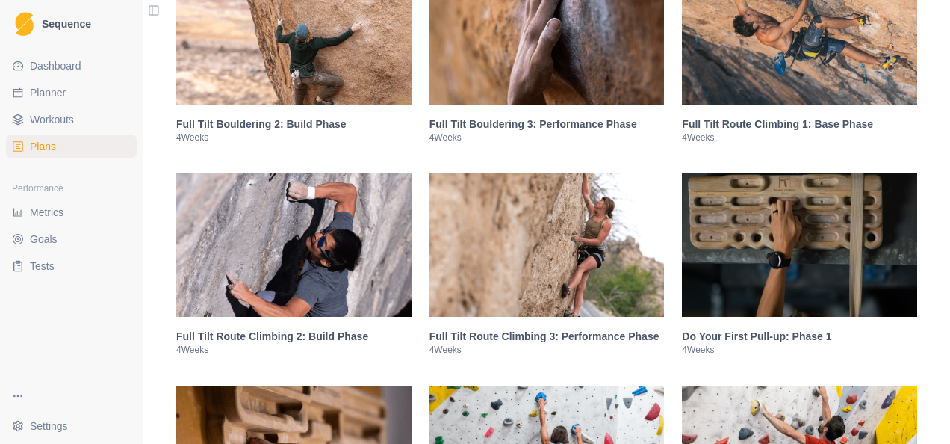
click at [285, 327] on div "Full Tilt Route Climbing 2: Build Phase 4 Weeks" at bounding box center [293, 342] width 235 height 51
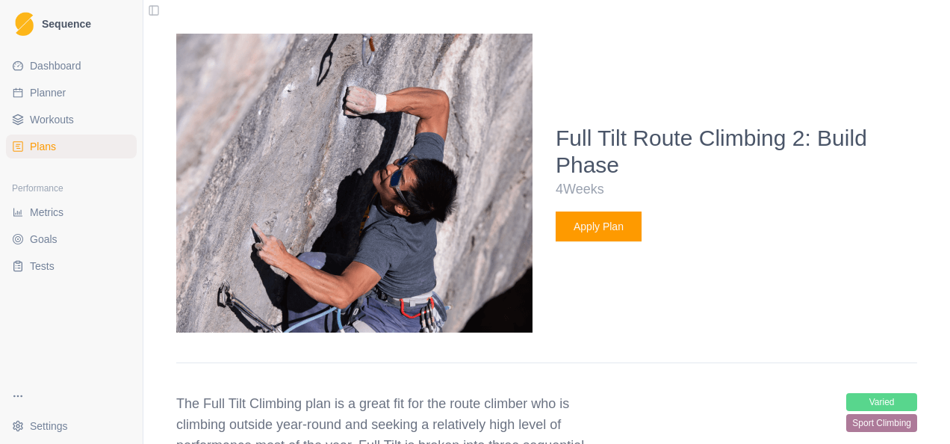
scroll to position [1804, 0]
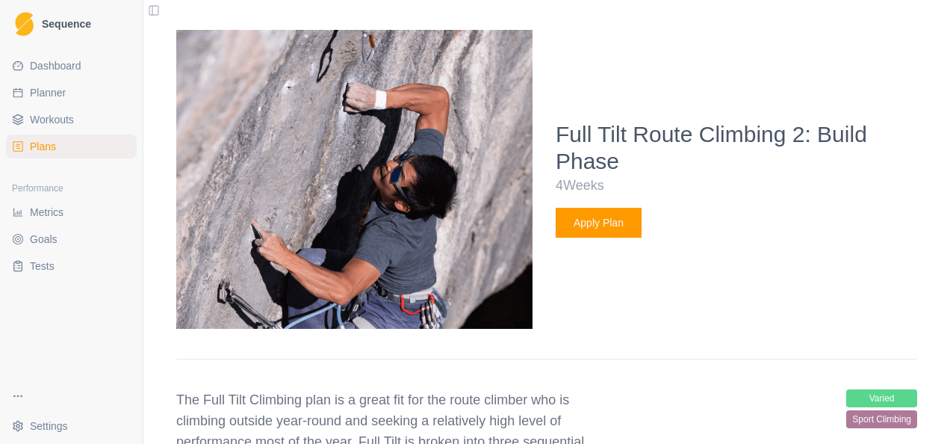
click at [592, 217] on button "Apply Plan" at bounding box center [599, 223] width 86 height 30
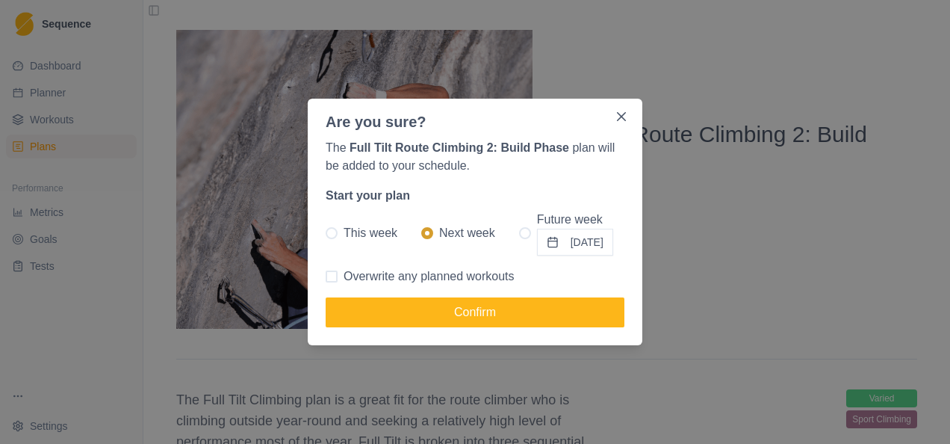
drag, startPoint x: 581, startPoint y: 246, endPoint x: 577, endPoint y: 254, distance: 9.4
click at [581, 246] on button "[DATE]" at bounding box center [575, 242] width 76 height 27
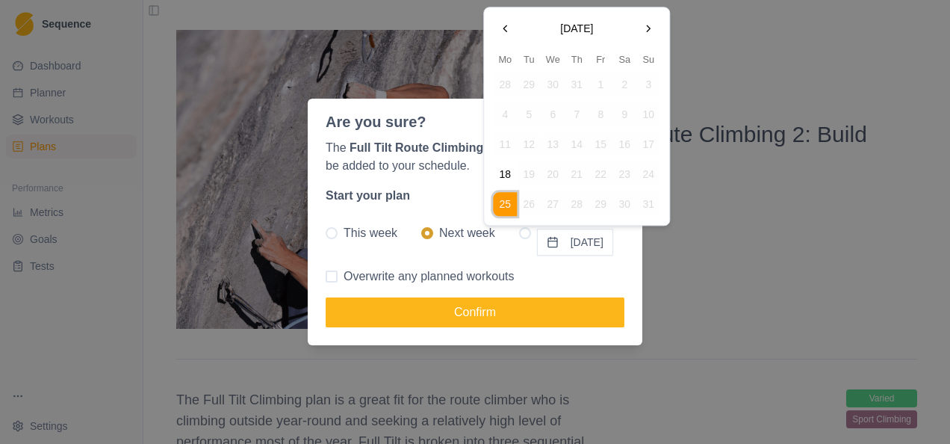
click at [648, 28] on button "Go to the Next Month" at bounding box center [648, 28] width 24 height 24
click at [502, 114] on button "8" at bounding box center [505, 115] width 24 height 24
radio input "false"
radio input "true"
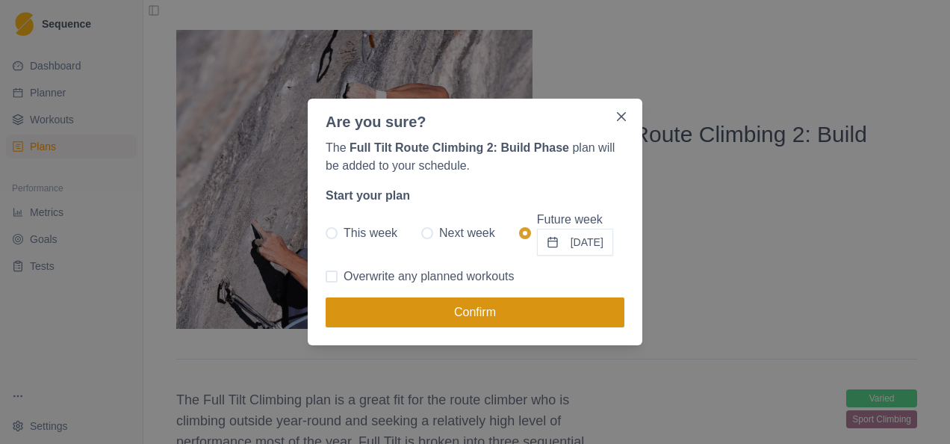
click at [464, 312] on button "Confirm" at bounding box center [475, 312] width 299 height 30
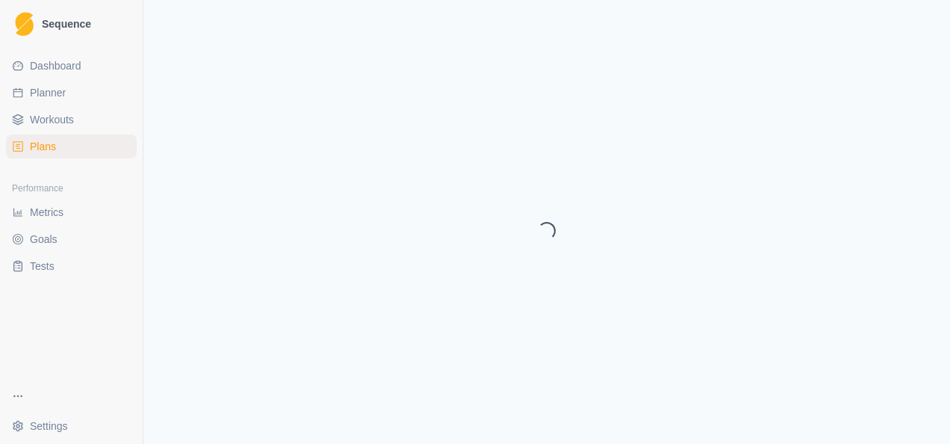
select select "month"
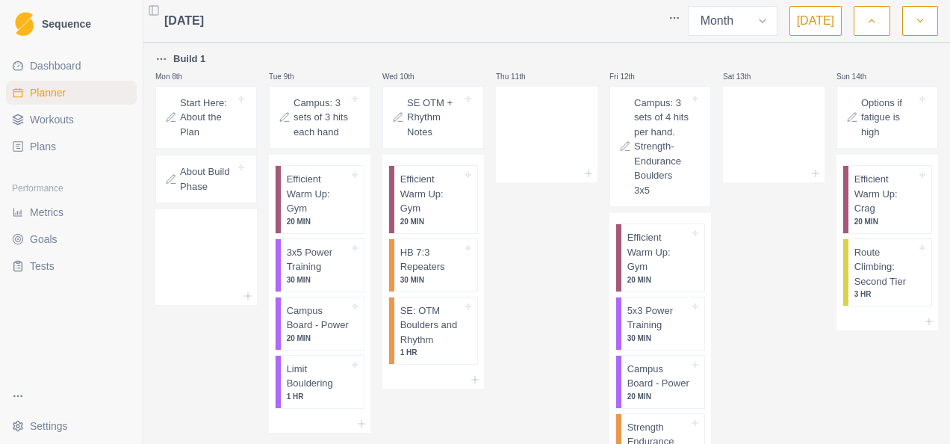
scroll to position [299, 0]
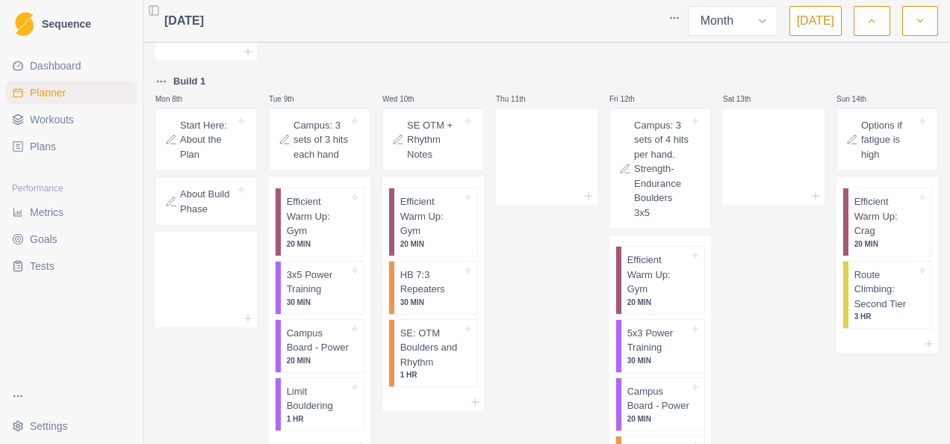
click at [524, 239] on div "Thu 11th" at bounding box center [547, 314] width 102 height 485
click at [530, 242] on div "Thu 11th" at bounding box center [547, 314] width 102 height 485
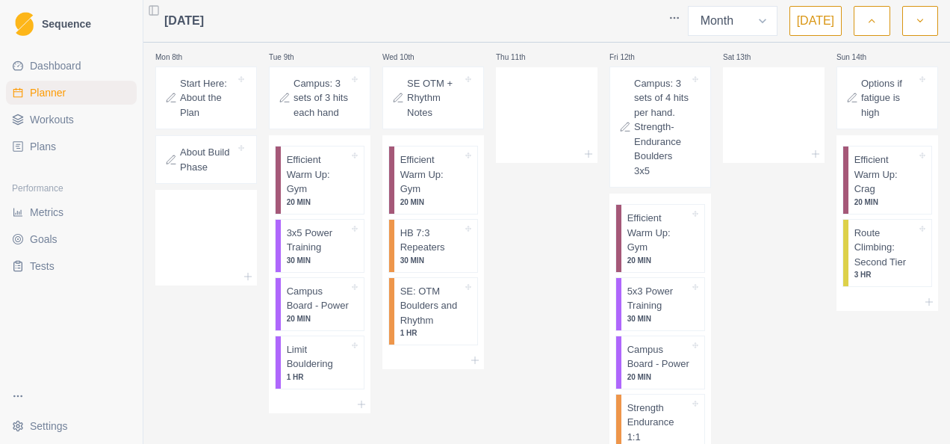
scroll to position [373, 0]
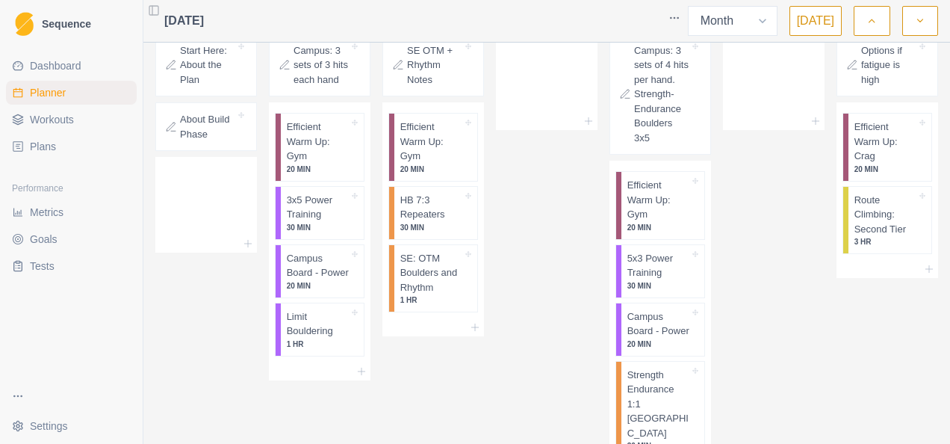
click at [527, 182] on div "Thu 11th" at bounding box center [547, 240] width 102 height 485
click at [437, 205] on p "HB 7:3 Repeaters" at bounding box center [431, 207] width 62 height 29
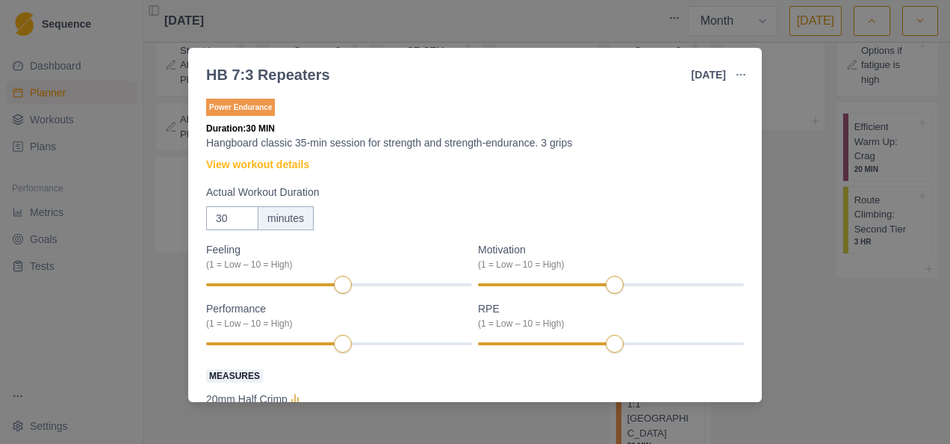
click at [482, 19] on div "HB 7:3 Repeaters [DATE] Link To Goal View Workout Metrics Edit Original Workout…" at bounding box center [475, 222] width 950 height 444
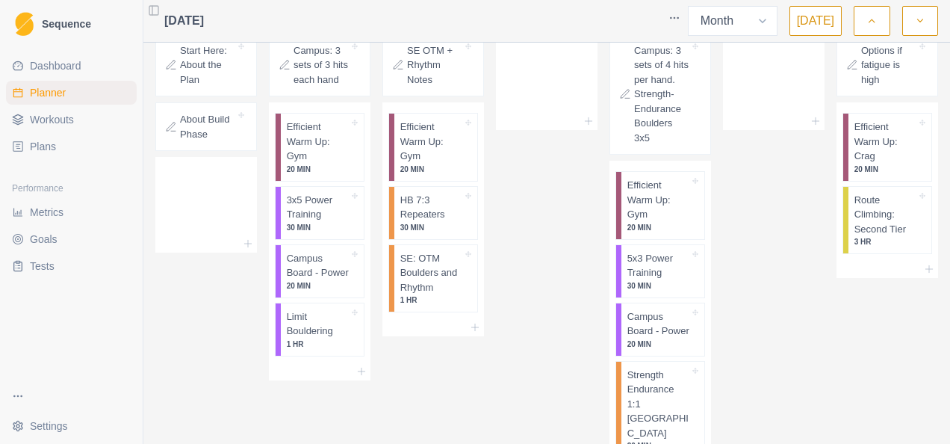
click at [518, 245] on div "Thu 11th" at bounding box center [547, 240] width 102 height 485
click at [533, 159] on div "Thu 11th" at bounding box center [547, 240] width 102 height 485
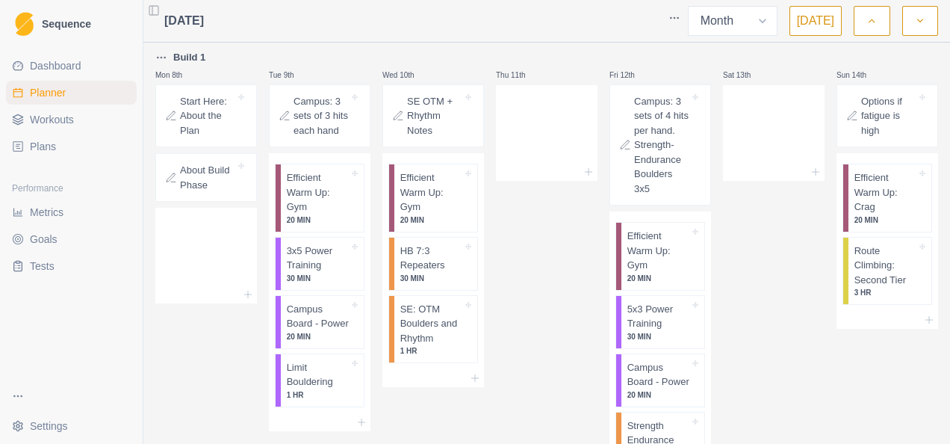
scroll to position [299, 0]
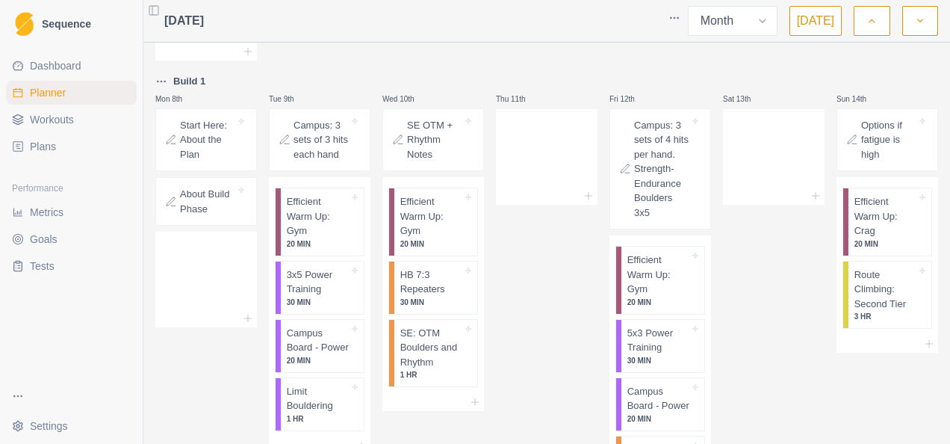
click at [407, 146] on p "SE OTM + Rhythm Notes" at bounding box center [434, 140] width 55 height 44
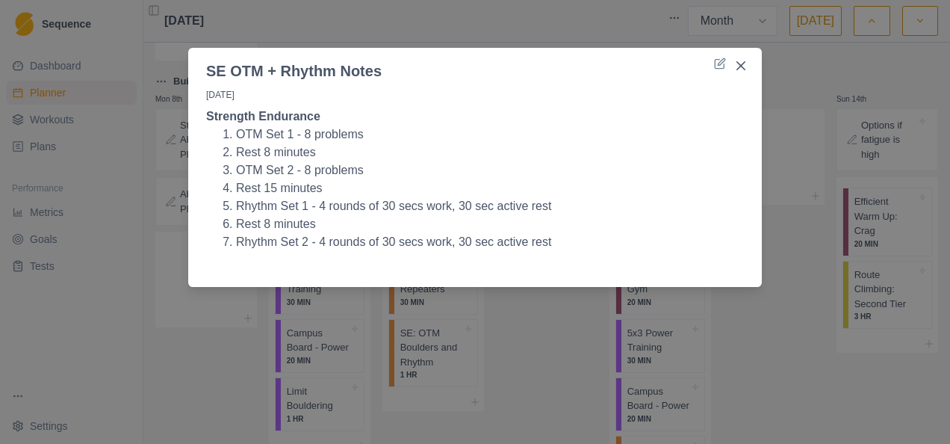
click at [476, 18] on div "SE OTM + Rhythm Notes [DATE] Strength Endurance OTM Set 1 - 8 problems Rest 8 m…" at bounding box center [475, 222] width 950 height 444
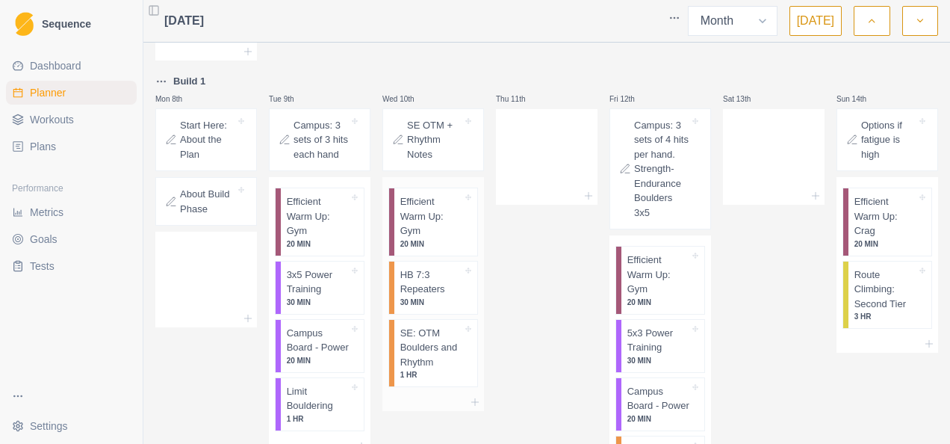
scroll to position [373, 0]
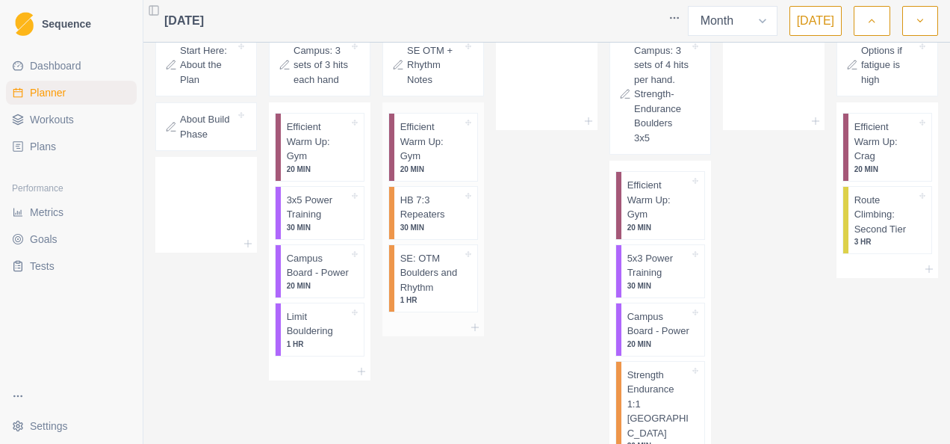
click at [417, 206] on p "HB 7:3 Repeaters" at bounding box center [431, 207] width 62 height 29
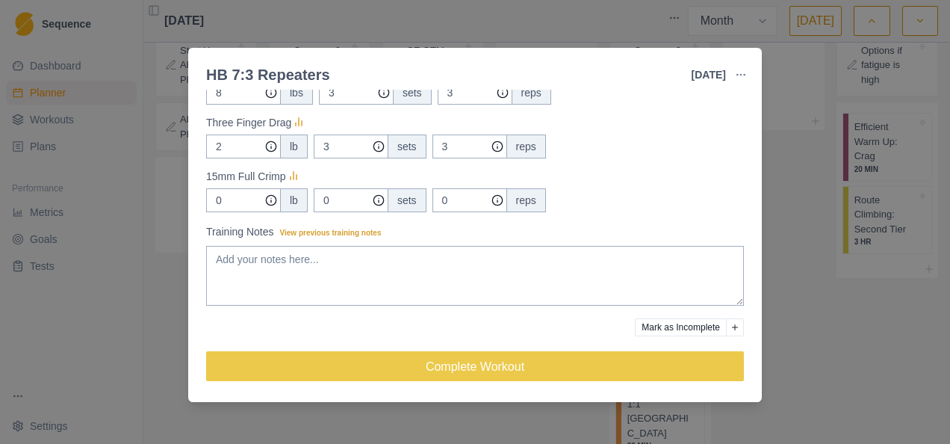
scroll to position [108, 0]
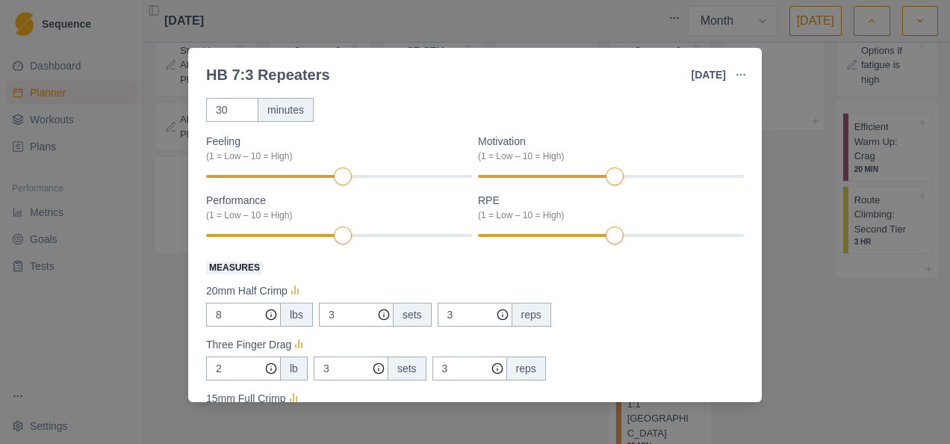
click at [423, 13] on div "HB 7:3 Repeaters [DATE] Link To Goal View Workout Metrics Edit Original Workout…" at bounding box center [475, 222] width 950 height 444
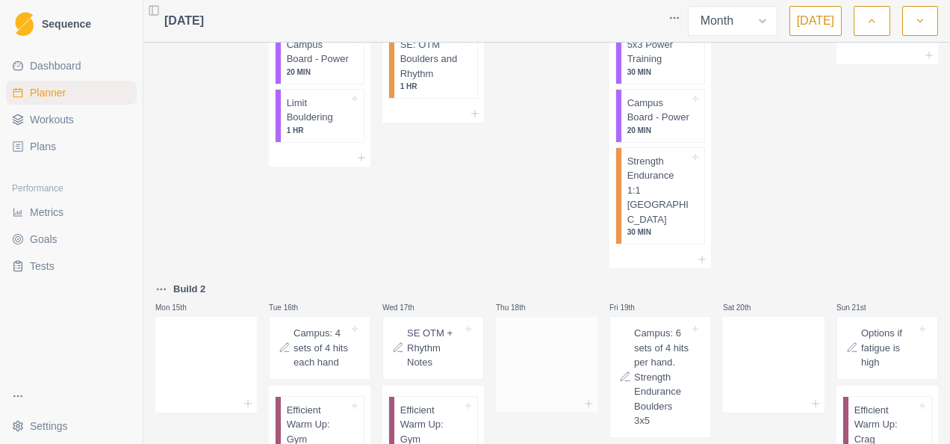
scroll to position [747, 0]
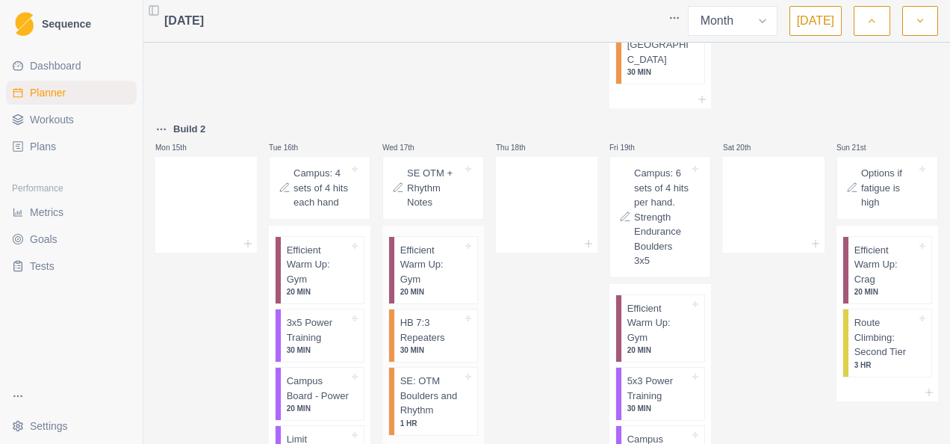
click at [414, 315] on p "HB 7:3 Repeaters" at bounding box center [431, 329] width 62 height 29
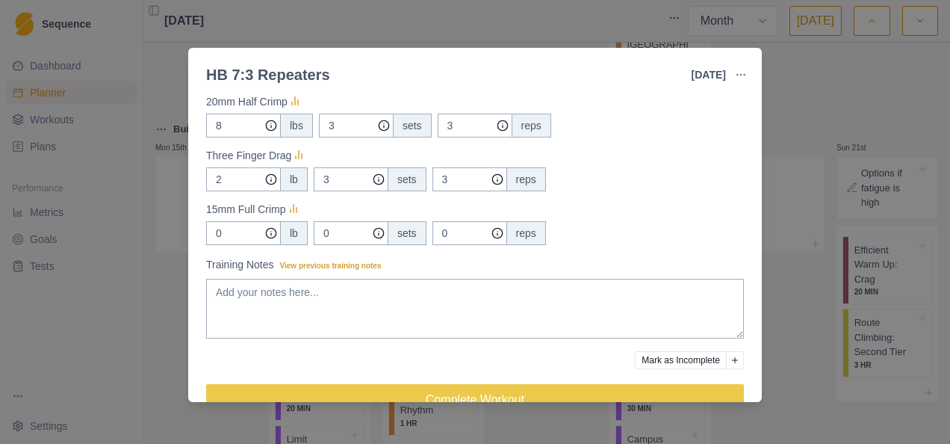
scroll to position [299, 0]
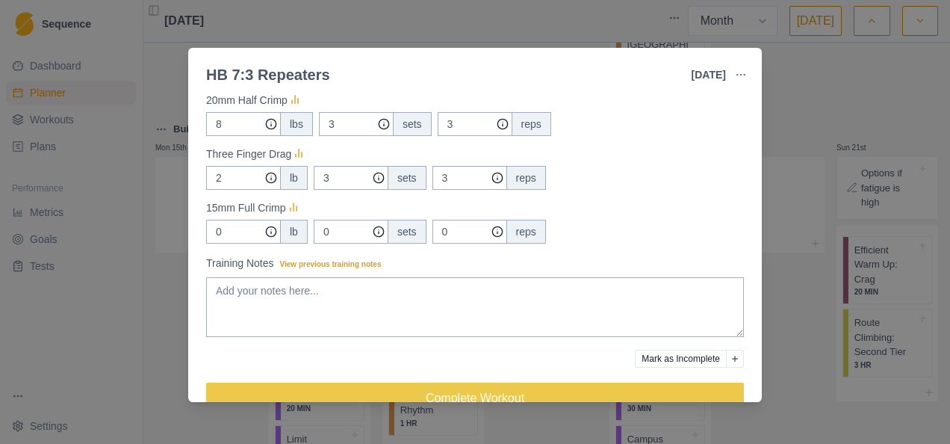
click at [484, 24] on div "HB 7:3 Repeaters [DATE] Link To Goal View Workout Metrics Edit Original Workout…" at bounding box center [475, 222] width 950 height 444
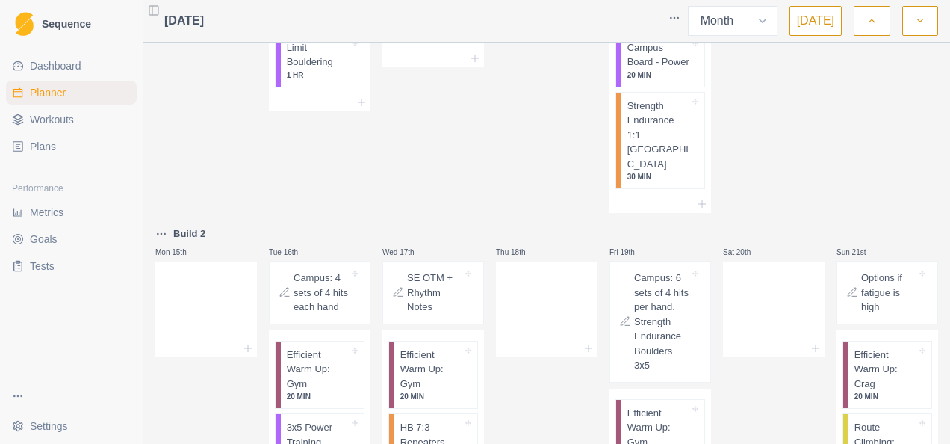
scroll to position [672, 0]
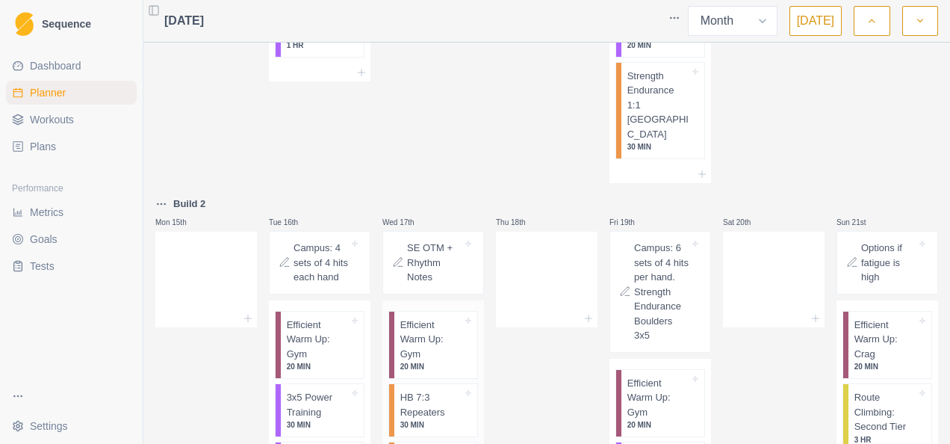
click at [414, 390] on p "HB 7:3 Repeaters" at bounding box center [431, 404] width 62 height 29
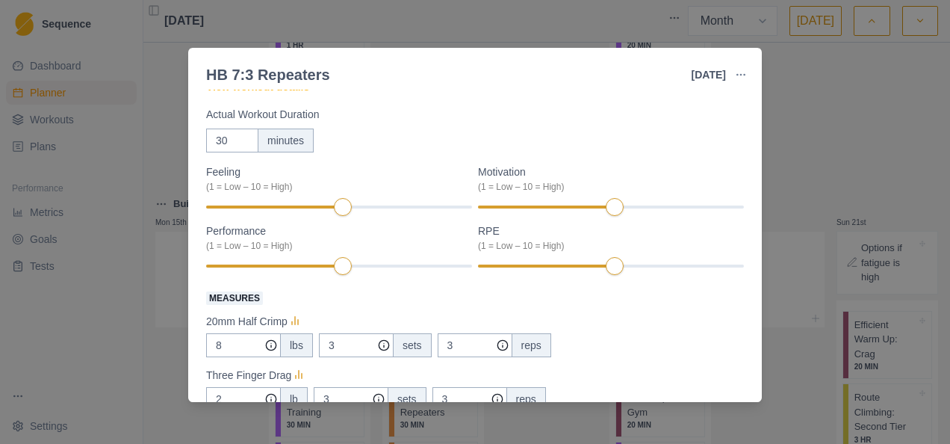
scroll to position [149, 0]
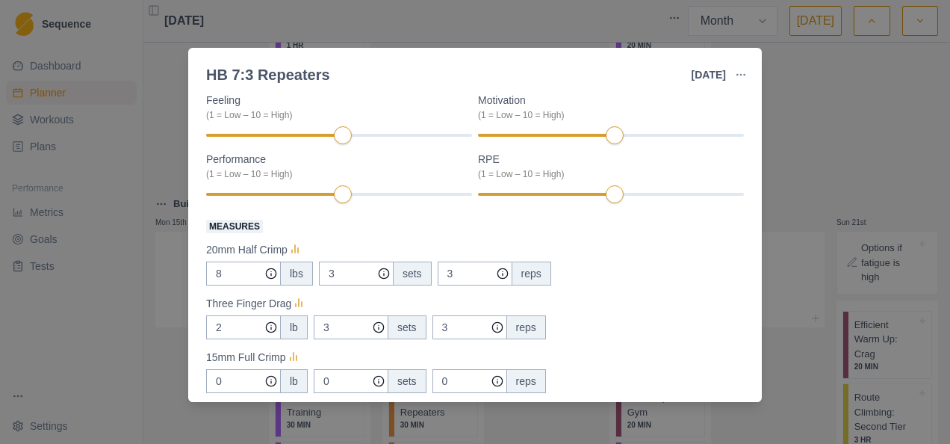
click at [398, 226] on label "Measures" at bounding box center [470, 226] width 529 height 18
click at [281, 261] on input "8" at bounding box center [243, 273] width 75 height 24
click at [398, 226] on label "Measures" at bounding box center [470, 226] width 529 height 18
click at [281, 261] on input "8" at bounding box center [243, 273] width 75 height 24
click at [656, 272] on div "8 lbs 3 sets 3 reps" at bounding box center [475, 273] width 538 height 24
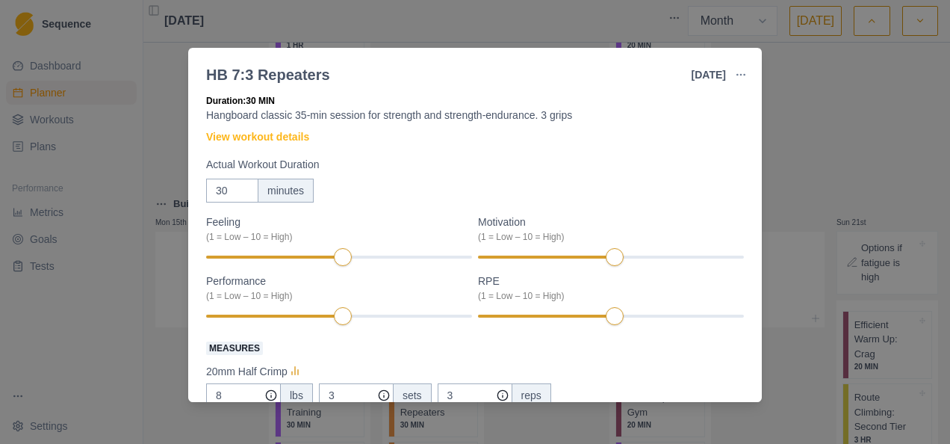
scroll to position [0, 0]
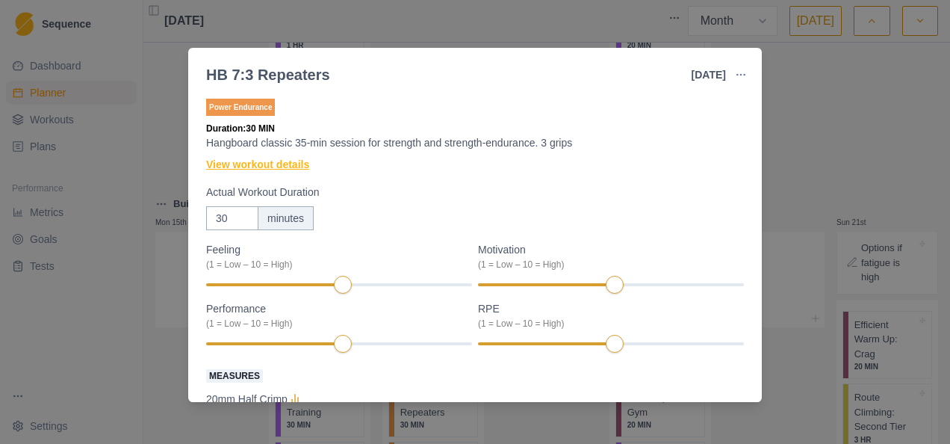
click at [292, 168] on link "View workout details" at bounding box center [257, 165] width 103 height 16
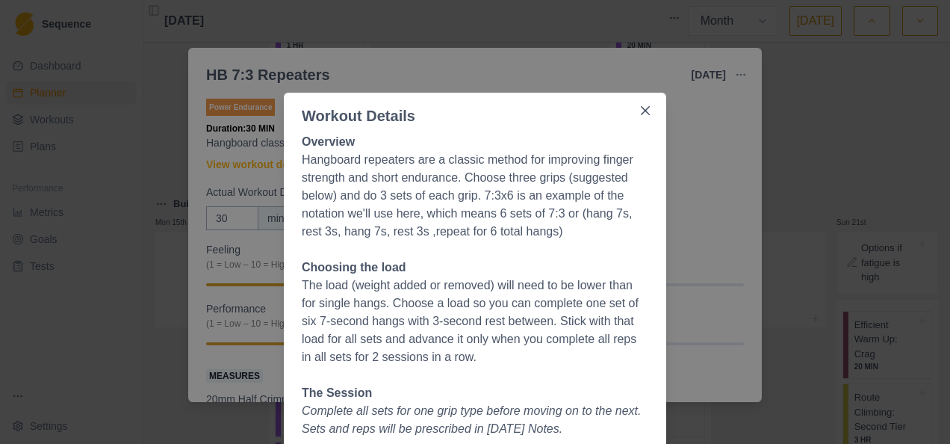
click at [418, 75] on div "Workout Details Overview Hangboard repeaters are a classic method for improving…" at bounding box center [475, 222] width 950 height 444
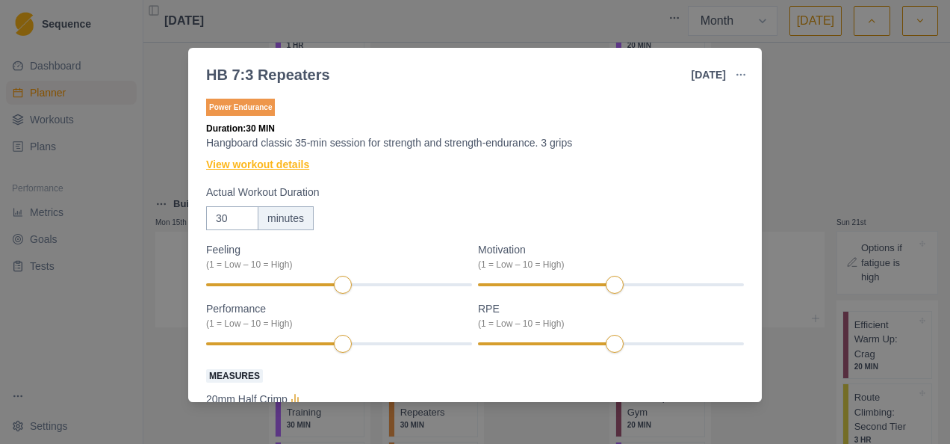
click at [279, 157] on link "View workout details" at bounding box center [257, 165] width 103 height 16
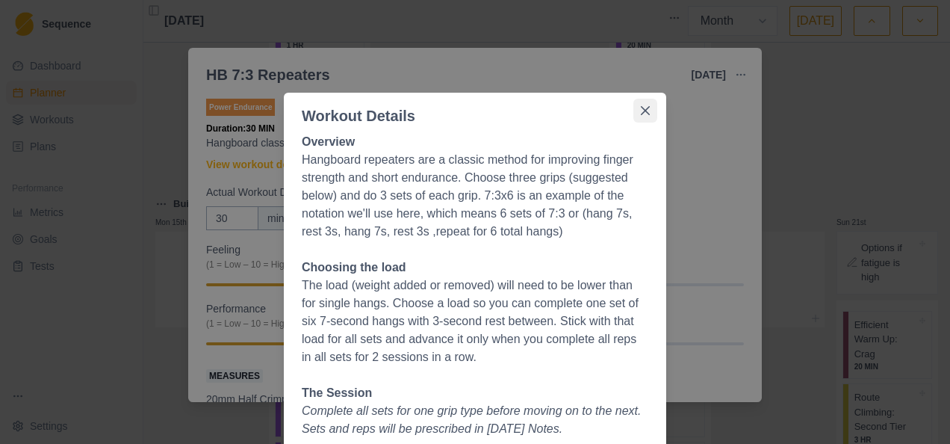
click at [641, 106] on icon "Close" at bounding box center [645, 110] width 9 height 9
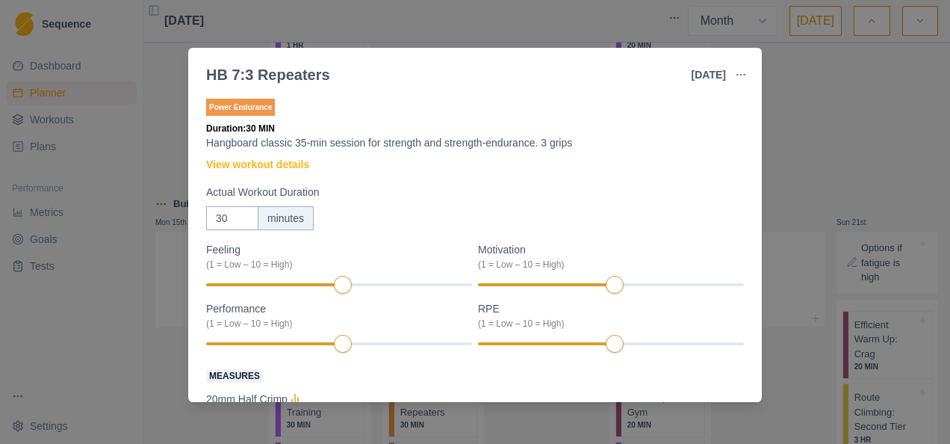
click at [496, 84] on div at bounding box center [510, 75] width 361 height 30
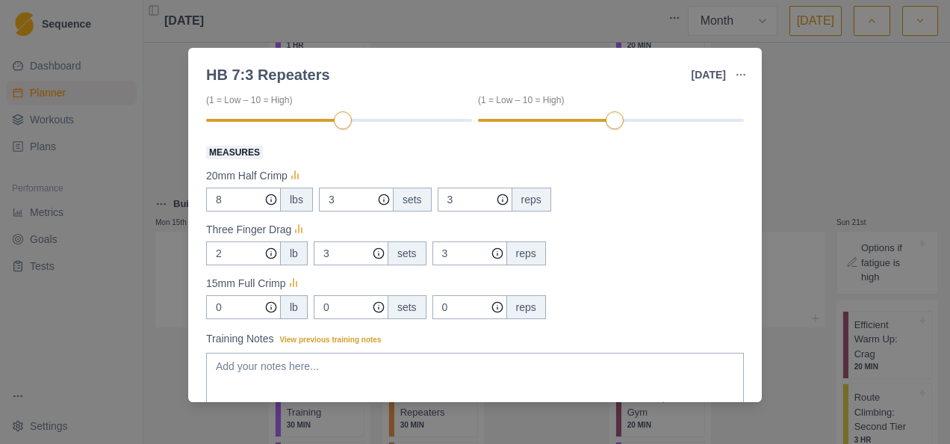
scroll to position [299, 0]
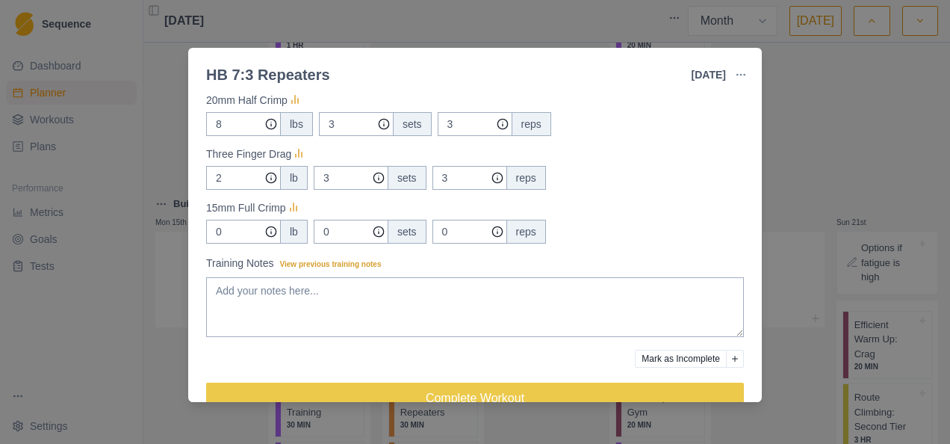
click at [646, 140] on div "Measures 20mm Half Crimp 8 lbs 3 sets 3 reps Three Finger Drag 2 lb 3 sets 3 re…" at bounding box center [475, 155] width 538 height 176
click at [522, 18] on div "HB 7:3 Repeaters [DATE] Link To Goal View Workout Metrics Edit Original Workout…" at bounding box center [475, 222] width 950 height 444
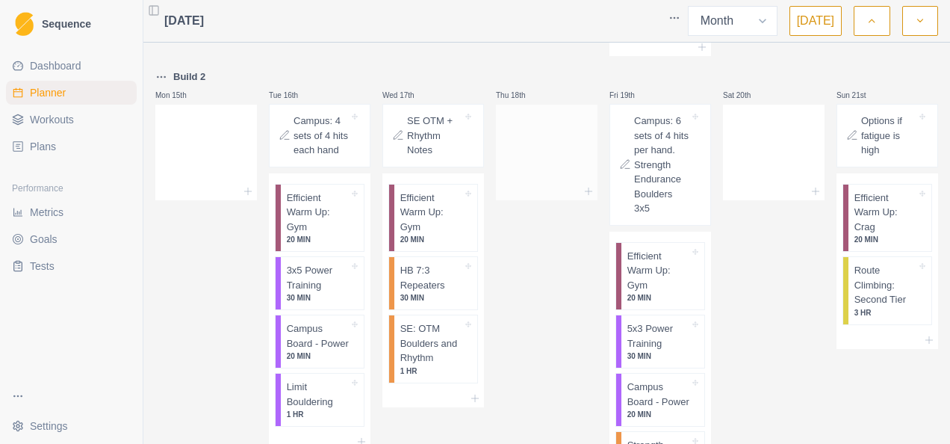
scroll to position [821, 0]
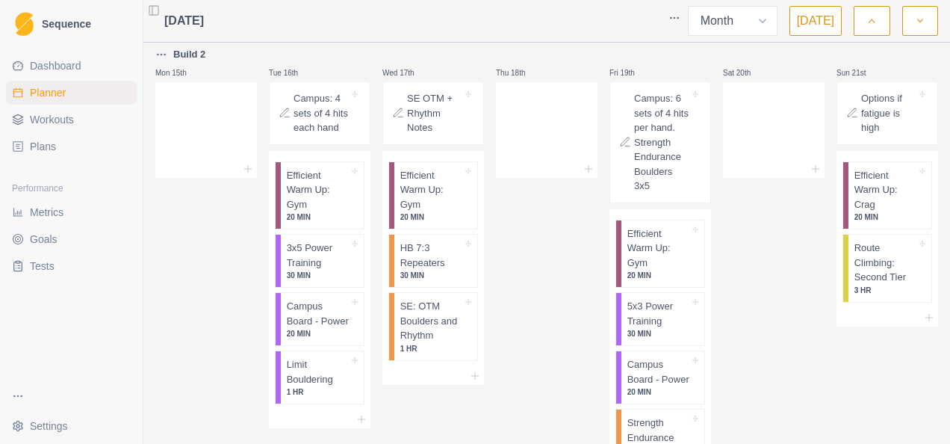
click at [531, 187] on div "Thu 18th" at bounding box center [547, 288] width 102 height 485
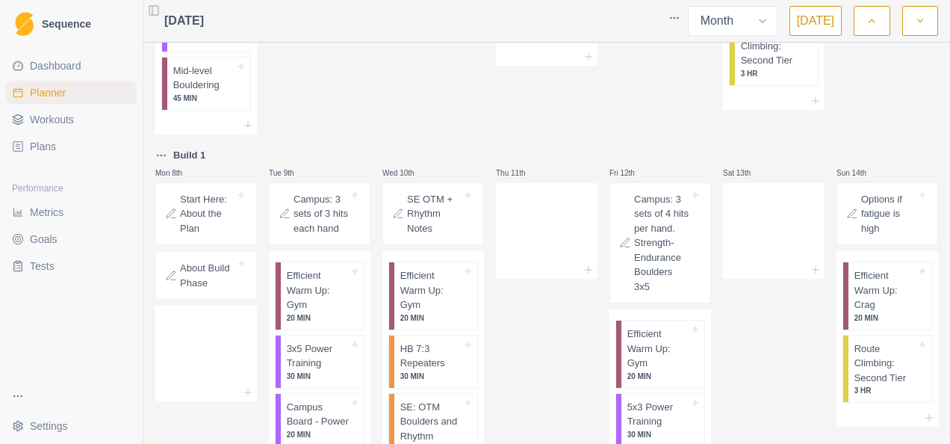
scroll to position [224, 0]
click at [309, 208] on p "Campus: 3 sets of 3 hits each hand" at bounding box center [320, 215] width 55 height 44
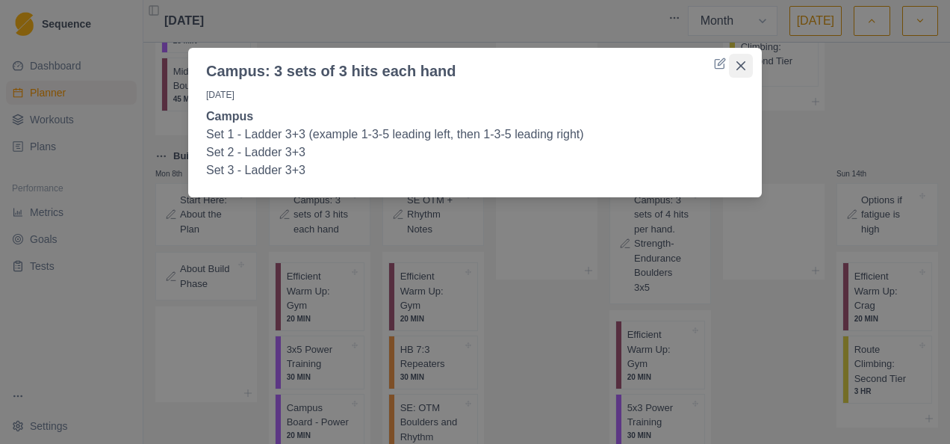
click at [740, 61] on icon "Close" at bounding box center [740, 65] width 9 height 9
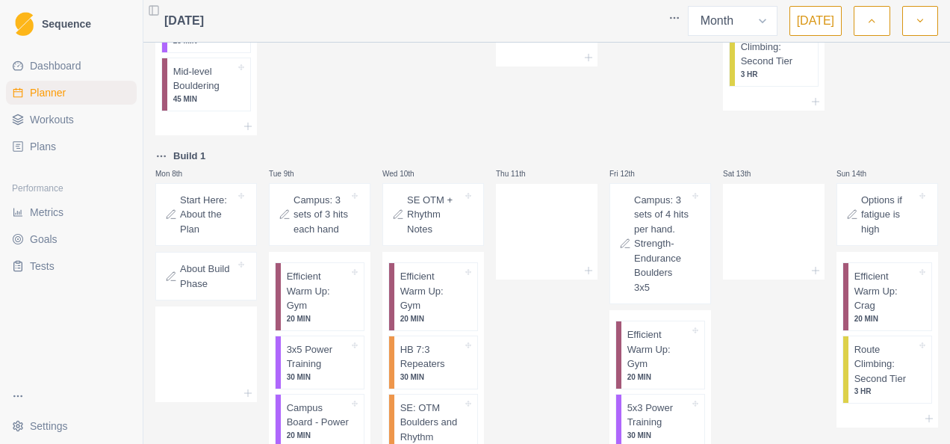
click at [206, 287] on p "About Build Phase" at bounding box center [207, 275] width 55 height 29
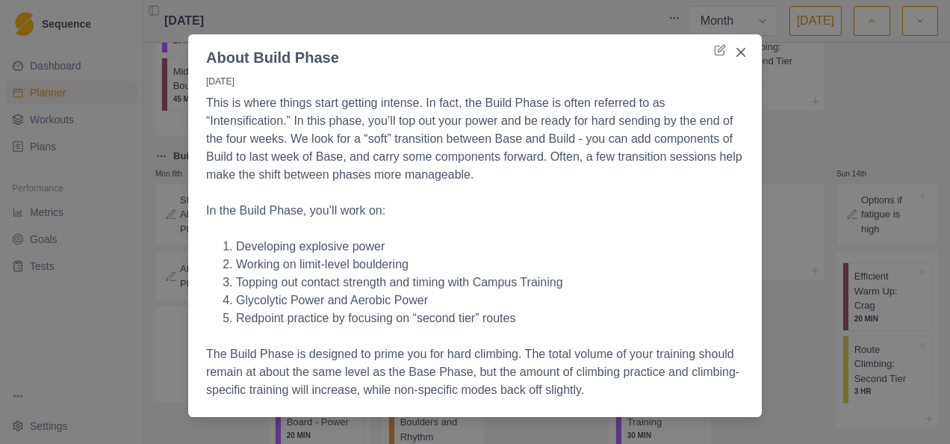
scroll to position [0, 0]
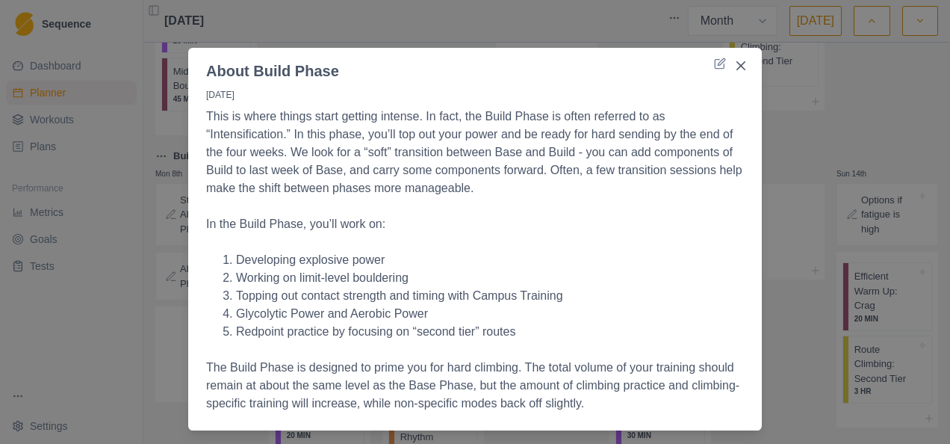
click at [423, 10] on div "About Build Phase [DATE] This is where things start getting intense. In fact, t…" at bounding box center [475, 222] width 950 height 444
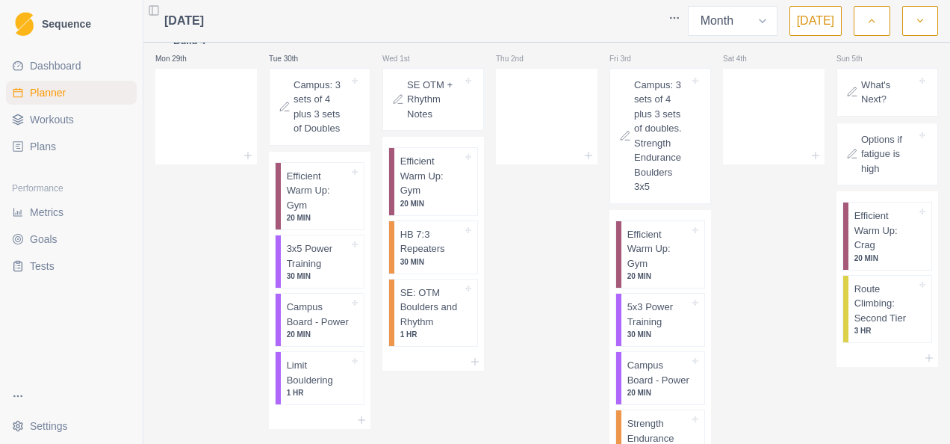
scroll to position [1693, 0]
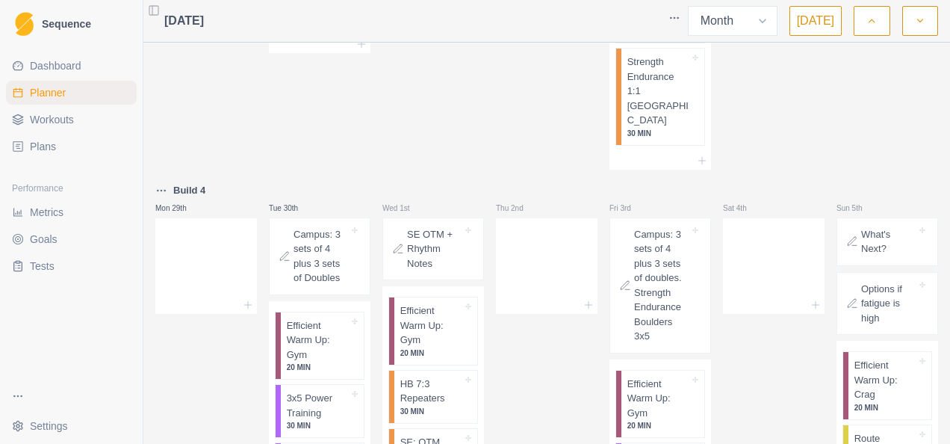
click at [765, 285] on div "Sat 4th" at bounding box center [774, 430] width 102 height 499
click at [753, 290] on div "Sat 4th" at bounding box center [774, 430] width 102 height 499
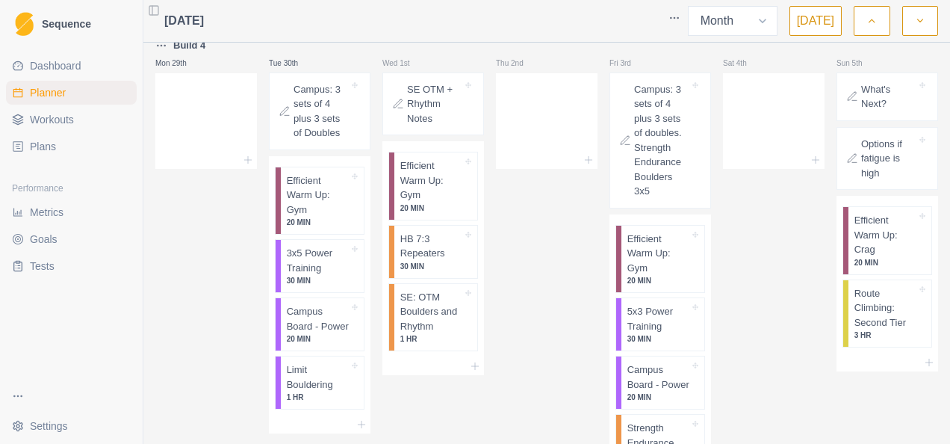
scroll to position [1842, 0]
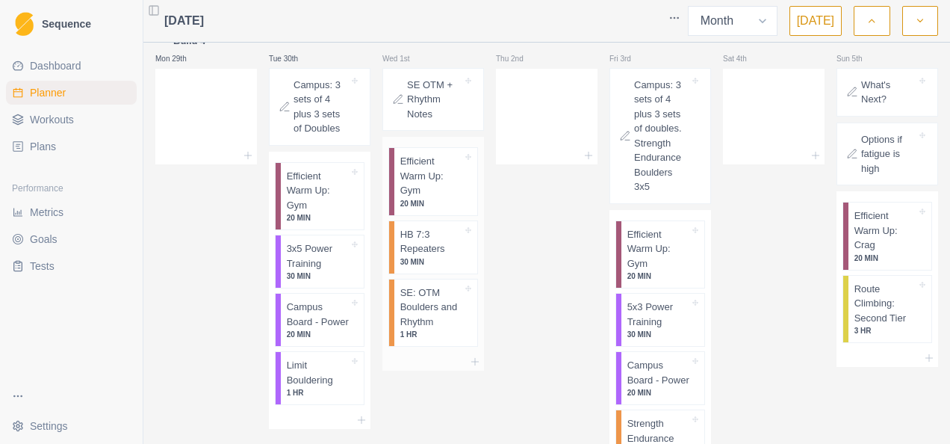
click at [422, 285] on p "SE: OTM Boulders and Rhythm" at bounding box center [431, 307] width 62 height 44
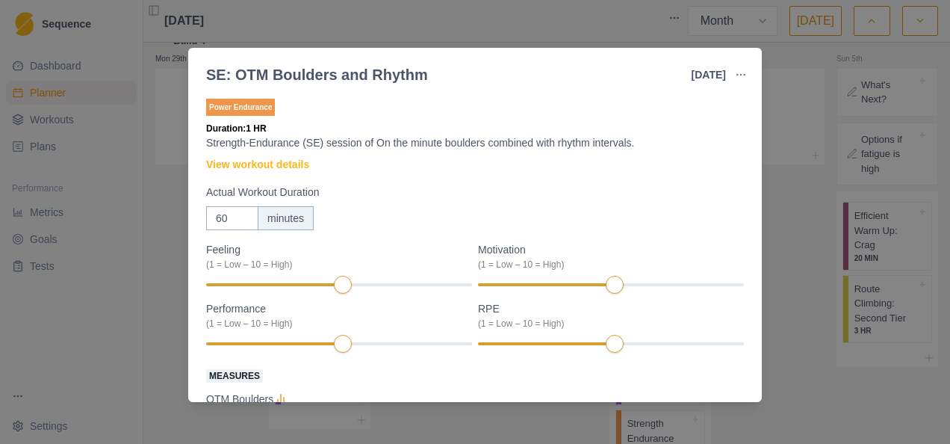
click at [157, 251] on div "SE: OTM Boulders and Rhythm [DATE] Link To Goal View Workout Metrics Edit Origi…" at bounding box center [475, 222] width 950 height 444
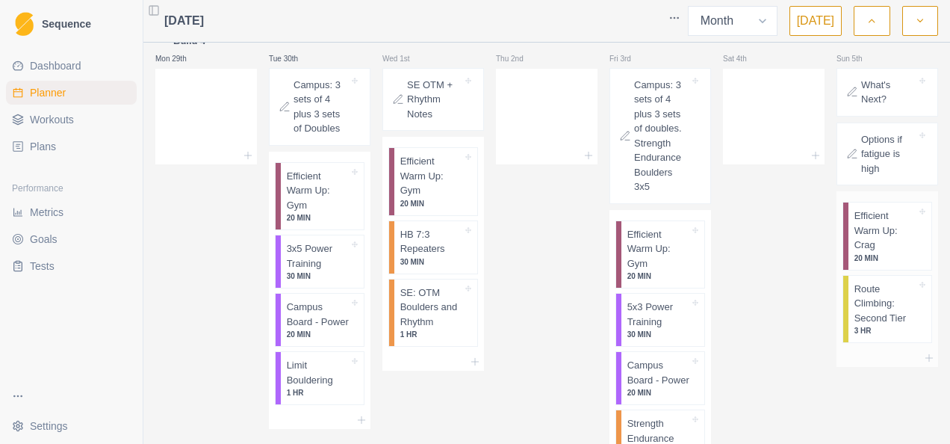
click at [870, 282] on p "Route Climbing: Second Tier" at bounding box center [885, 304] width 62 height 44
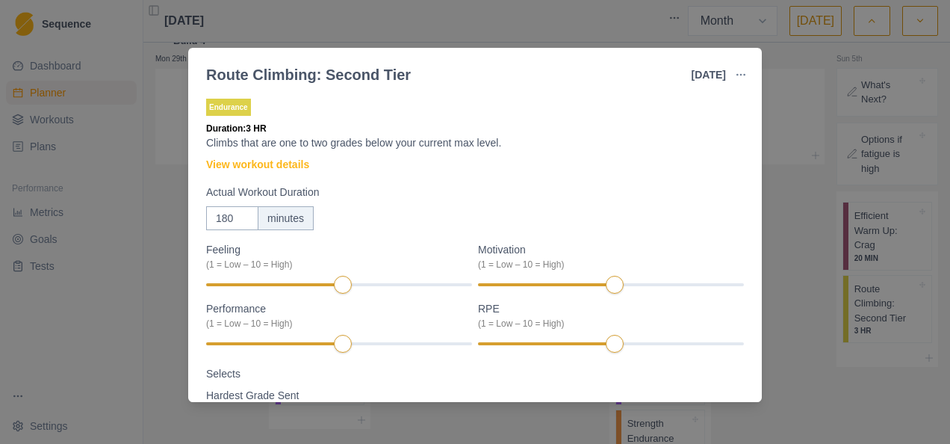
click at [839, 329] on div "Route Climbing: Second Tier [DATE] Link To Goal View Workout Metrics Edit Origi…" at bounding box center [475, 222] width 950 height 444
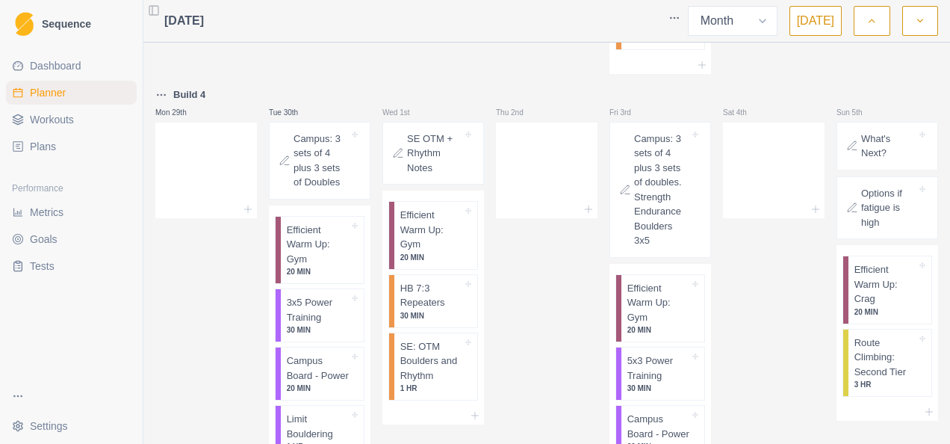
scroll to position [1768, 0]
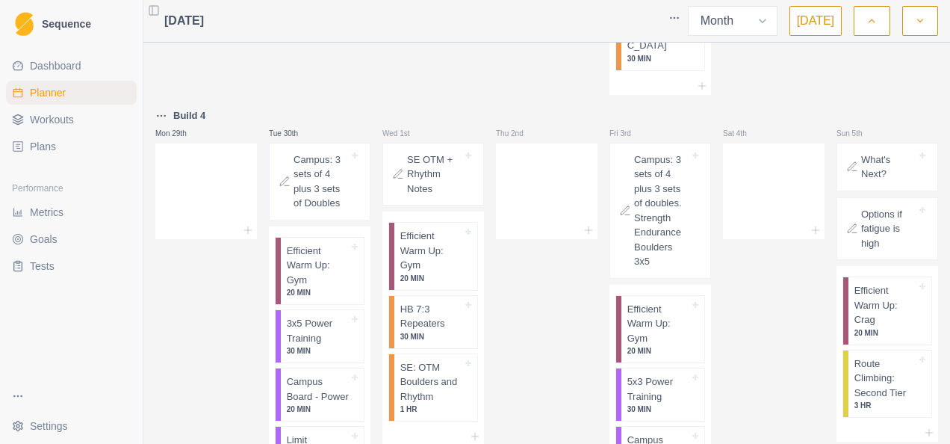
click at [538, 210] on div "Thu 2nd" at bounding box center [547, 356] width 102 height 499
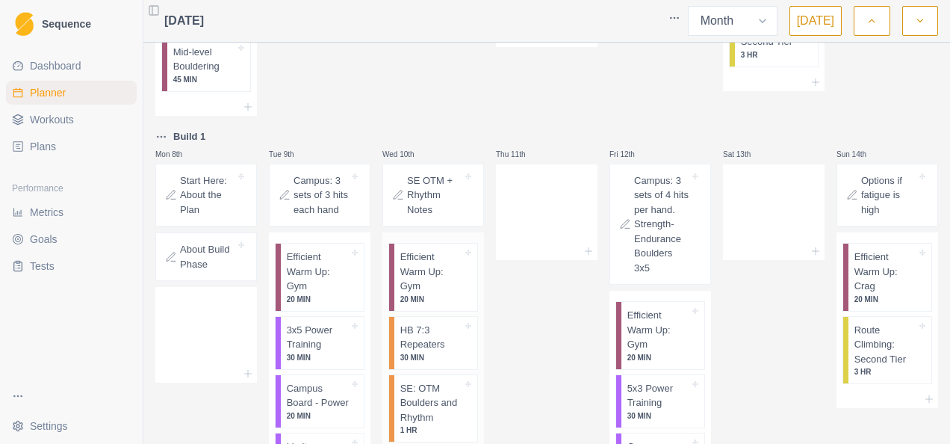
scroll to position [274, 0]
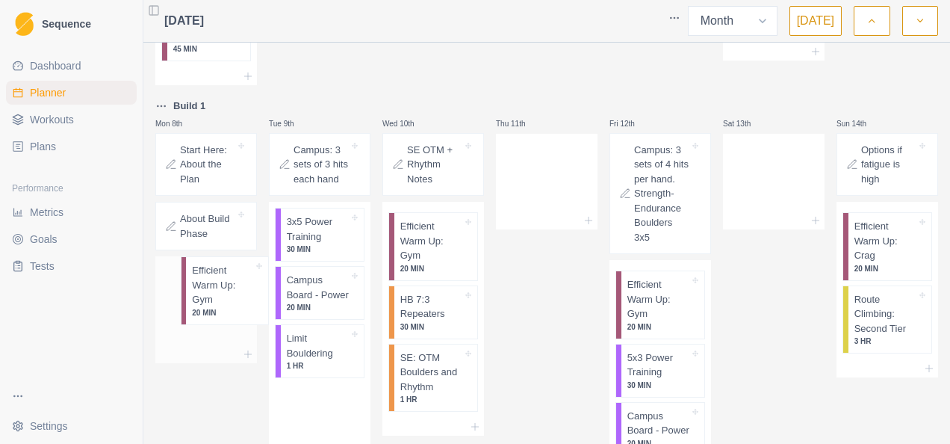
drag, startPoint x: 318, startPoint y: 252, endPoint x: 224, endPoint y: 303, distance: 106.9
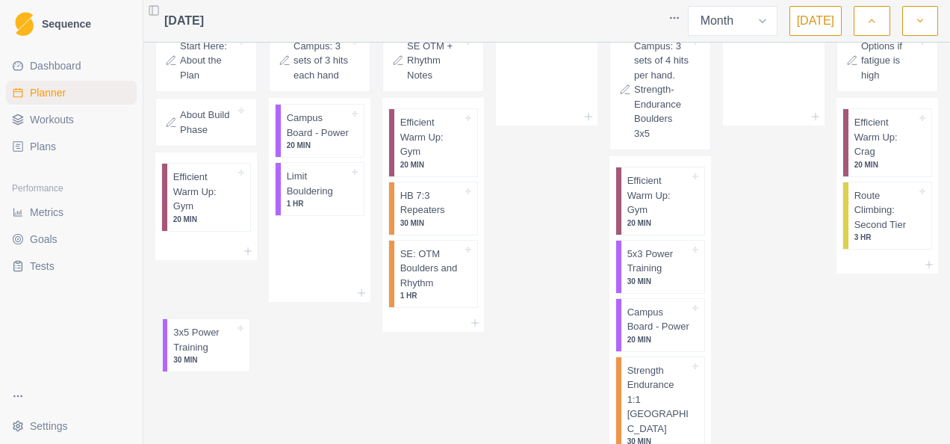
scroll to position [381, 0]
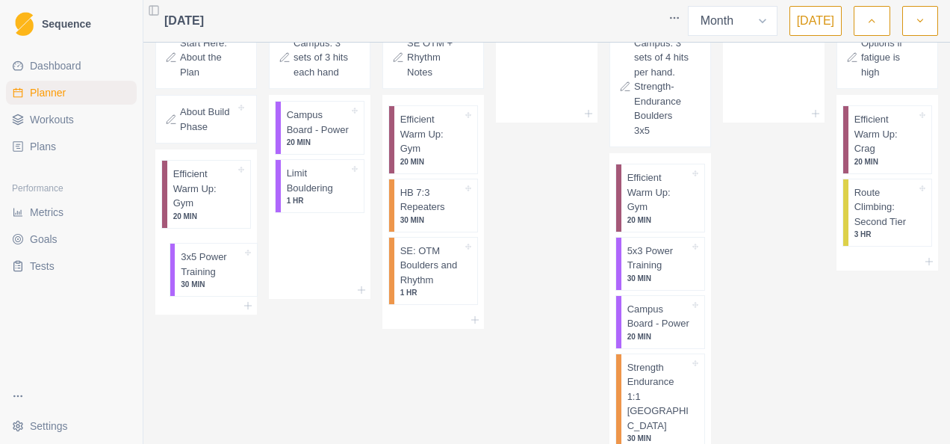
drag, startPoint x: 332, startPoint y: 229, endPoint x: 224, endPoint y: 267, distance: 113.8
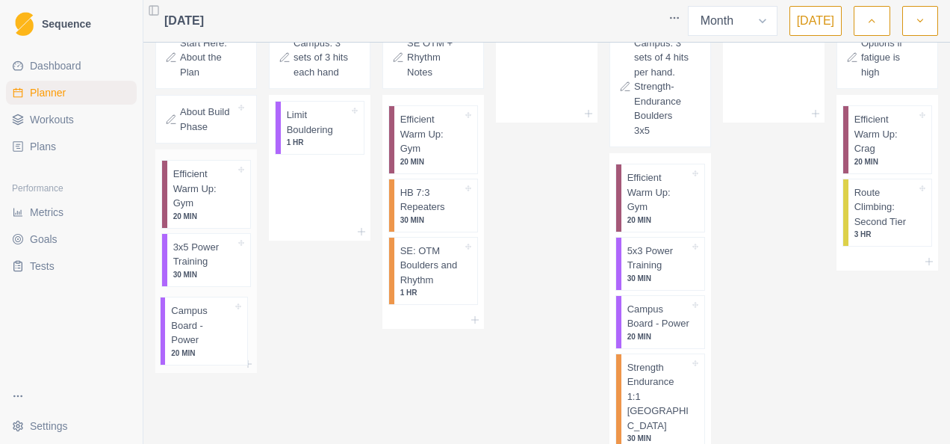
drag, startPoint x: 291, startPoint y: 209, endPoint x: 215, endPoint y: 318, distance: 133.0
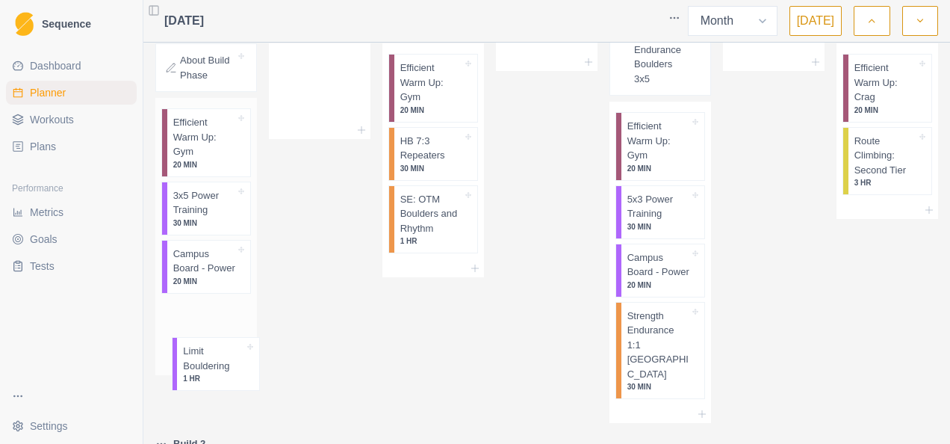
drag, startPoint x: 315, startPoint y: 129, endPoint x: 202, endPoint y: 340, distance: 238.9
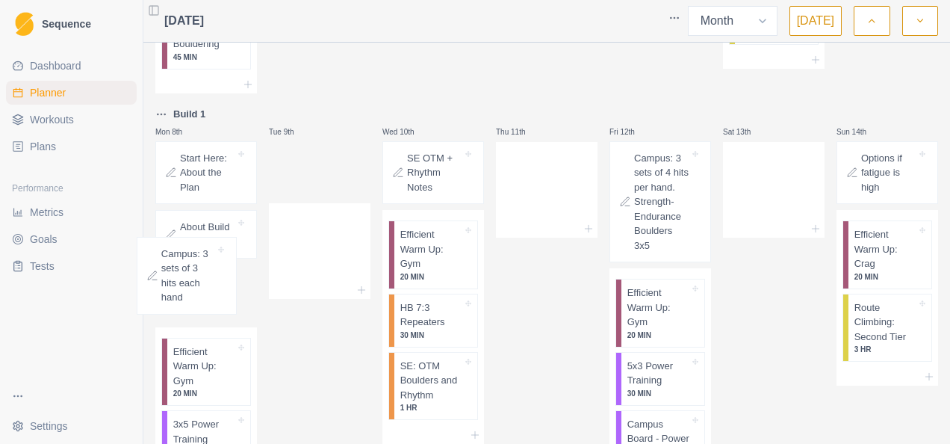
scroll to position [269, 0]
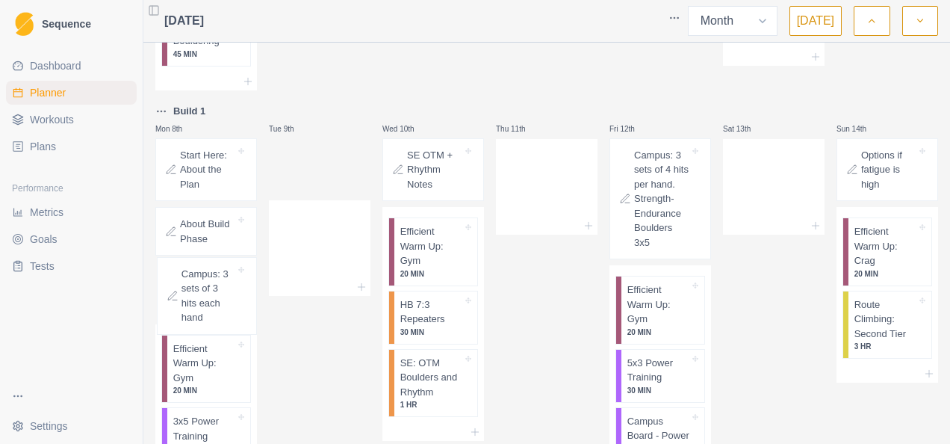
drag, startPoint x: 305, startPoint y: 290, endPoint x: 197, endPoint y: 279, distance: 108.8
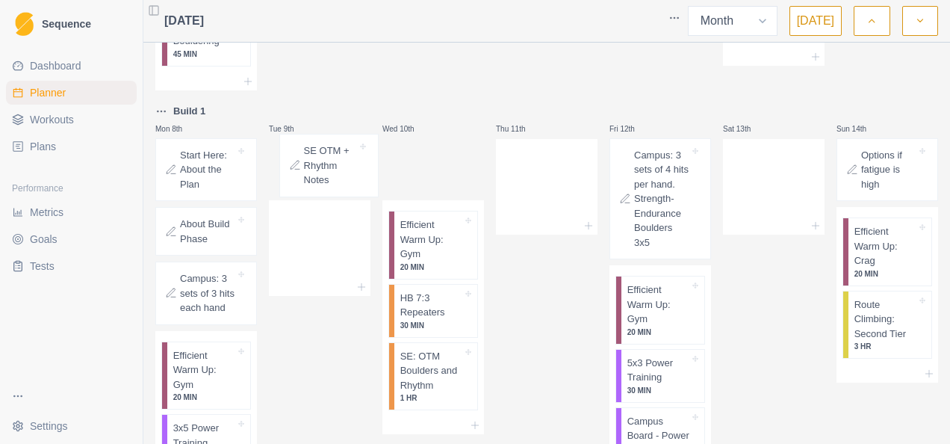
drag, startPoint x: 426, startPoint y: 175, endPoint x: 321, endPoint y: 172, distance: 104.6
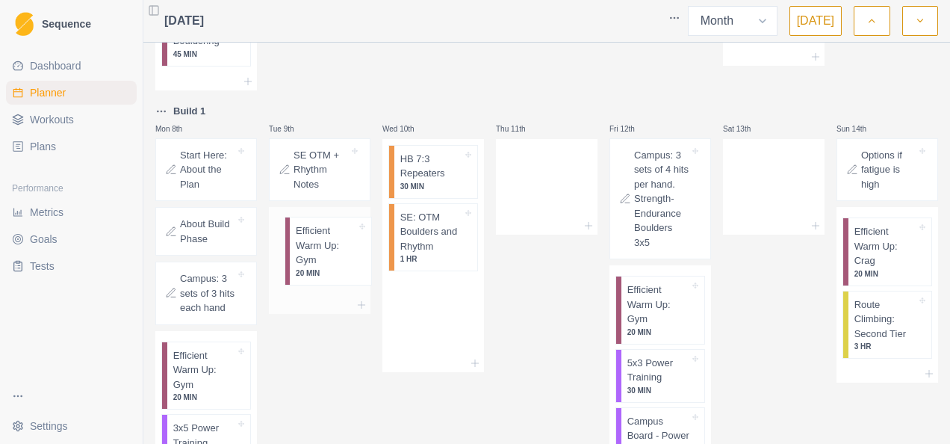
drag, startPoint x: 338, startPoint y: 232, endPoint x: 311, endPoint y: 251, distance: 33.2
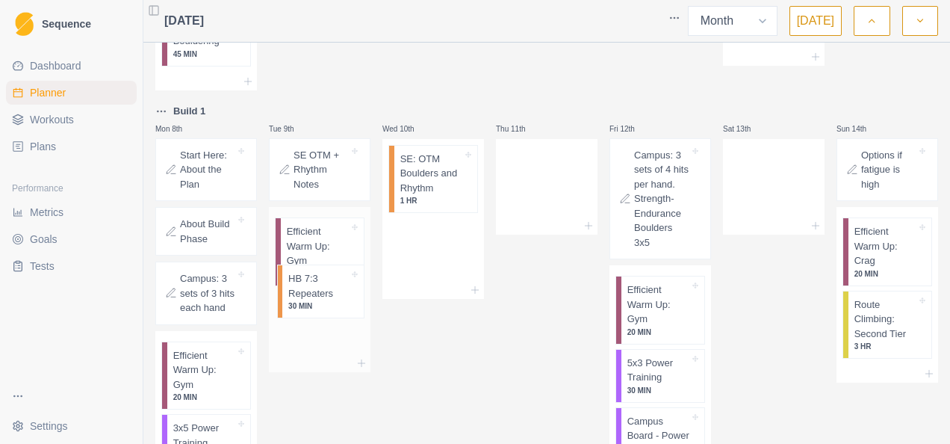
drag, startPoint x: 421, startPoint y: 187, endPoint x: 315, endPoint y: 306, distance: 159.2
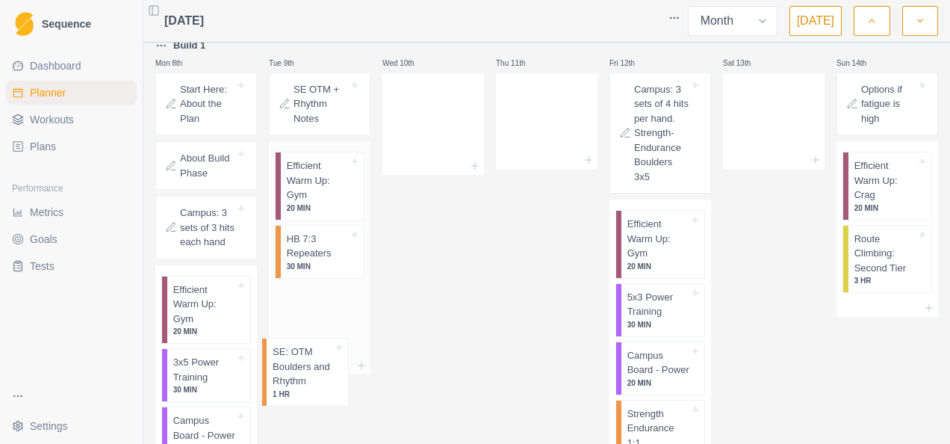
scroll to position [344, 0]
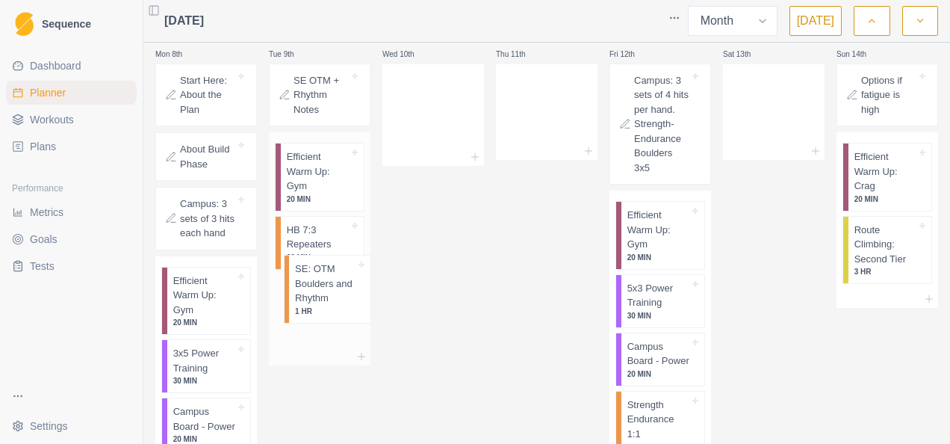
drag, startPoint x: 432, startPoint y: 188, endPoint x: 327, endPoint y: 307, distance: 158.2
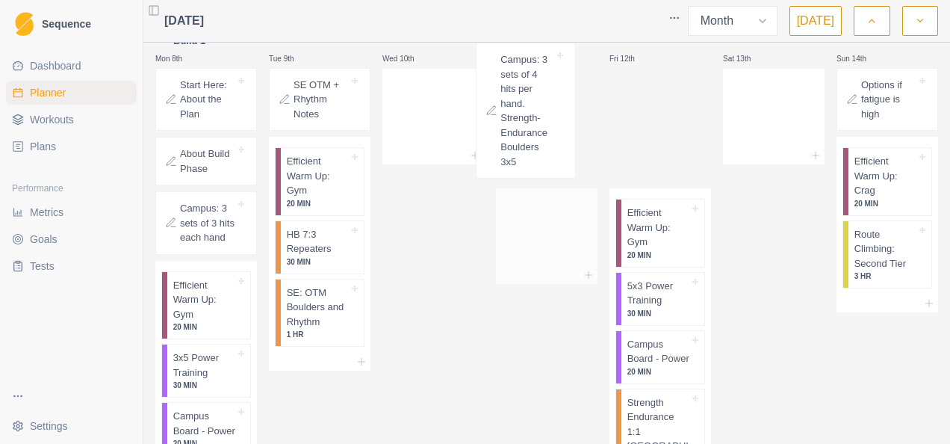
drag, startPoint x: 662, startPoint y: 111, endPoint x: 527, endPoint y: 93, distance: 135.6
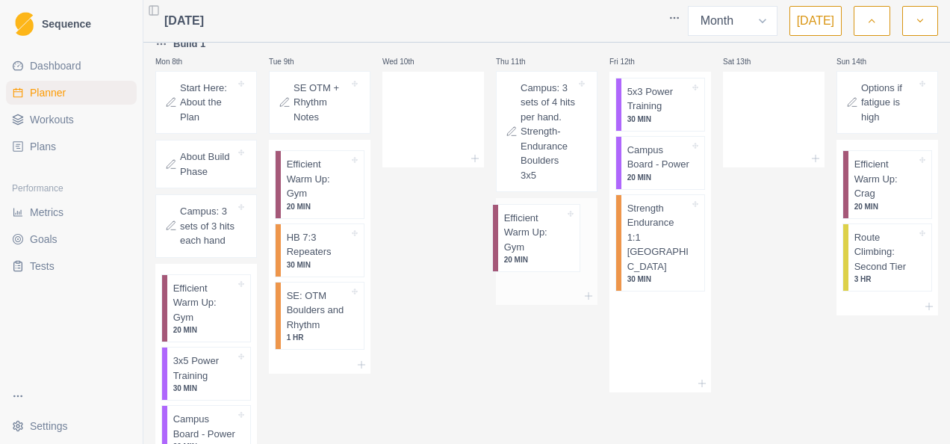
drag, startPoint x: 566, startPoint y: 237, endPoint x: 527, endPoint y: 272, distance: 51.8
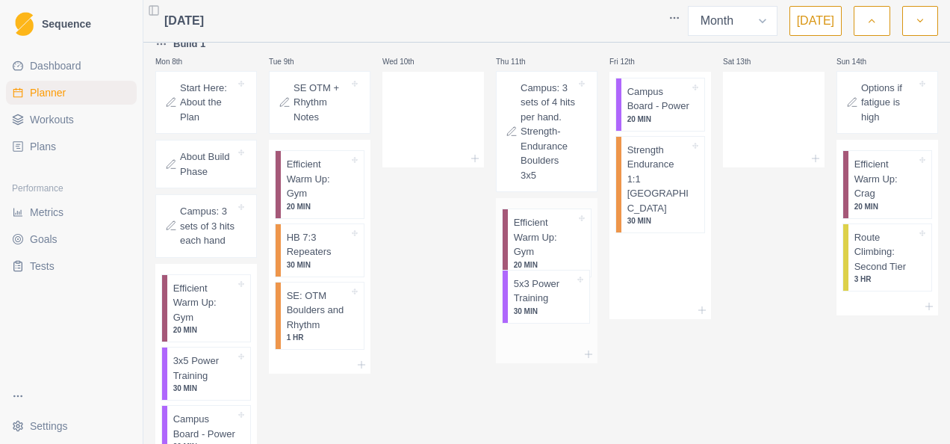
drag, startPoint x: 653, startPoint y: 122, endPoint x: 572, endPoint y: 274, distance: 172.1
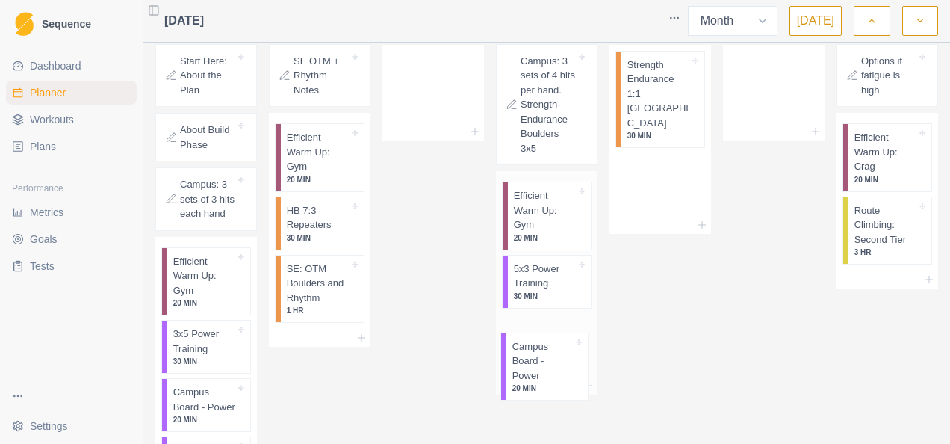
drag, startPoint x: 602, startPoint y: 246, endPoint x: 547, endPoint y: 347, distance: 114.6
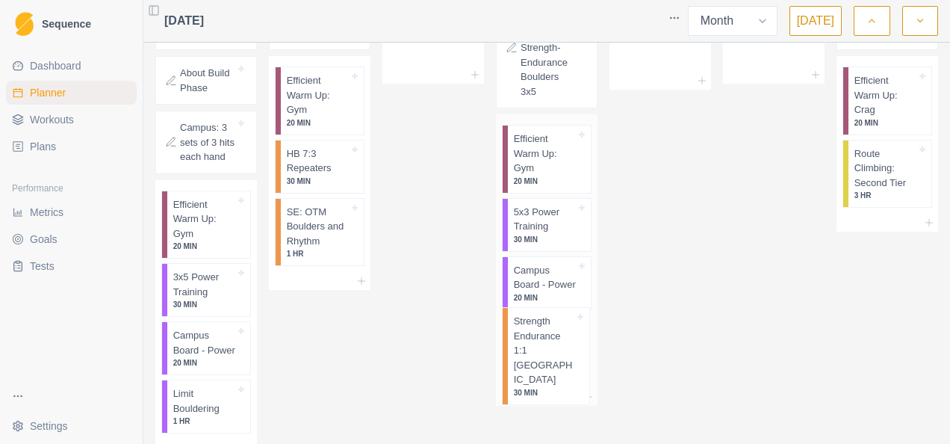
drag, startPoint x: 653, startPoint y: 90, endPoint x: 546, endPoint y: 354, distance: 285.4
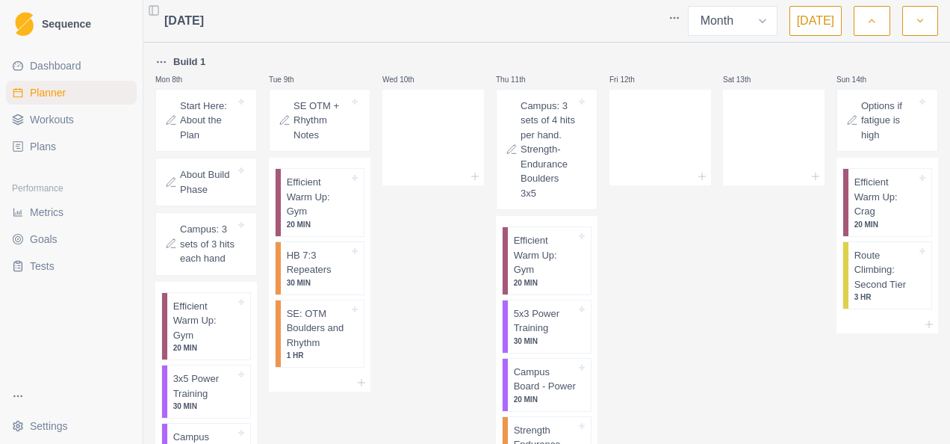
scroll to position [197, 0]
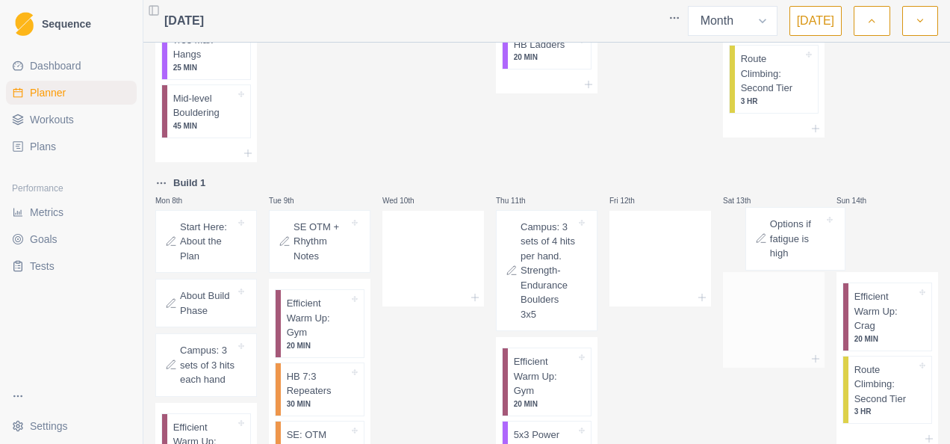
drag, startPoint x: 860, startPoint y: 251, endPoint x: 771, endPoint y: 251, distance: 88.1
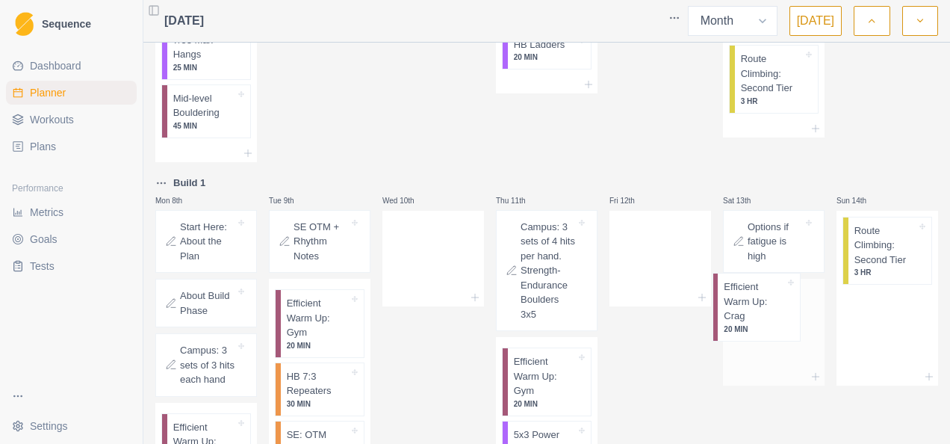
drag, startPoint x: 872, startPoint y: 243, endPoint x: 751, endPoint y: 302, distance: 134.6
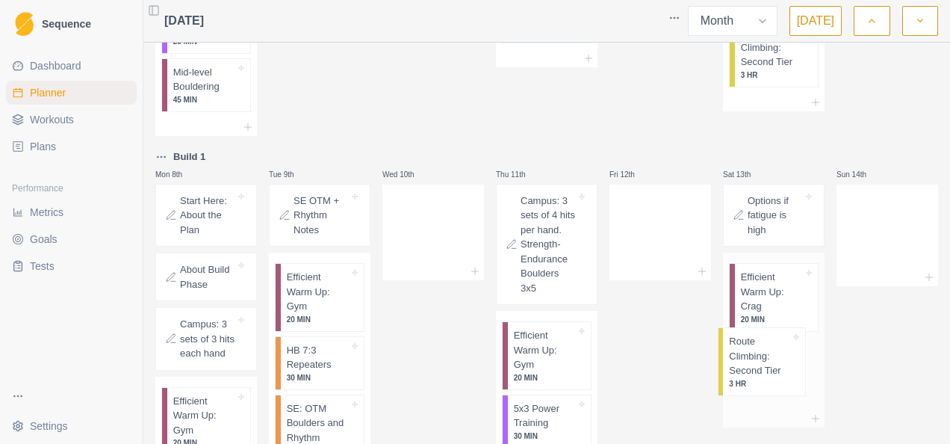
scroll to position [236, 0]
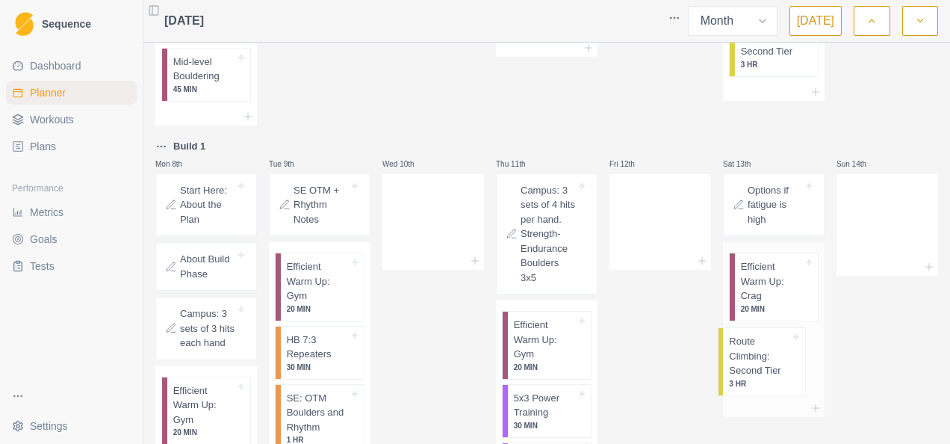
drag, startPoint x: 785, startPoint y: 337, endPoint x: 765, endPoint y: 358, distance: 28.5
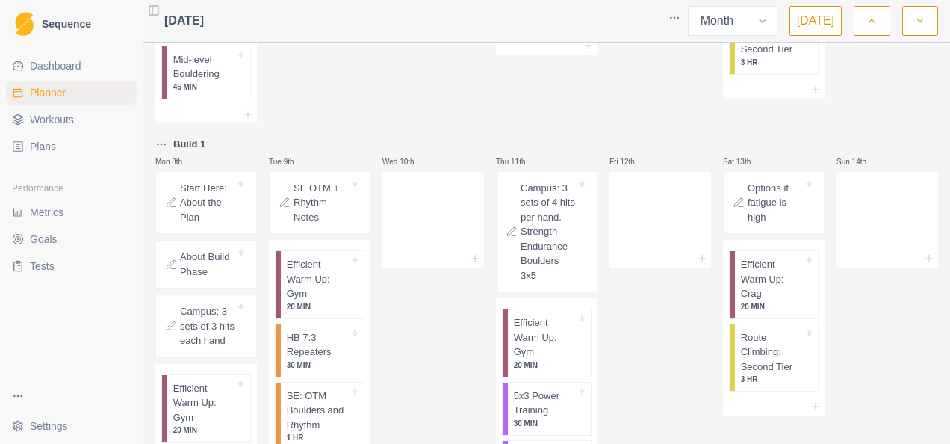
click at [781, 196] on p "Options if fatigue is high" at bounding box center [775, 203] width 55 height 44
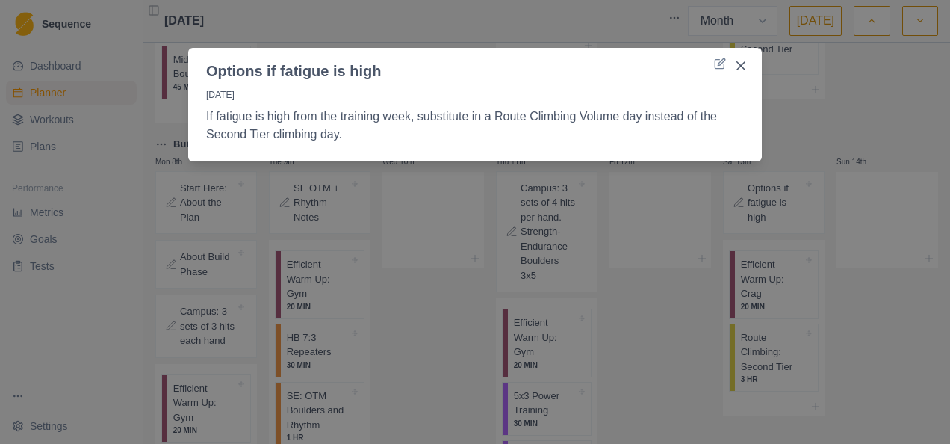
click at [494, 28] on div "Options if fatigue is high [DATE] If fatigue is high from the training week, su…" at bounding box center [475, 222] width 950 height 444
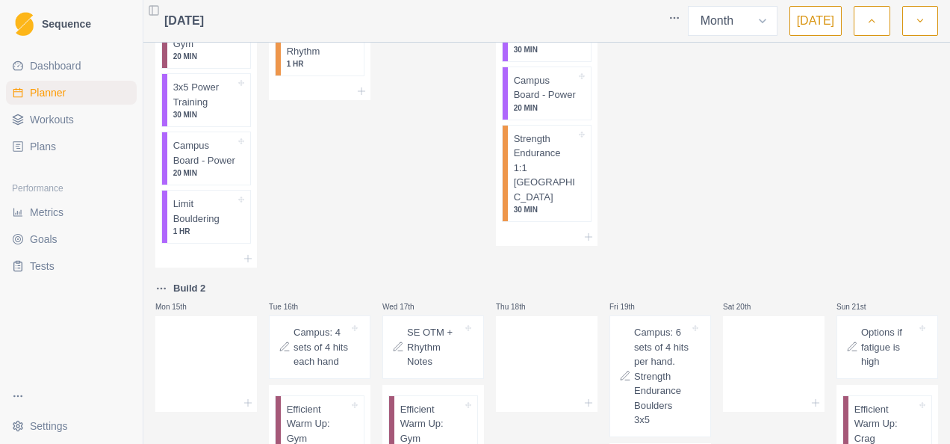
scroll to position [908, 0]
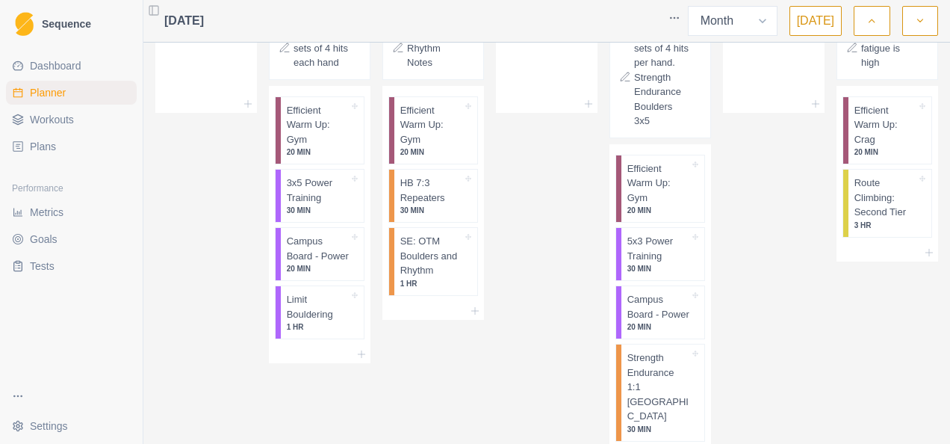
click at [876, 61] on p "Options if fatigue is high" at bounding box center [888, 48] width 55 height 44
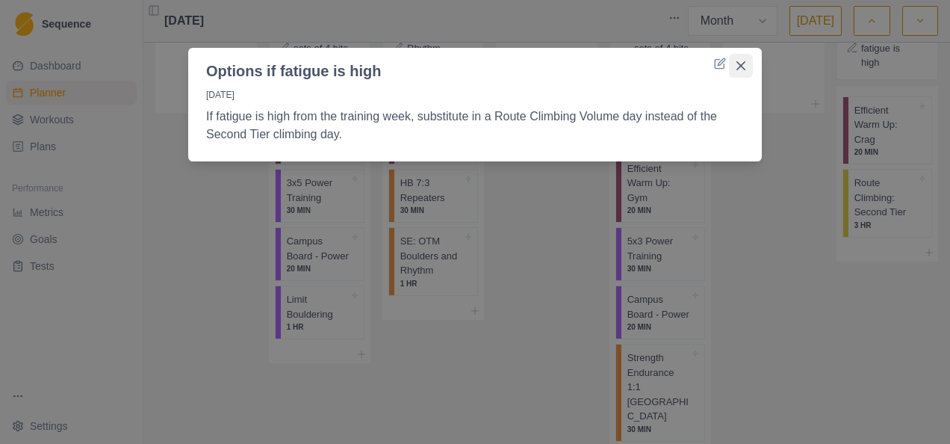
click at [739, 67] on icon "Close" at bounding box center [740, 65] width 9 height 9
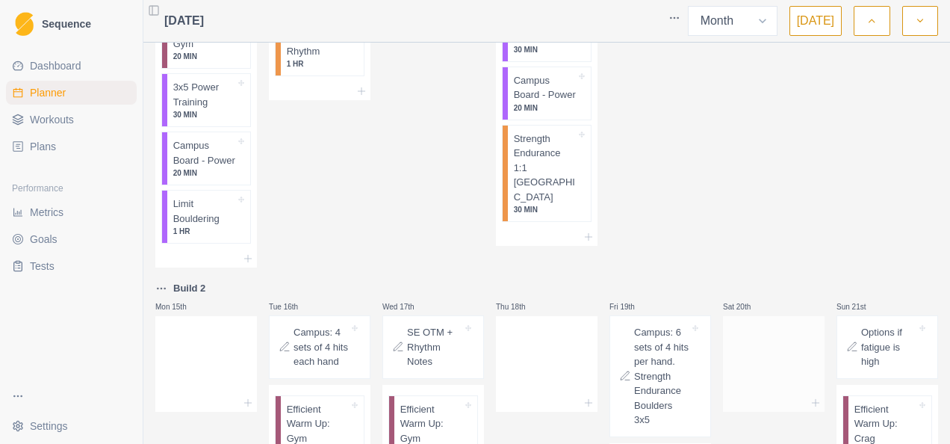
scroll to position [311, 0]
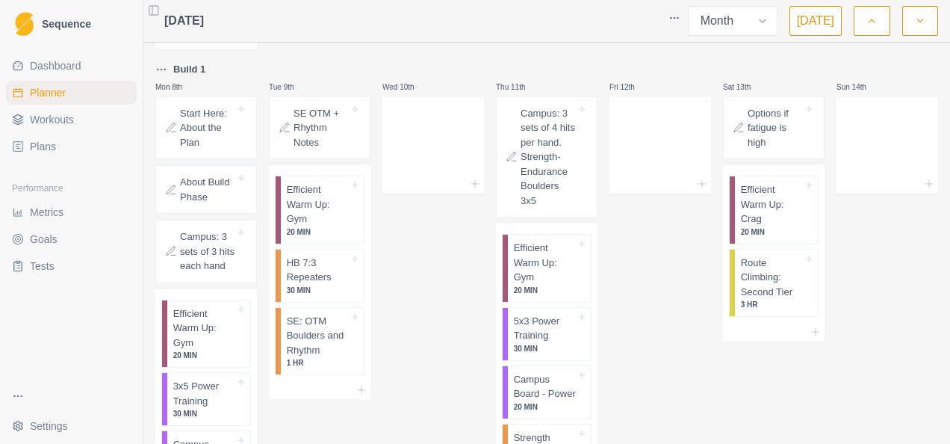
click at [553, 161] on p "Campus: 3 sets of 4 hits per hand. Strength-Endurance Boulders 3x5" at bounding box center [548, 157] width 55 height 102
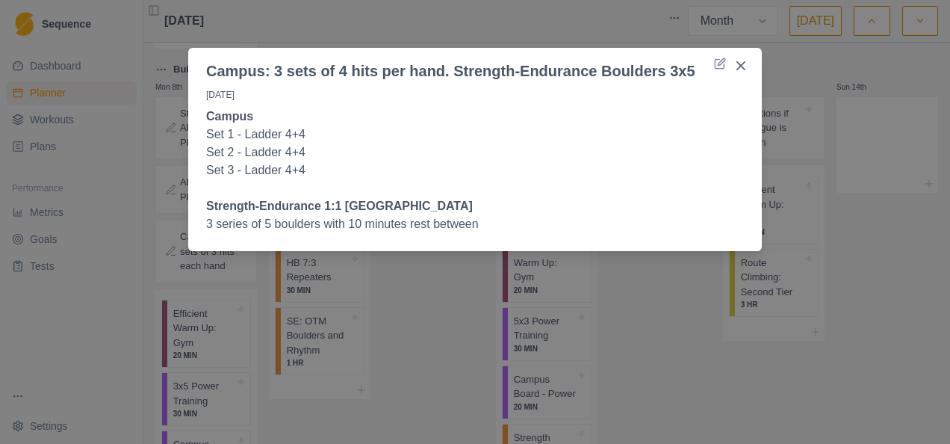
click at [408, 282] on div "Campus: 3 sets of 4 hits per hand. Strength-Endurance Boulders 3x5 [DATE] Campu…" at bounding box center [475, 222] width 950 height 444
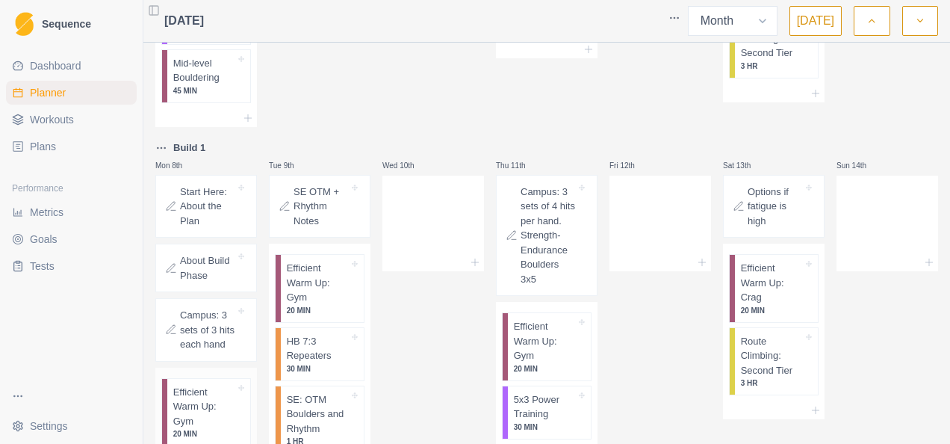
scroll to position [385, 0]
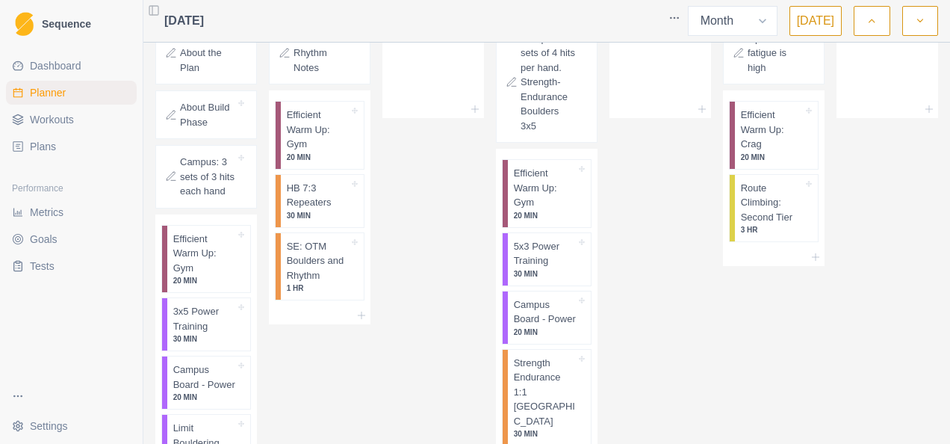
click at [411, 212] on div "Wed 10th" at bounding box center [433, 239] width 102 height 506
click at [424, 255] on div "Wed 10th" at bounding box center [433, 239] width 102 height 506
click at [336, 263] on p "SE: OTM Boulders and Rhythm" at bounding box center [318, 261] width 62 height 44
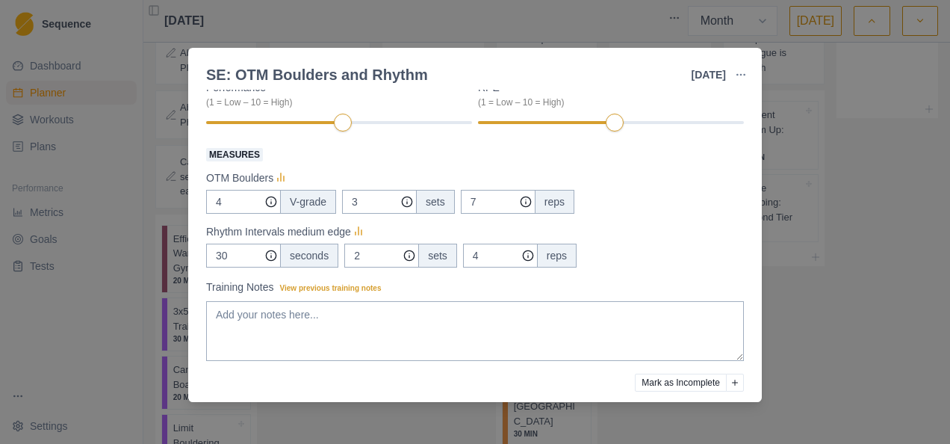
scroll to position [278, 0]
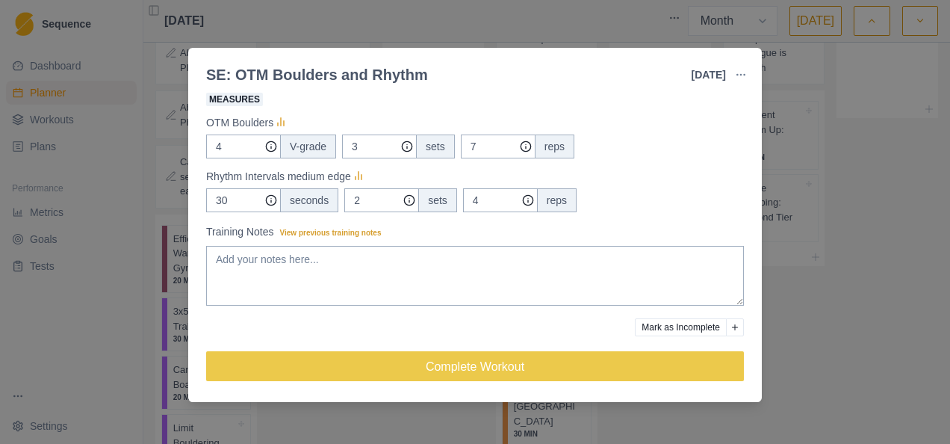
click at [629, 208] on div "30 seconds 2 sets 4 reps" at bounding box center [475, 200] width 538 height 24
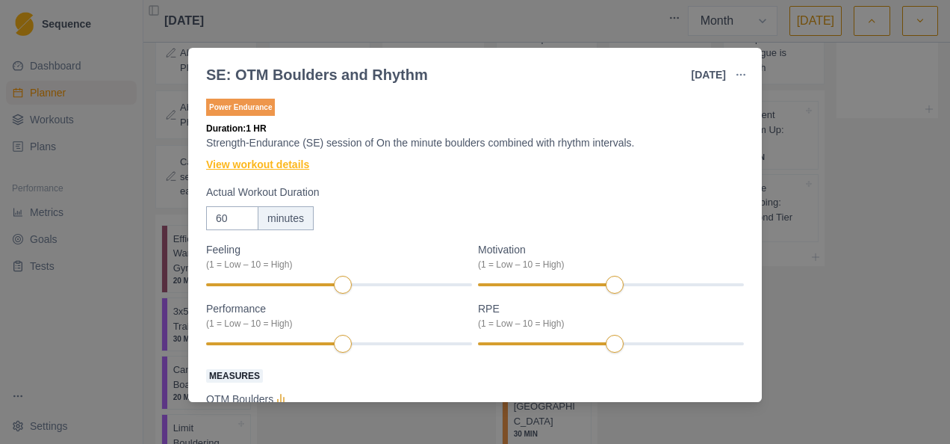
click at [300, 166] on link "View workout details" at bounding box center [257, 165] width 103 height 16
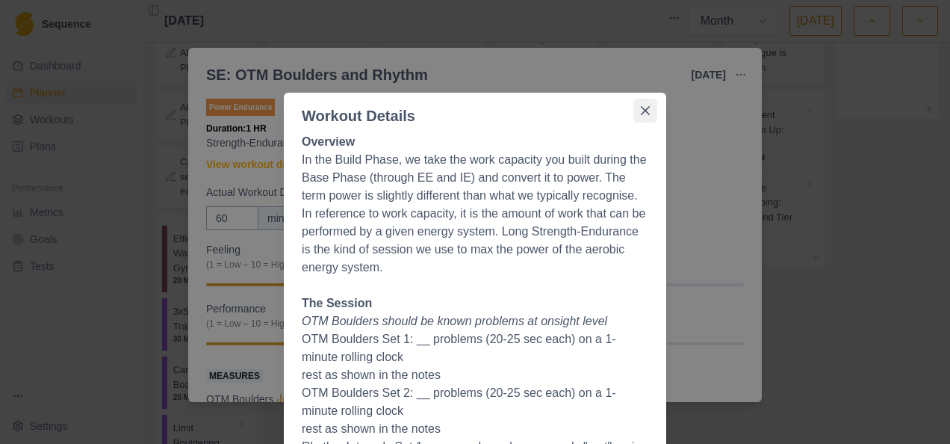
click at [633, 113] on button "Close" at bounding box center [645, 111] width 24 height 24
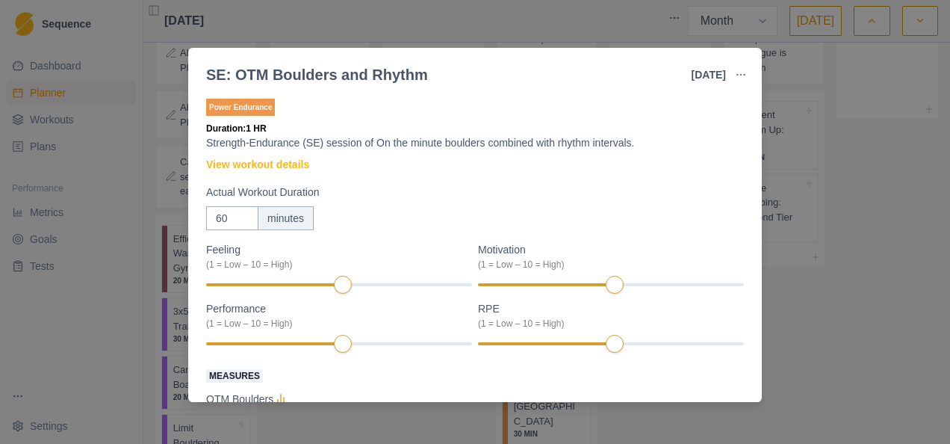
click at [497, 23] on div "SE: OTM Boulders and Rhythm [DATE] Link To Goal View Workout Metrics Edit Origi…" at bounding box center [475, 222] width 950 height 444
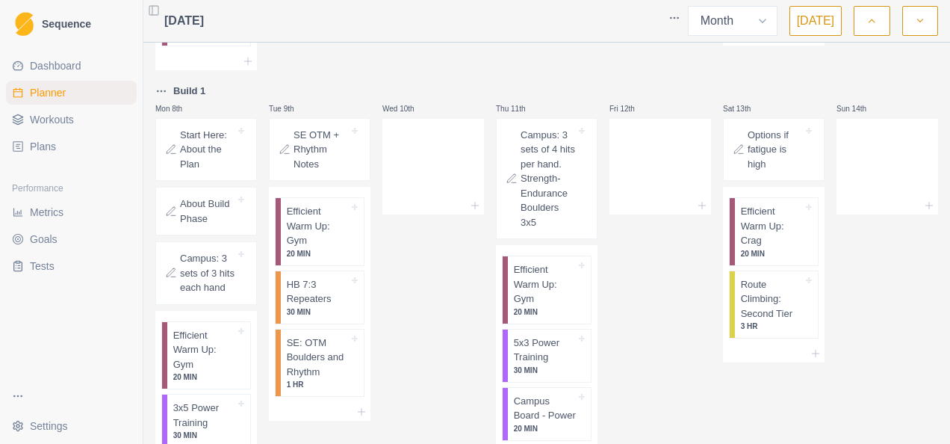
scroll to position [236, 0]
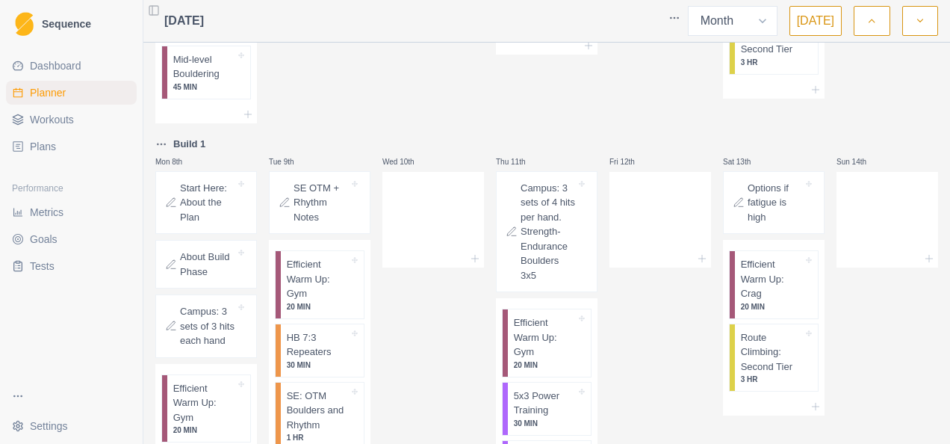
click at [306, 202] on p "SE OTM + Rhythm Notes" at bounding box center [320, 203] width 55 height 44
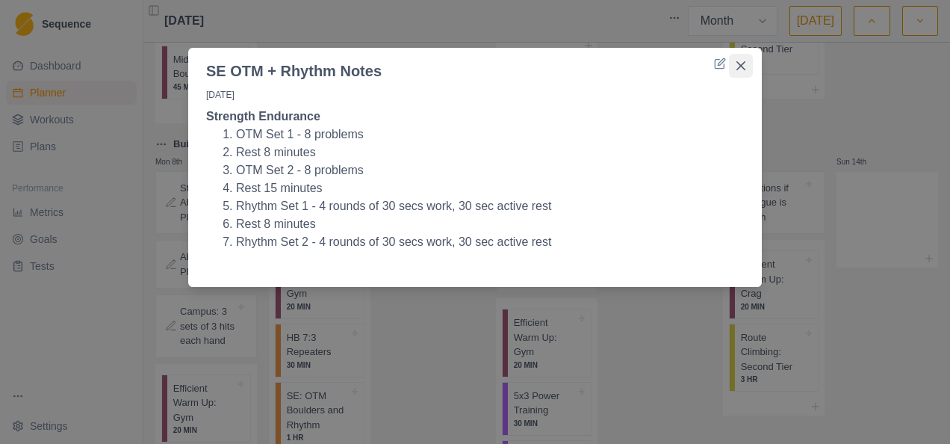
drag, startPoint x: 741, startPoint y: 69, endPoint x: 665, endPoint y: 111, distance: 85.9
click at [741, 69] on icon "Close" at bounding box center [740, 65] width 9 height 9
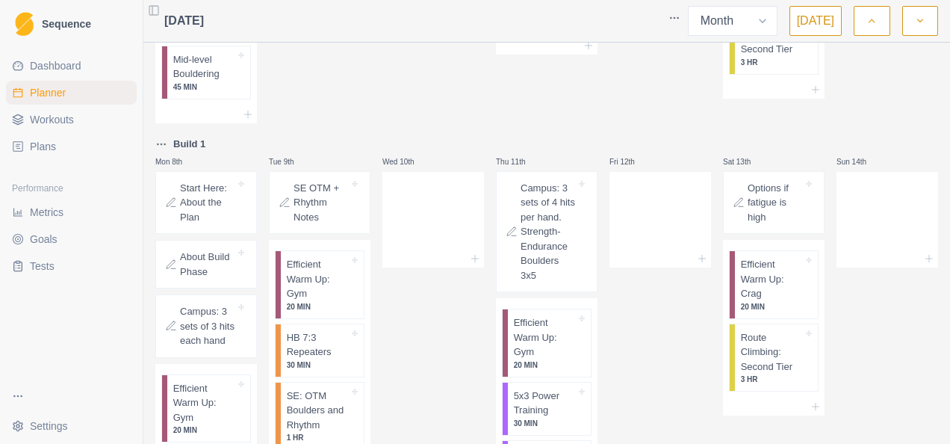
click at [316, 190] on p "SE OTM + Rhythm Notes" at bounding box center [320, 203] width 55 height 44
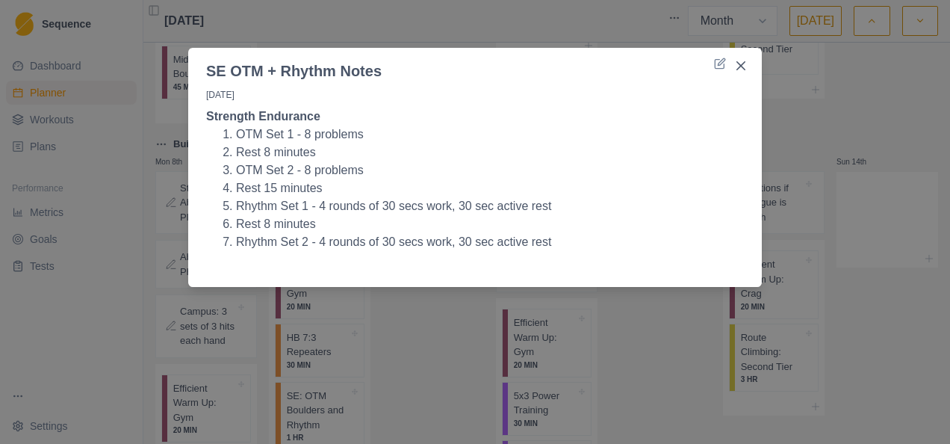
click at [441, 33] on div "SE OTM + Rhythm Notes [DATE] Strength Endurance OTM Set 1 - 8 problems Rest 8 m…" at bounding box center [475, 222] width 950 height 444
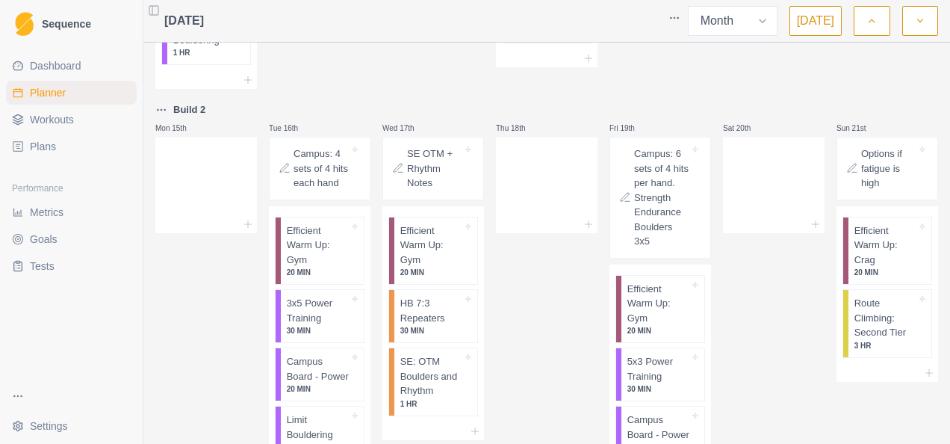
scroll to position [833, 0]
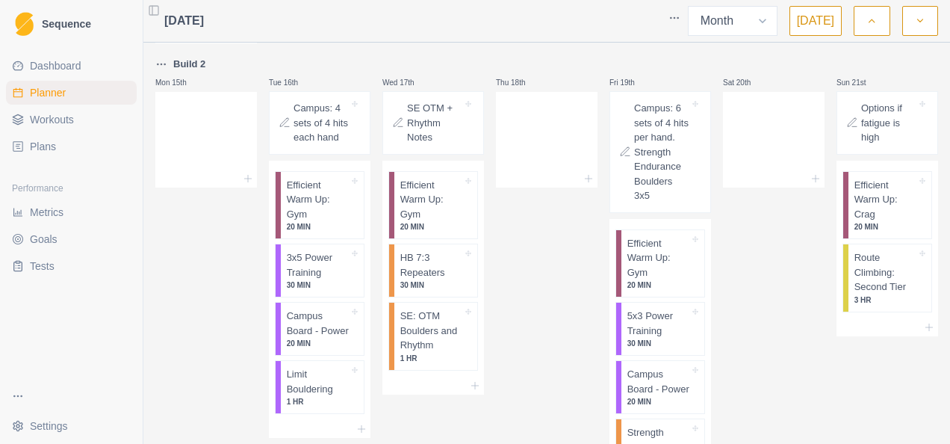
click at [415, 125] on p "SE OTM + Rhythm Notes" at bounding box center [434, 123] width 55 height 44
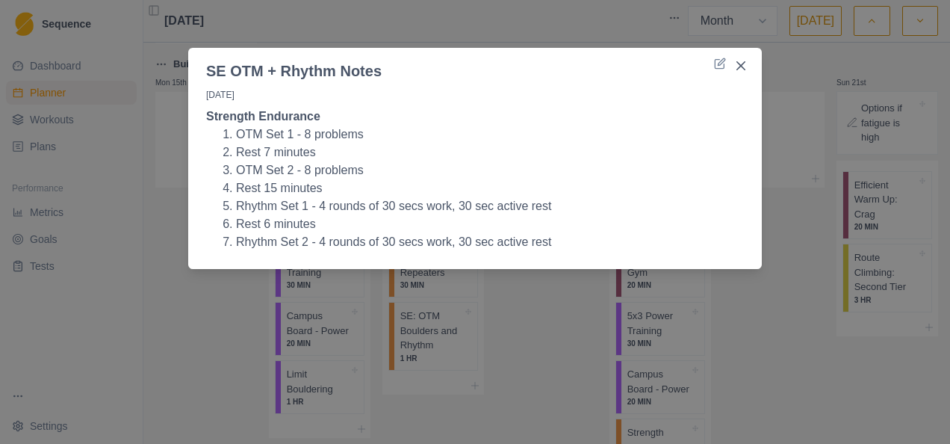
click at [364, 16] on div "SE OTM + Rhythm Notes [DATE] Strength Endurance OTM Set 1 - 8 problems Rest 7 m…" at bounding box center [475, 222] width 950 height 444
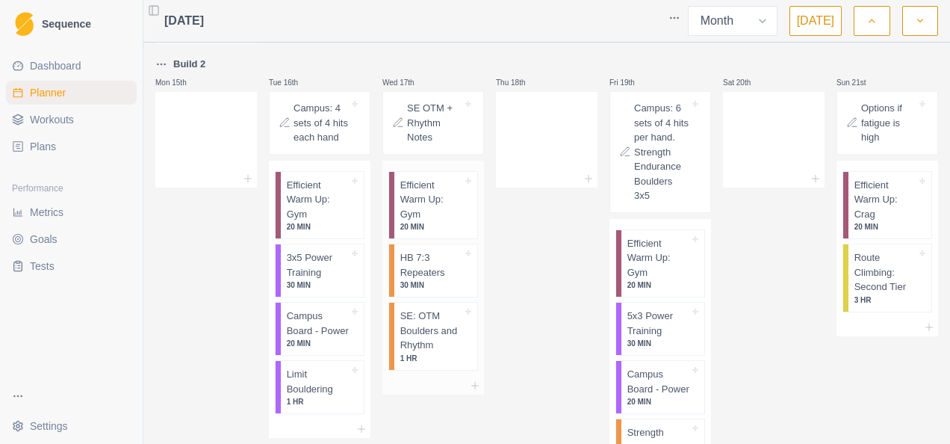
click at [435, 263] on p "HB 7:3 Repeaters" at bounding box center [431, 264] width 62 height 29
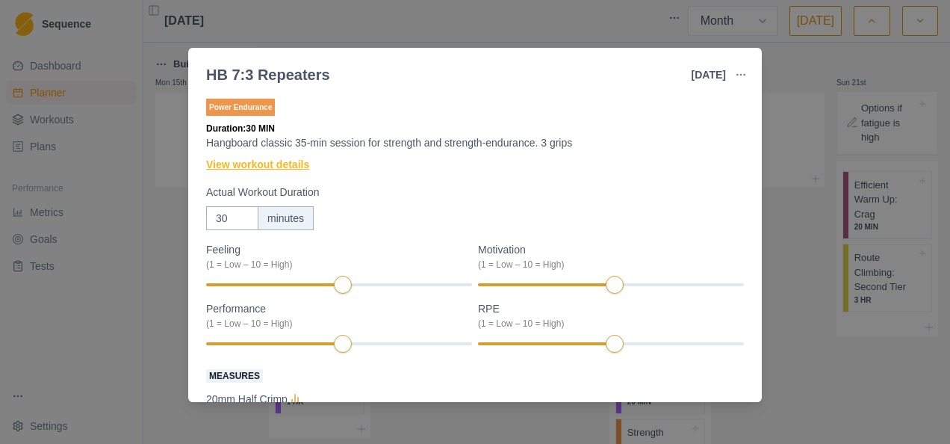
click at [260, 170] on link "View workout details" at bounding box center [257, 165] width 103 height 16
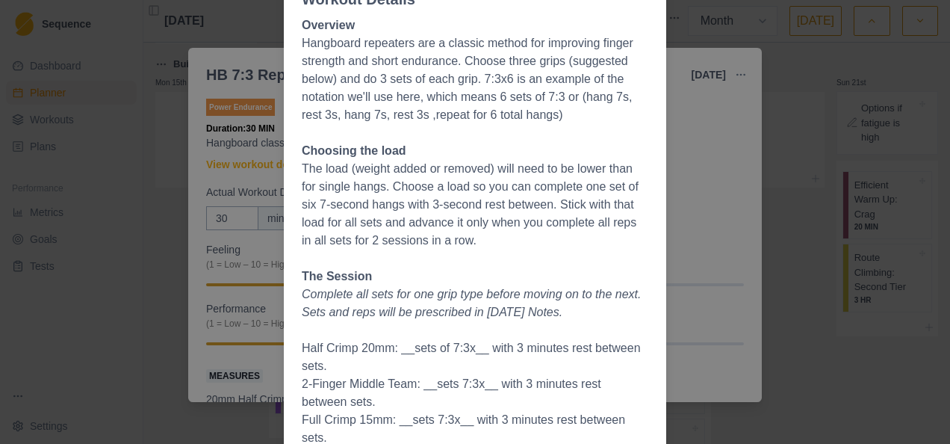
scroll to position [149, 0]
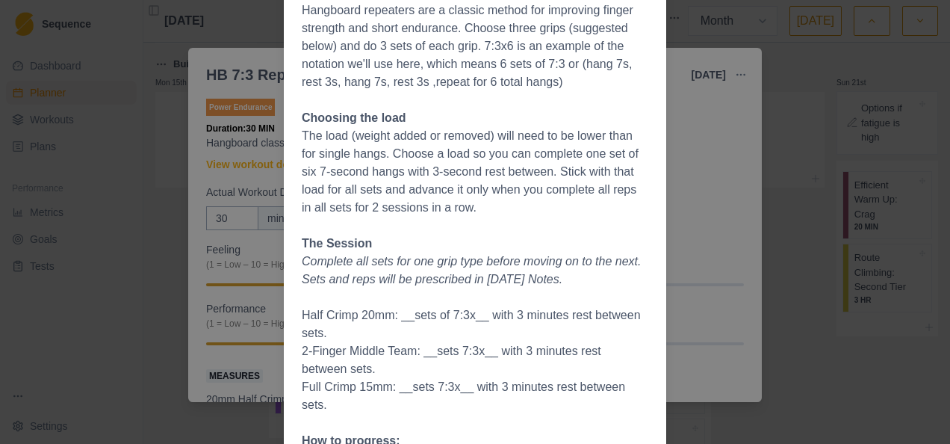
click at [693, 170] on div "Workout Details Overview Hangboard repeaters are a classic method for improving…" at bounding box center [475, 222] width 950 height 444
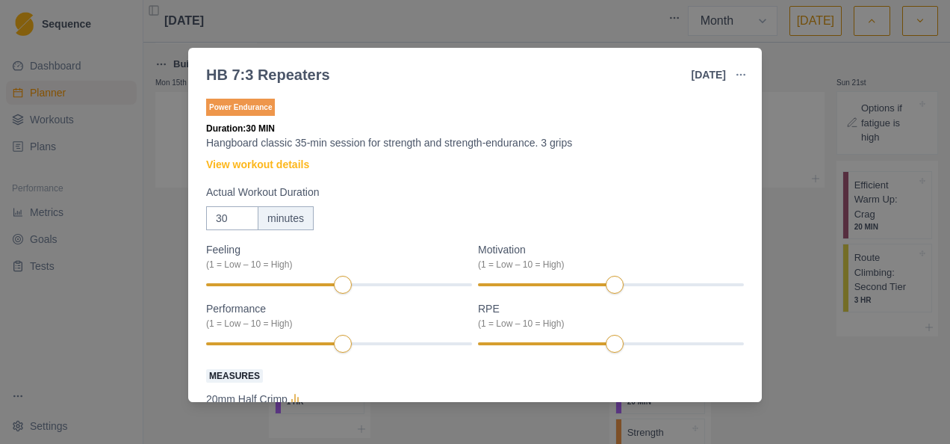
click at [432, 17] on div "HB 7:3 Repeaters [DATE] Link To Goal View Workout Metrics Edit Original Workout…" at bounding box center [475, 222] width 950 height 444
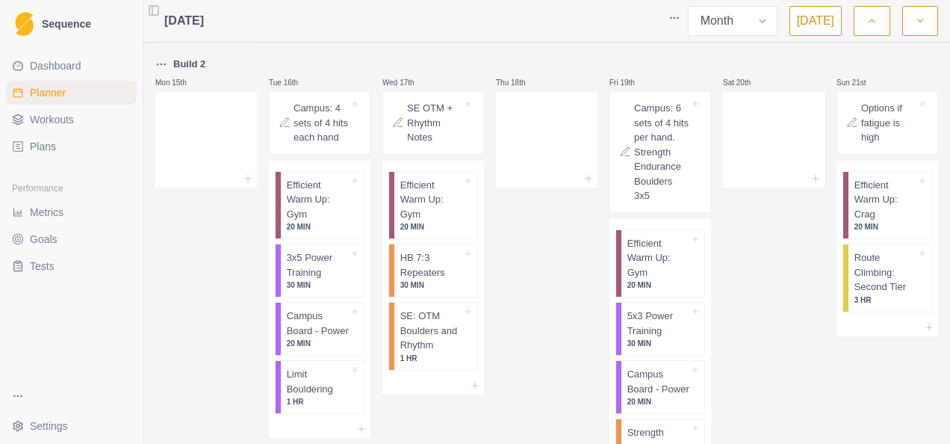
click at [435, 106] on p "SE OTM + Rhythm Notes" at bounding box center [434, 123] width 55 height 44
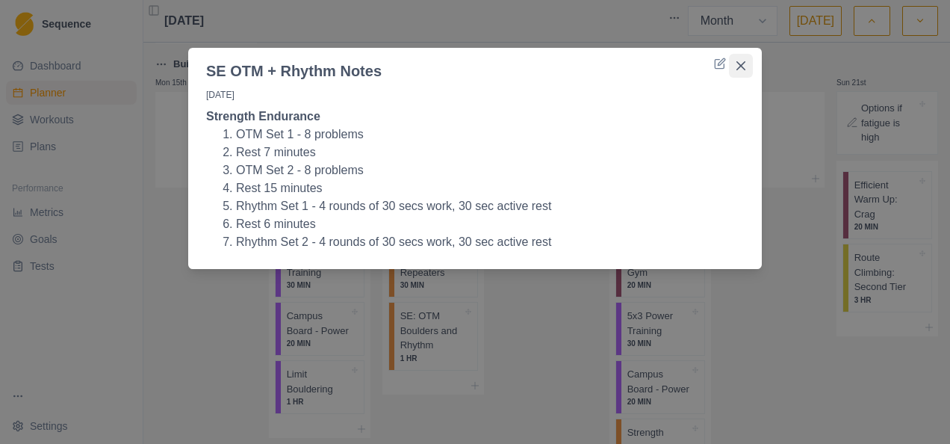
click at [746, 63] on button "Close" at bounding box center [741, 66] width 24 height 24
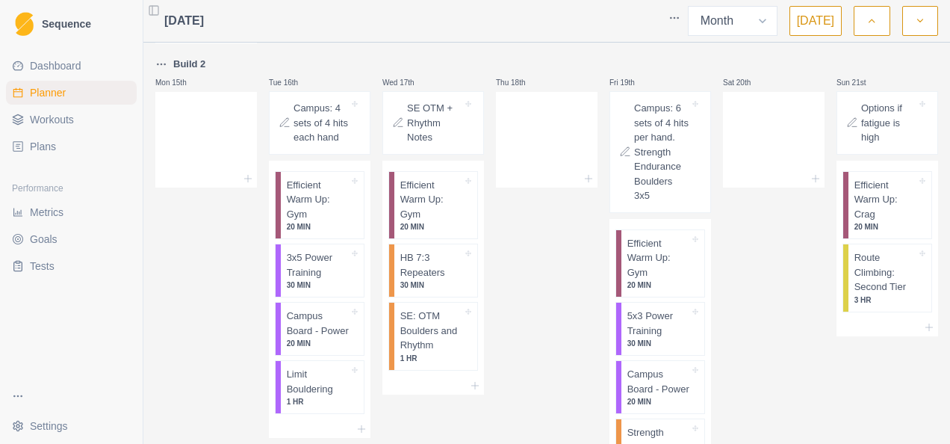
click at [447, 29] on div at bounding box center [432, 21] width 457 height 30
click at [429, 119] on p "SE OTM + Rhythm Notes" at bounding box center [434, 123] width 55 height 44
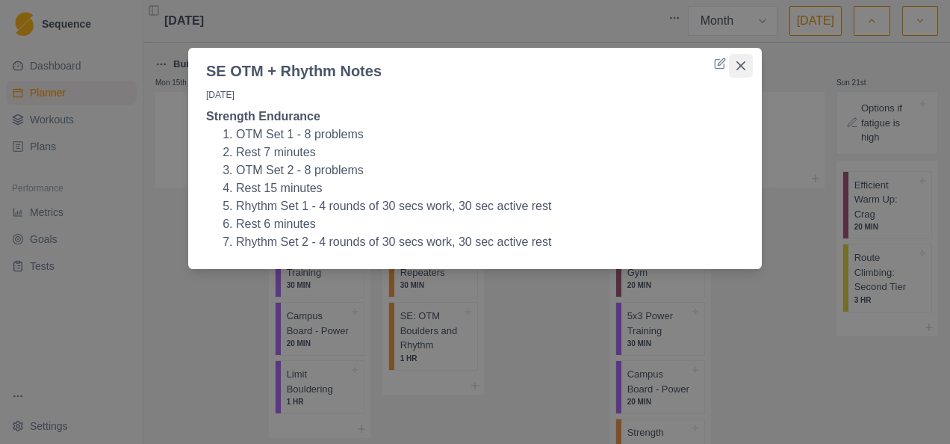
click at [742, 60] on button "Close" at bounding box center [741, 66] width 24 height 24
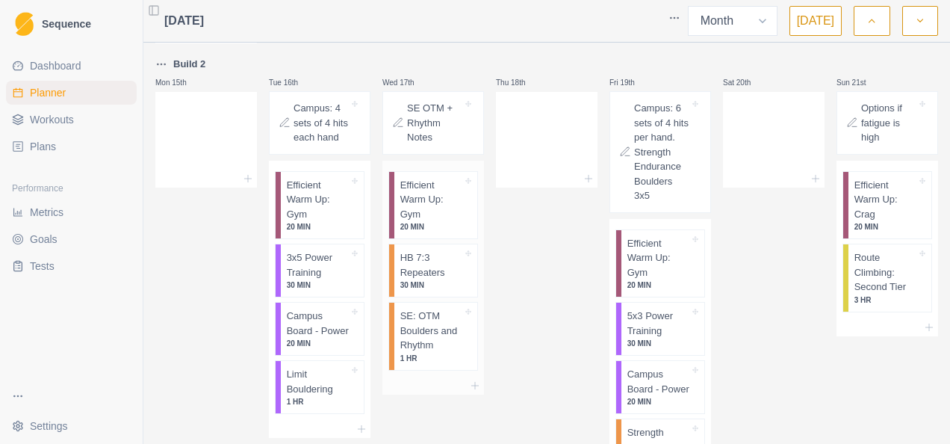
click at [424, 279] on p "30 MIN" at bounding box center [431, 284] width 62 height 11
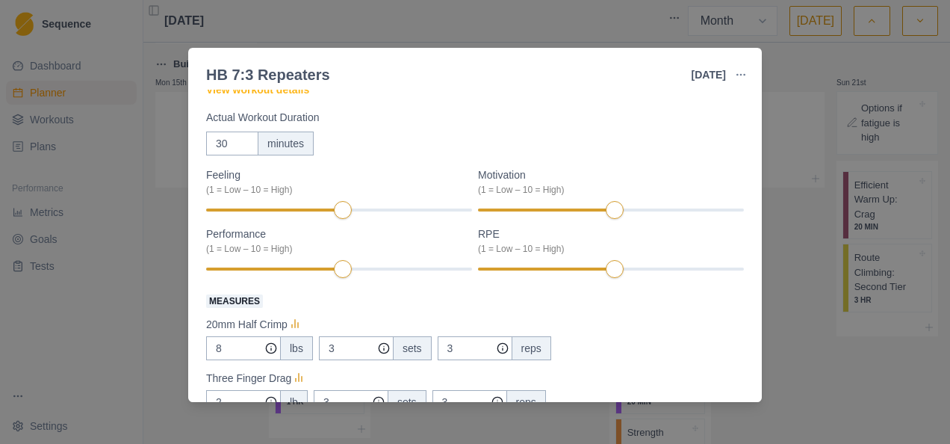
scroll to position [0, 0]
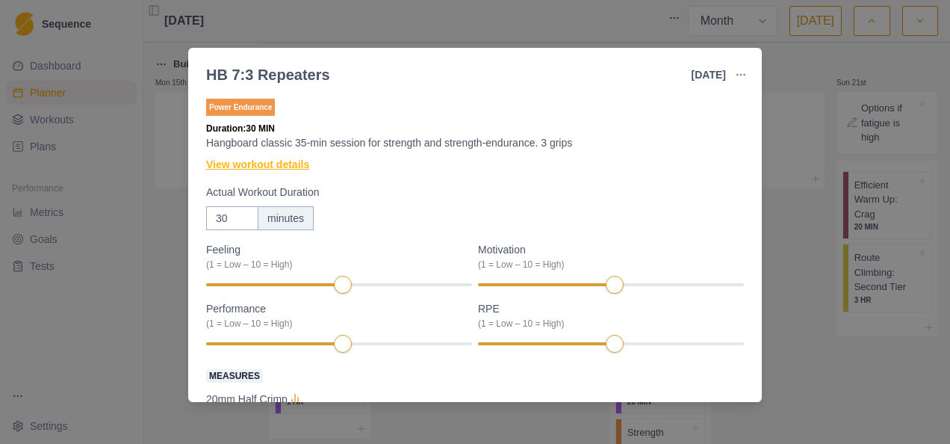
click at [295, 167] on link "View workout details" at bounding box center [257, 165] width 103 height 16
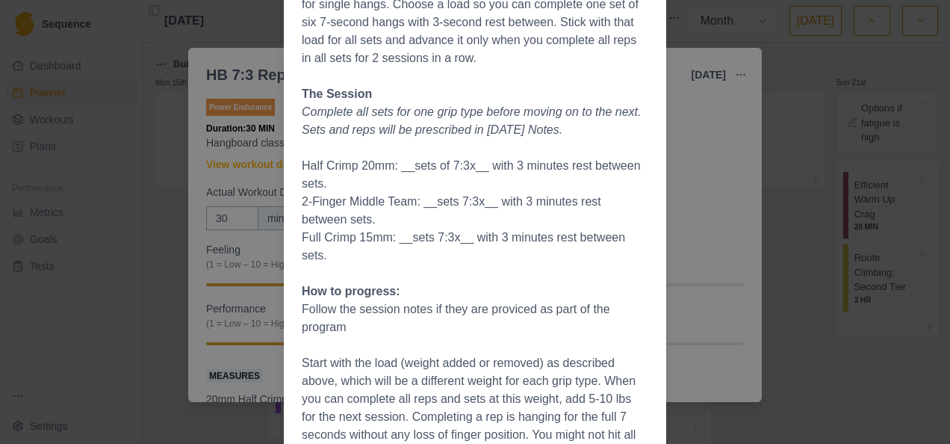
scroll to position [75, 0]
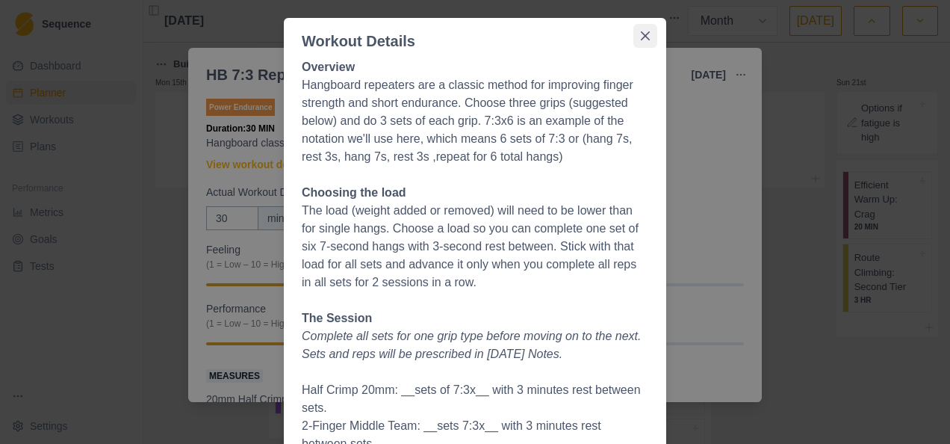
click at [641, 33] on icon "Close" at bounding box center [645, 35] width 9 height 9
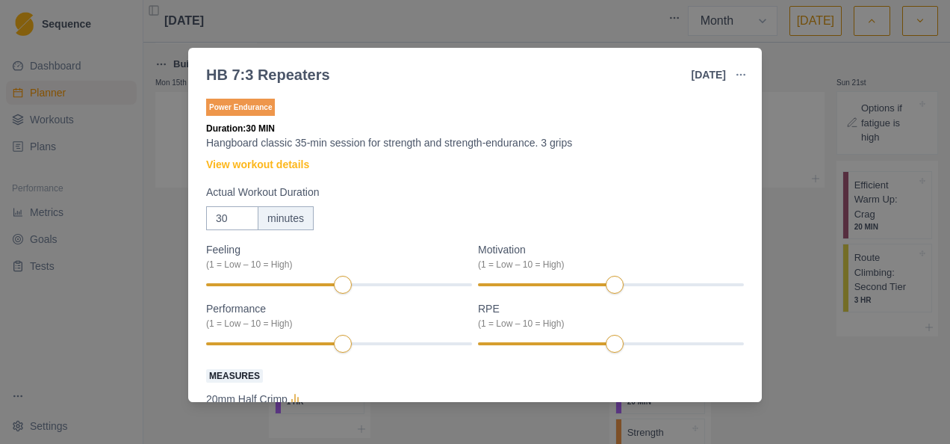
click at [525, 30] on div "HB 7:3 Repeaters [DATE] Link To Goal View Workout Metrics Edit Original Workout…" at bounding box center [475, 222] width 950 height 444
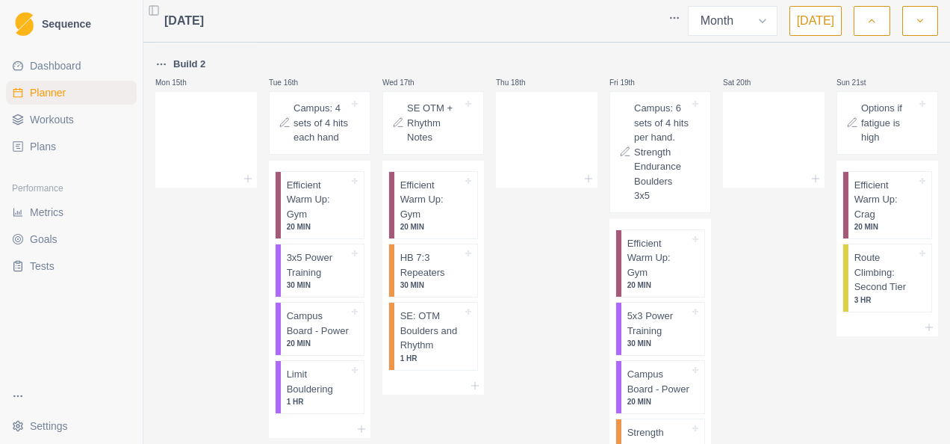
click at [526, 230] on div "Thu 18th" at bounding box center [547, 297] width 102 height 485
click at [528, 280] on div "Thu 18th" at bounding box center [547, 297] width 102 height 485
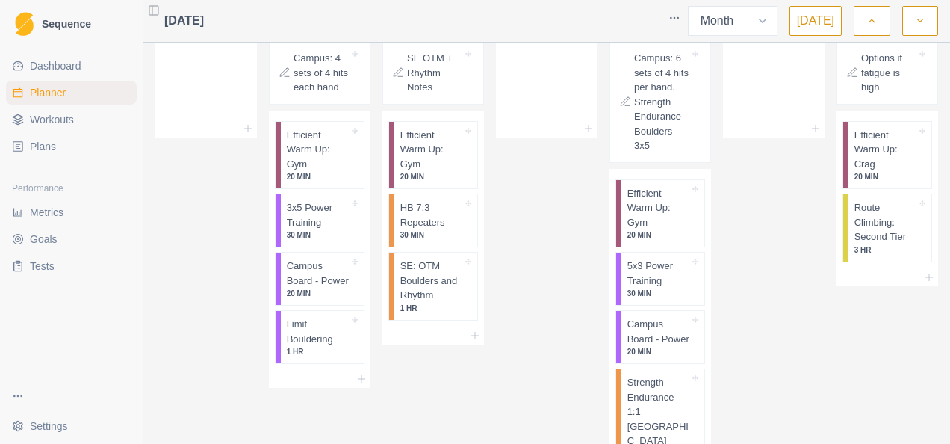
scroll to position [908, 0]
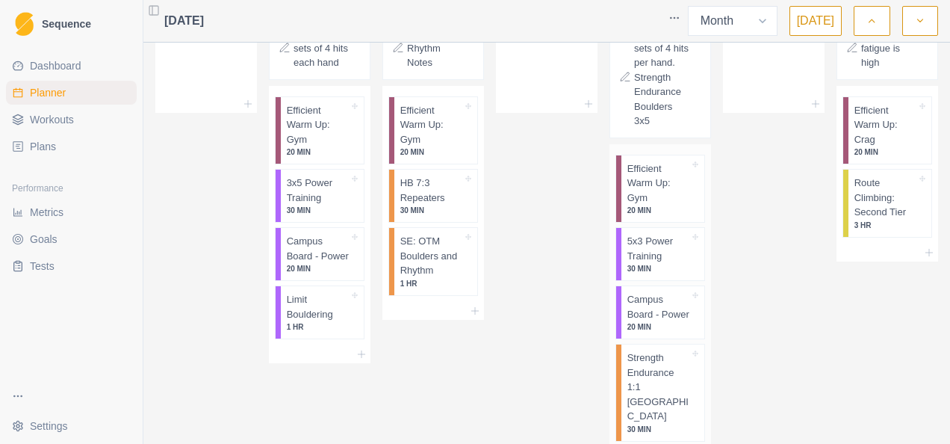
click at [685, 380] on div "Strength Endurance 1:1 Boulder 30 MIN" at bounding box center [662, 392] width 83 height 96
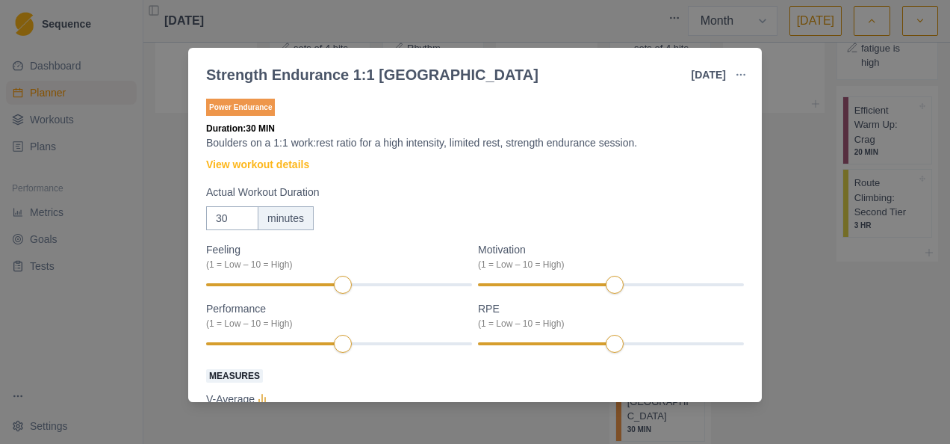
click at [278, 175] on div "Power Endurance Duration: 30 MIN Boulders on a 1:1 work:rest ratio for a high i…" at bounding box center [475, 438] width 538 height 684
click at [282, 166] on link "View workout details" at bounding box center [257, 165] width 103 height 16
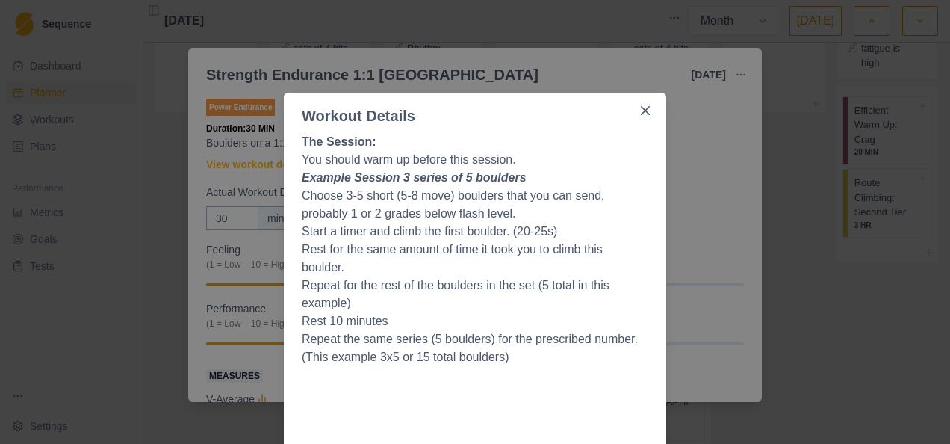
click at [520, 49] on div "Workout Details The Session: You should warm up before this session. Example Se…" at bounding box center [475, 222] width 950 height 444
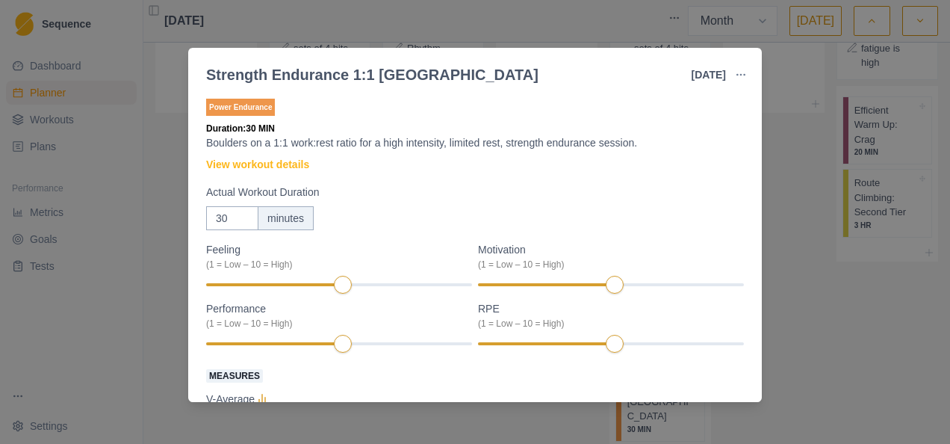
click at [526, 13] on div "Strength Endurance 1:1 Boulder [DATE] Link To Goal View Workout Metrics Edit Or…" at bounding box center [475, 222] width 950 height 444
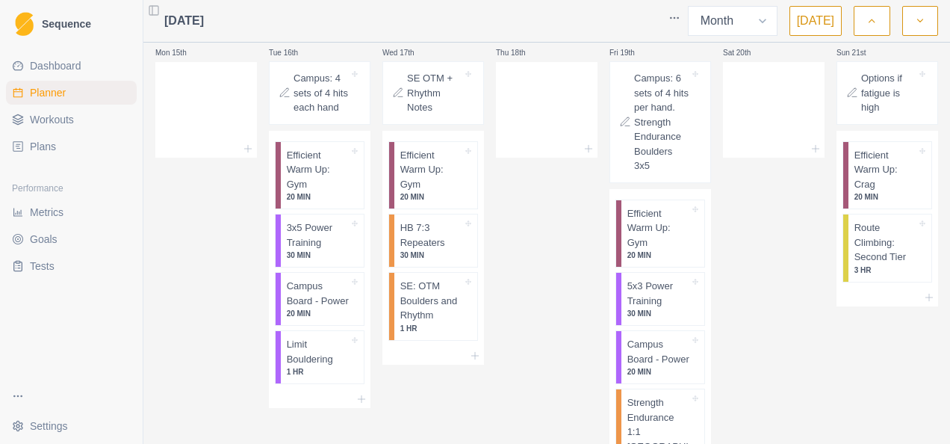
scroll to position [833, 0]
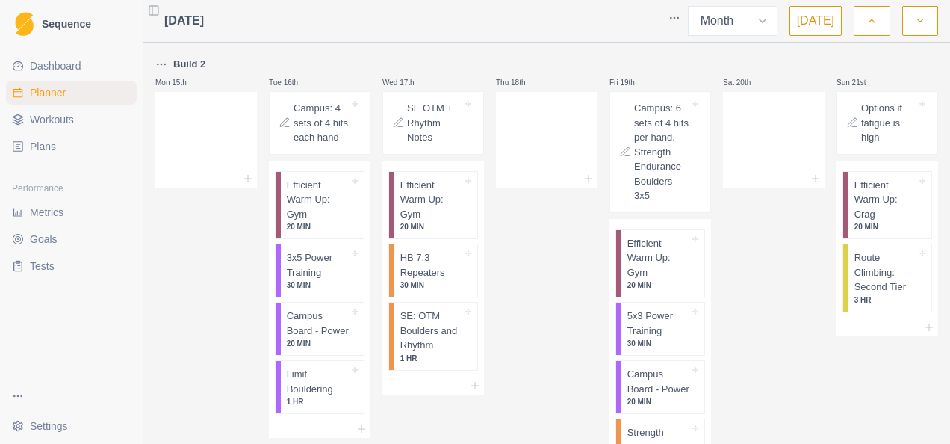
click at [565, 266] on div "Thu 18th" at bounding box center [547, 297] width 102 height 485
click at [518, 33] on div at bounding box center [432, 21] width 457 height 30
